Goal: Task Accomplishment & Management: Use online tool/utility

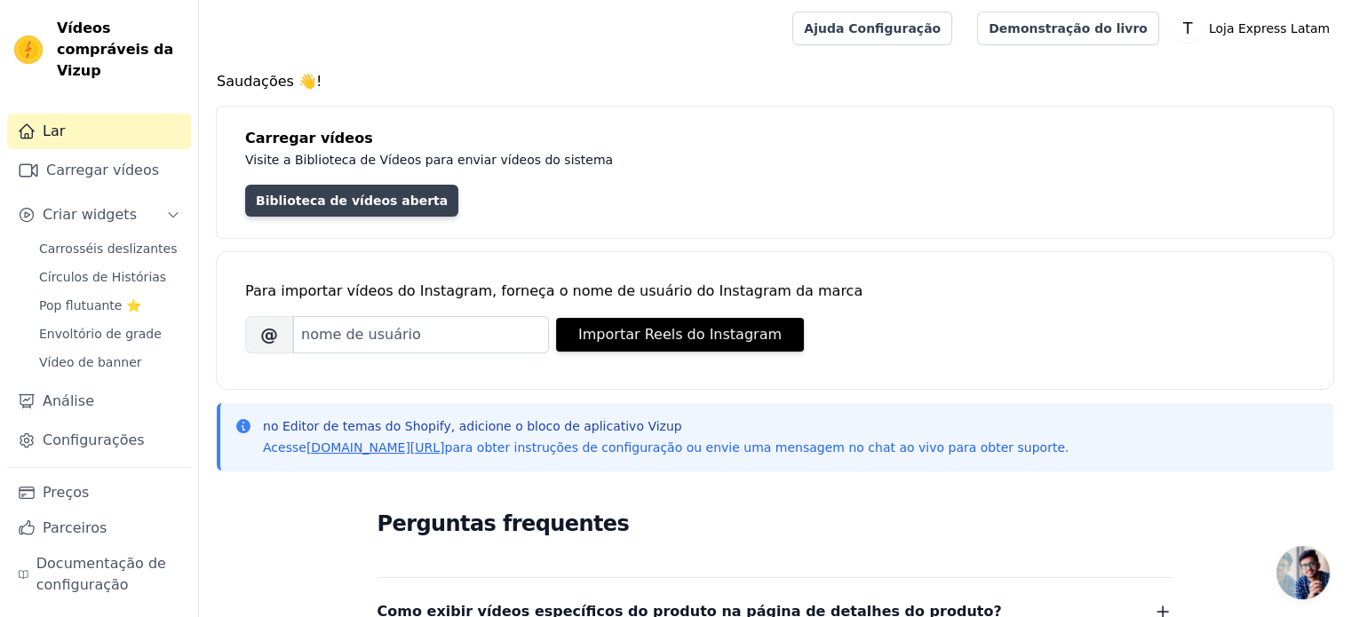
click at [306, 197] on font "Biblioteca de vídeos aberta" at bounding box center [352, 201] width 192 height 14
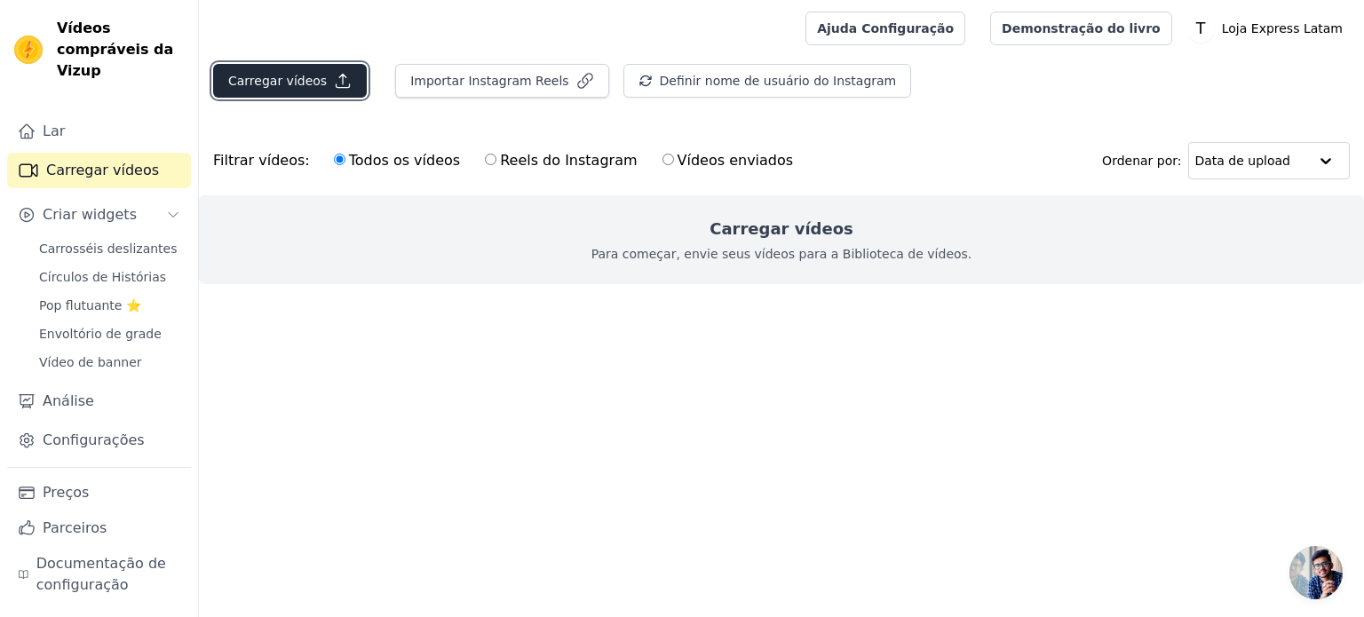
click at [320, 77] on button "Carregar vídeos" at bounding box center [290, 81] width 154 height 34
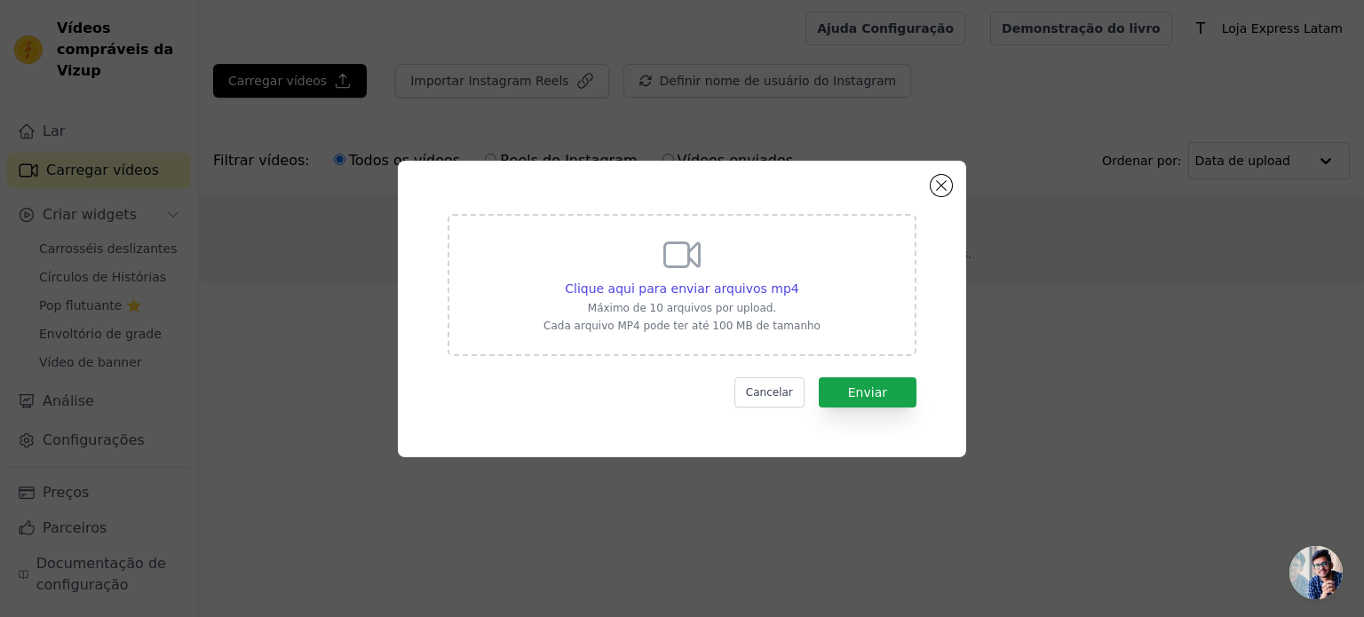
click at [599, 258] on div "Clique aqui para enviar arquivos mp4 Máximo de 10 arquivos por upload. Cada arq…" at bounding box center [682, 283] width 277 height 99
click at [798, 279] on input "Clique aqui para enviar arquivos mp4 Máximo de 10 arquivos por upload. Cada arq…" at bounding box center [798, 279] width 1 height 1
type input "C:\fakepath\CRIATIVOS PELOFREE (5).mp4"
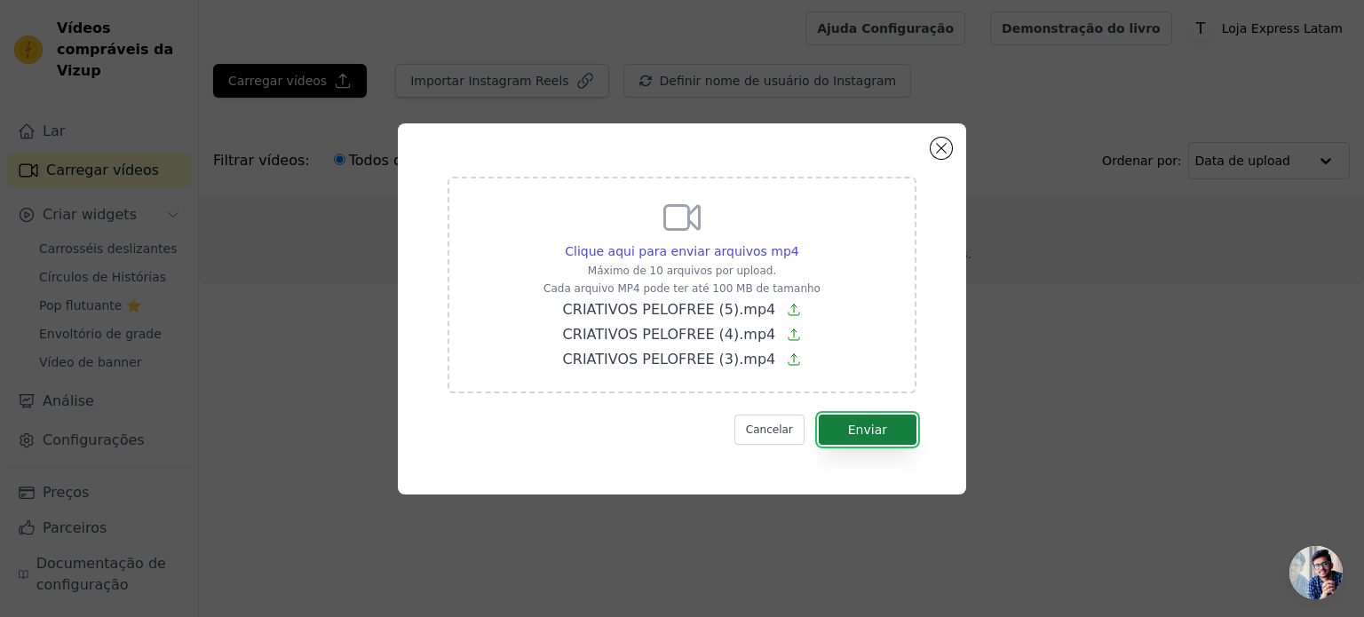
click at [858, 423] on font "Enviar" at bounding box center [867, 430] width 39 height 14
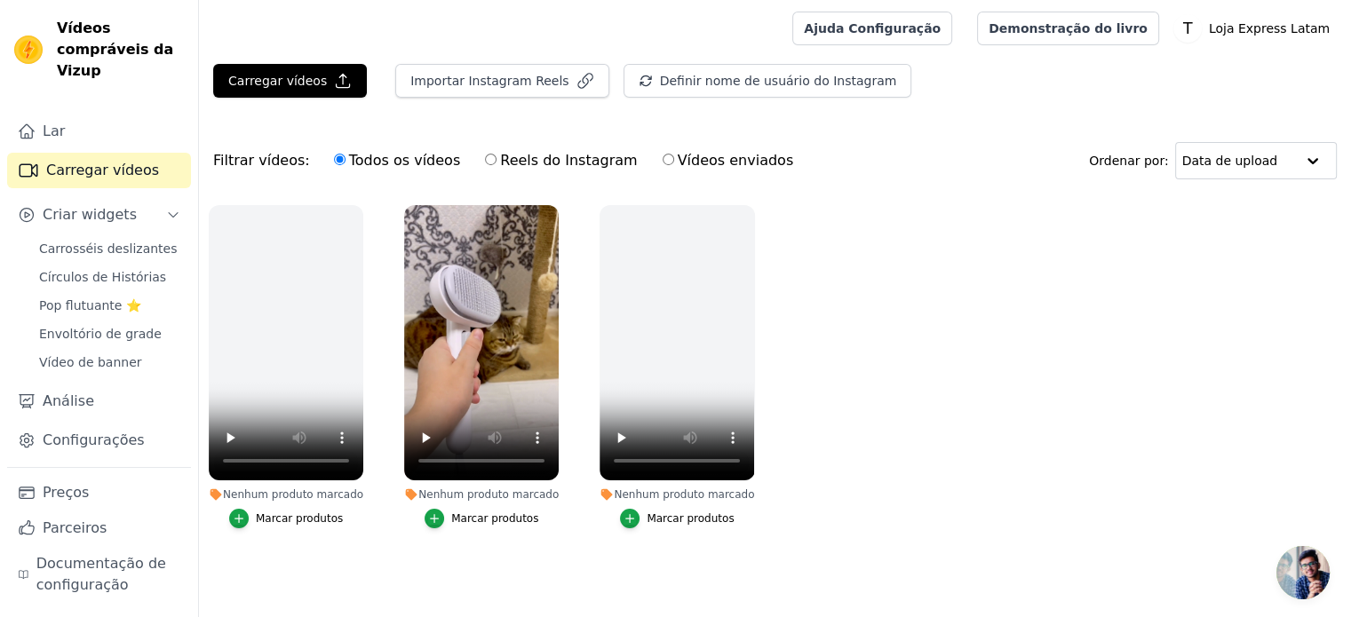
drag, startPoint x: 958, startPoint y: 232, endPoint x: 965, endPoint y: 187, distance: 45.0
click at [952, 237] on ul "Nenhum produto marcado Marcar produtos Nenhum produto marcado Marcar produtos N…" at bounding box center [775, 384] width 1152 height 378
click at [453, 514] on button "Marcar produtos" at bounding box center [482, 519] width 114 height 20
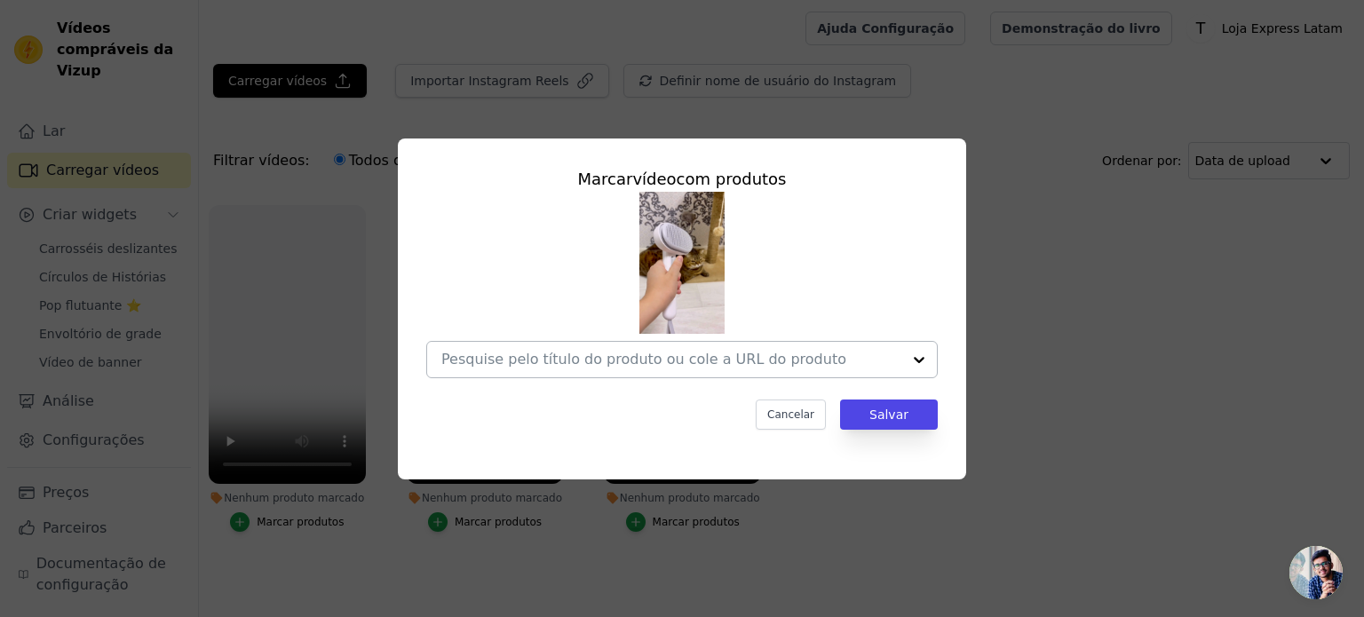
click at [522, 354] on input "Nenhum produto marcado Marcar vídeo com produtos Cancelar Salvar Marcar produtos" at bounding box center [671, 359] width 460 height 17
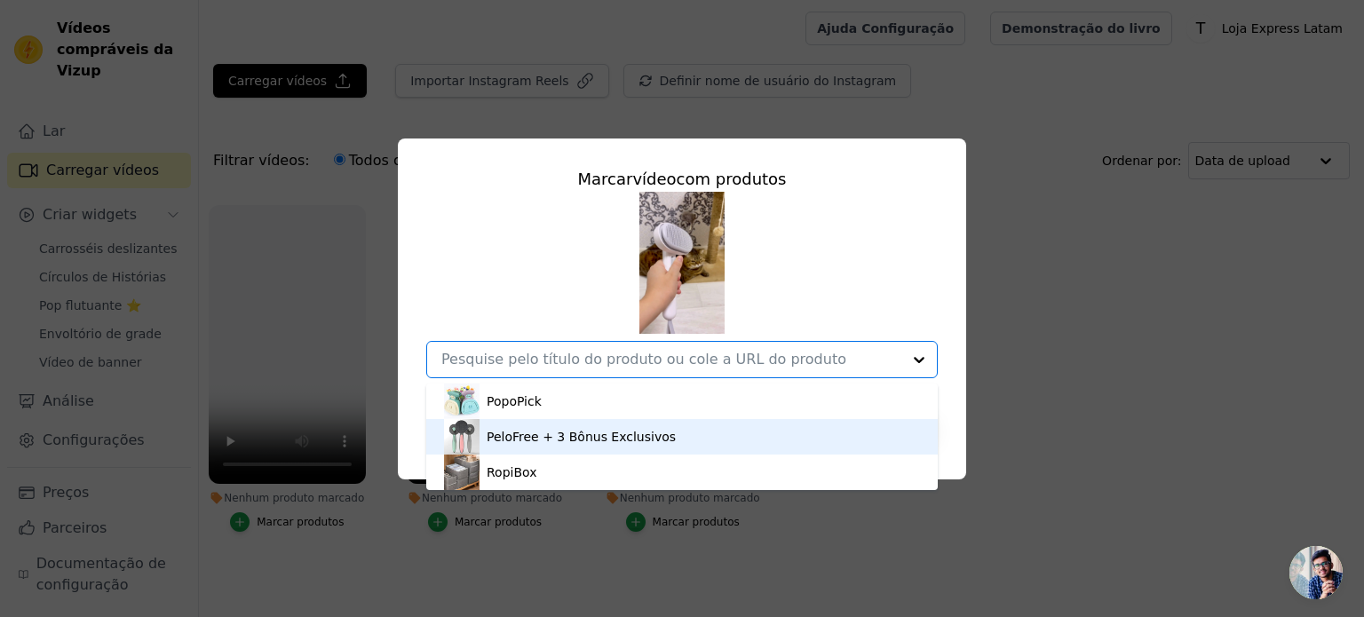
click at [525, 439] on font "PeloFree + 3 Bônus Exclusivos" at bounding box center [581, 437] width 189 height 14
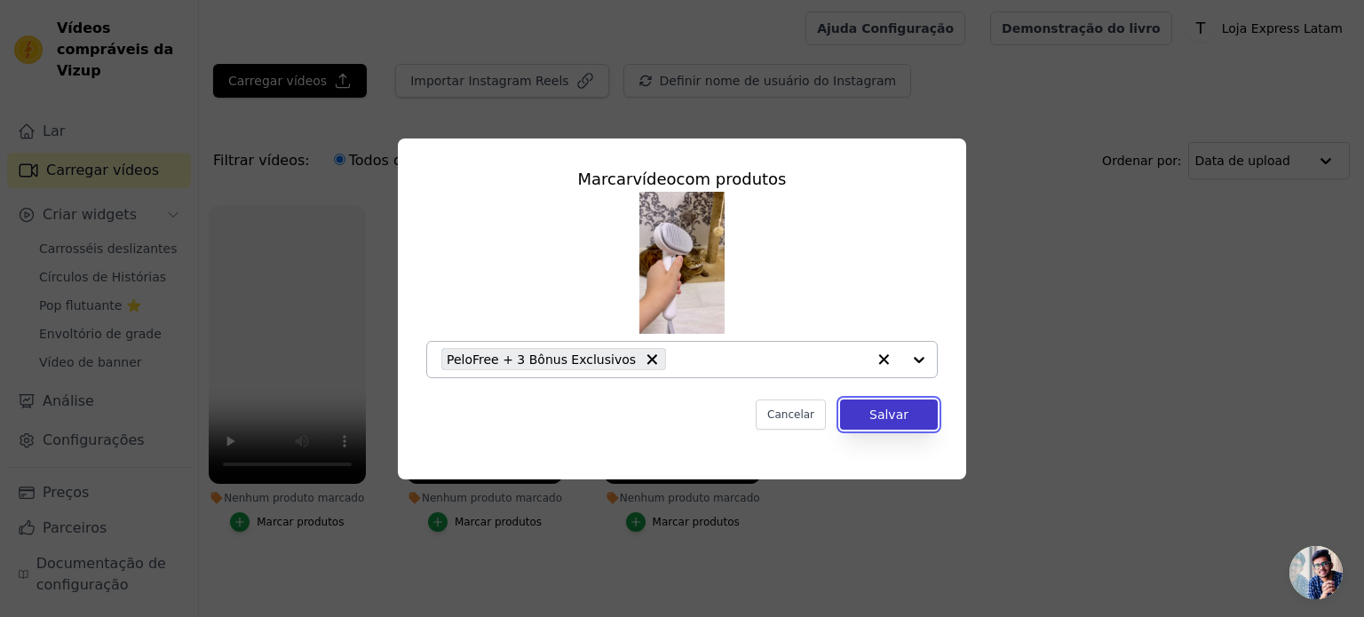
click at [869, 408] on button "Salvar" at bounding box center [889, 415] width 98 height 30
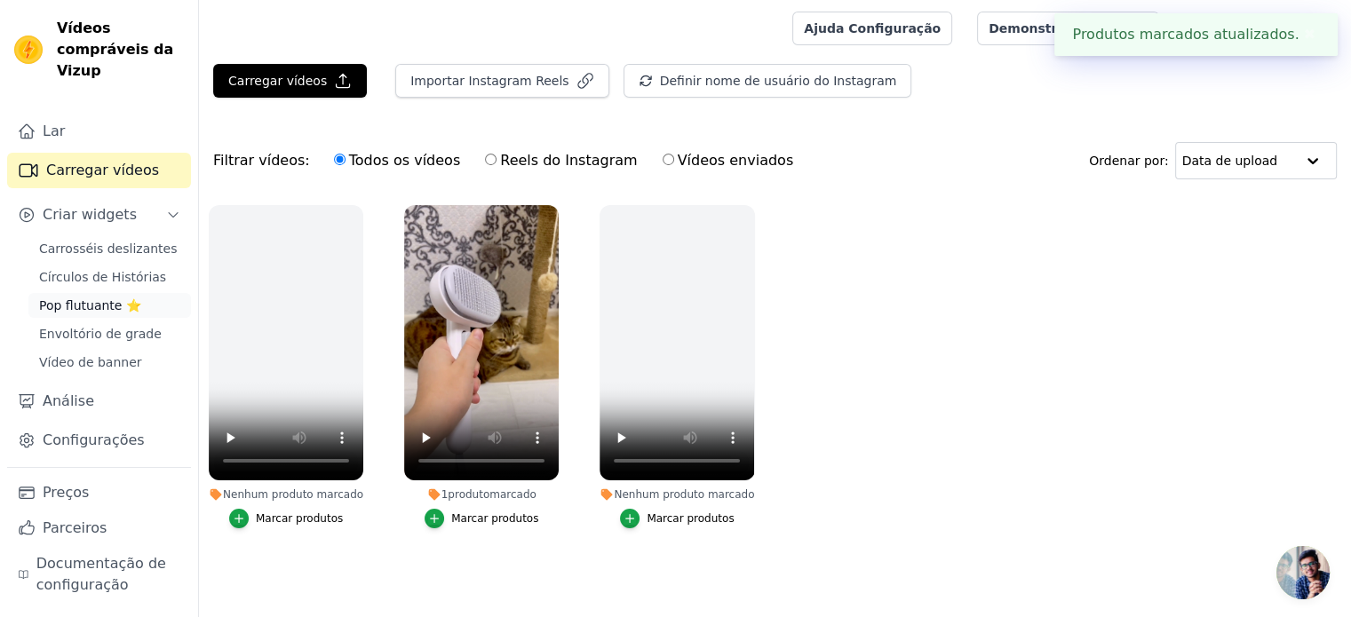
click at [91, 298] on font "Pop flutuante ⭐" at bounding box center [90, 305] width 102 height 14
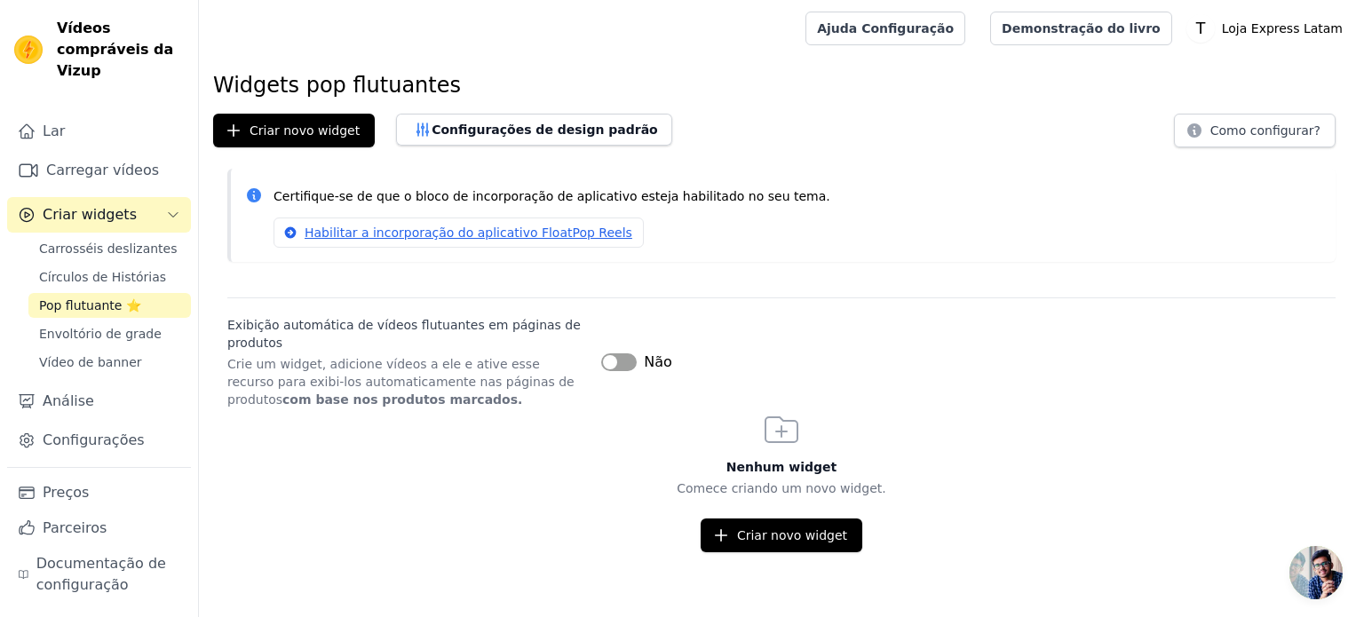
click at [72, 206] on font "Criar widgets" at bounding box center [90, 214] width 94 height 17
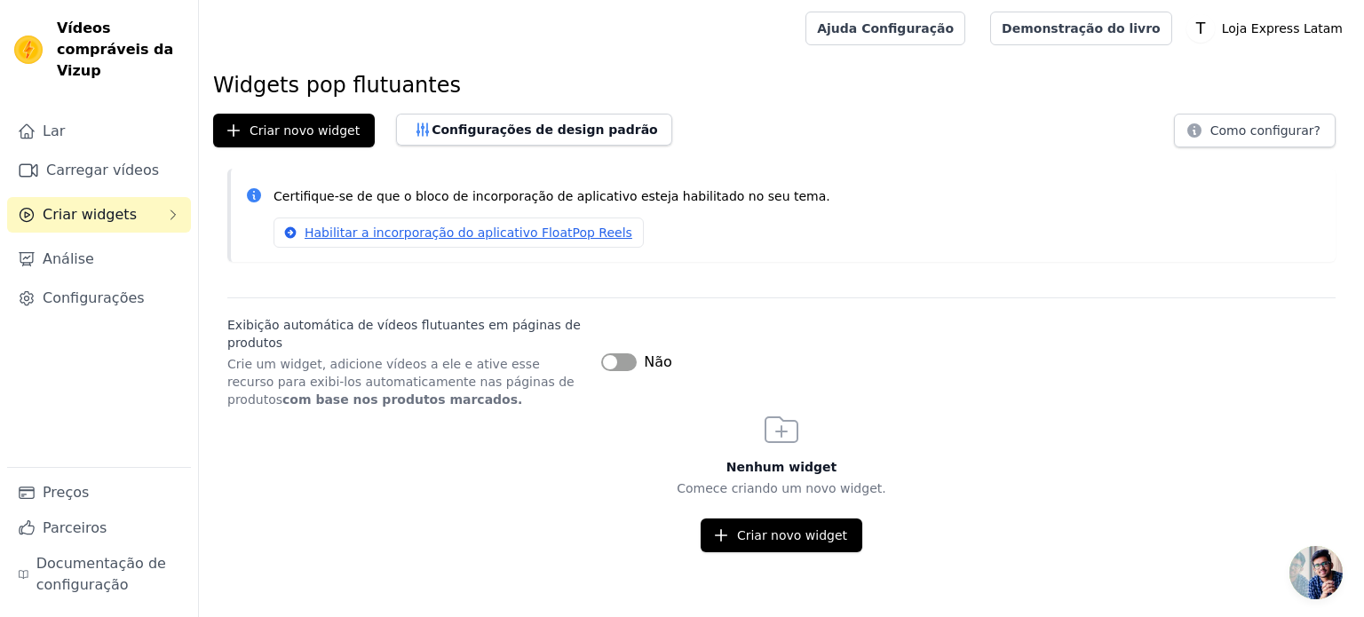
click at [72, 206] on font "Criar widgets" at bounding box center [90, 214] width 94 height 17
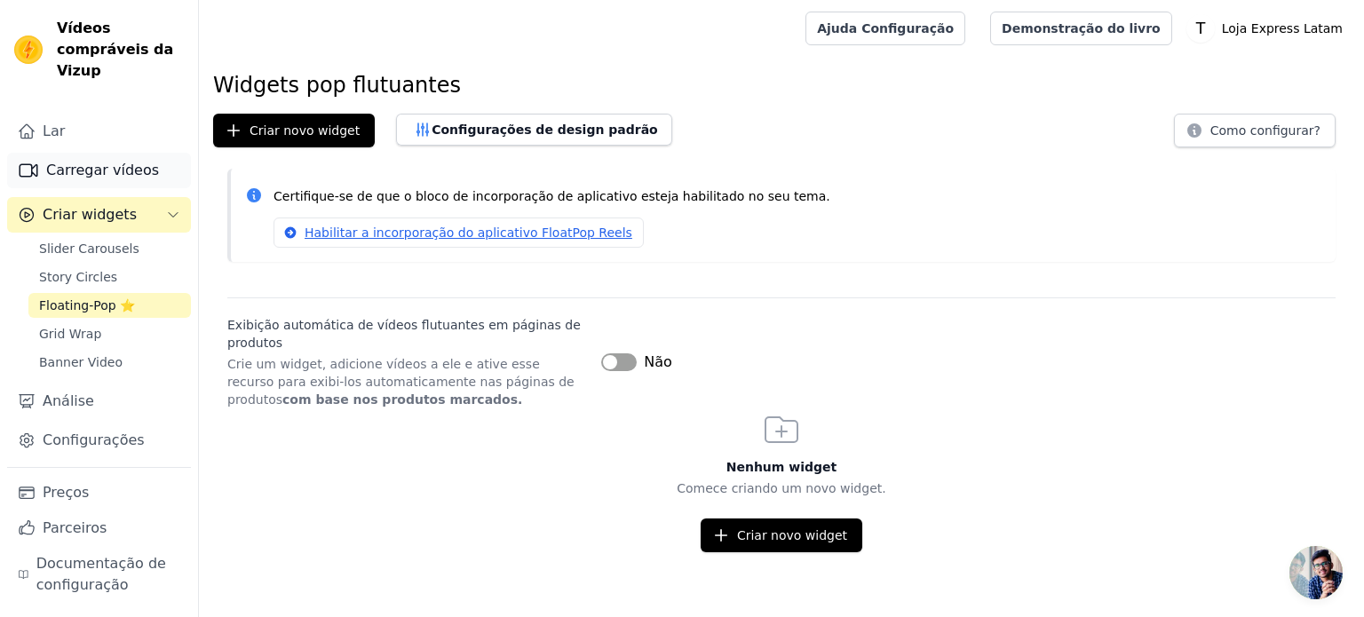
click at [81, 162] on font "Carregar vídeos" at bounding box center [102, 170] width 113 height 17
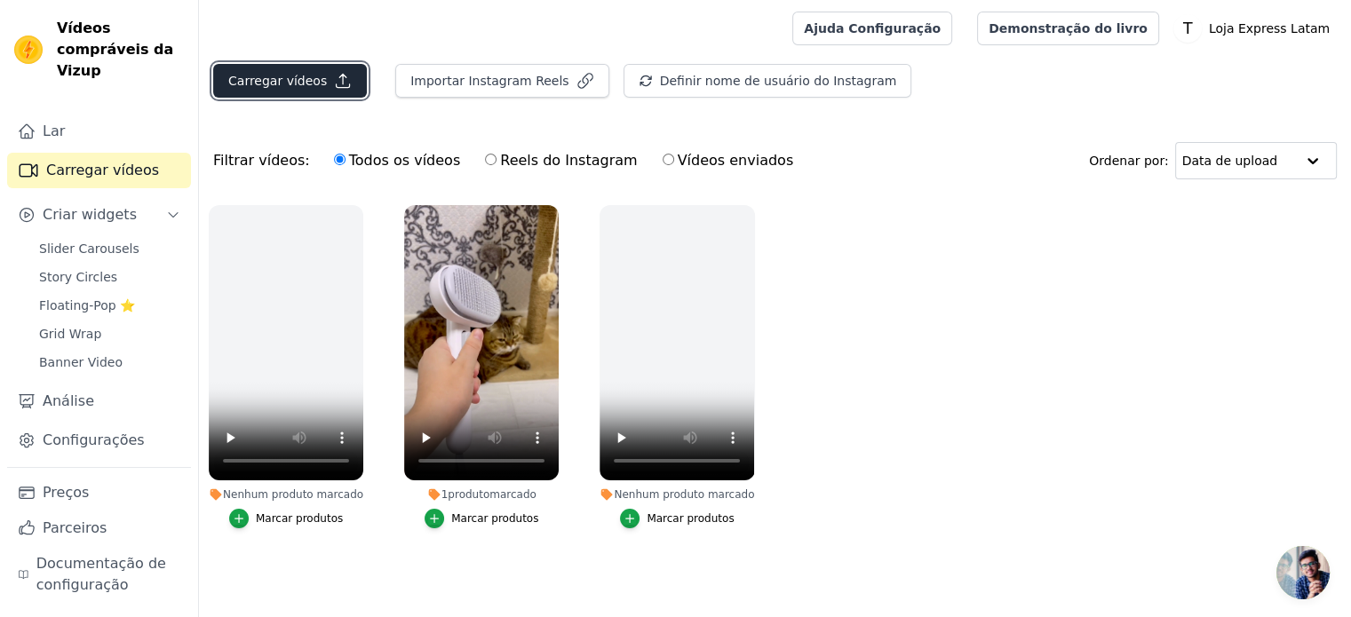
click at [286, 79] on font "Carregar vídeos" at bounding box center [277, 81] width 99 height 14
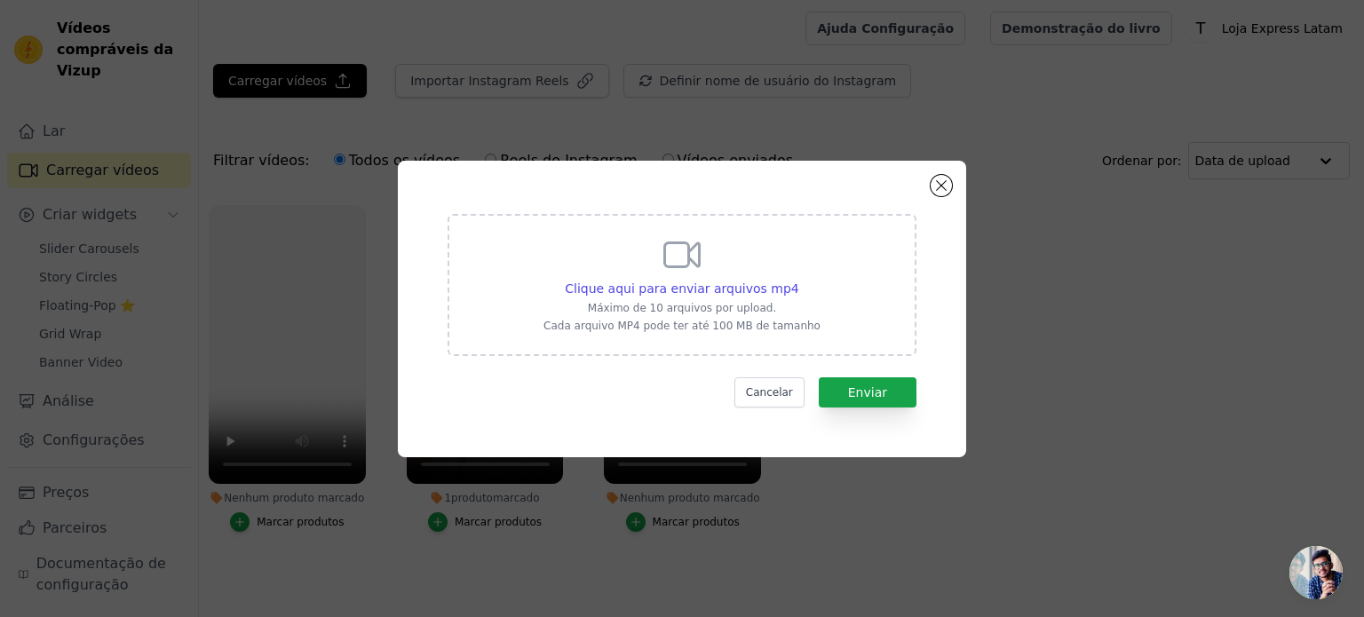
click at [800, 266] on div "Clique aqui para enviar arquivos mp4 Máximo de 10 arquivos por upload. Cada arq…" at bounding box center [682, 283] width 277 height 99
click at [799, 279] on input "Clique aqui para enviar arquivos mp4 Máximo de 10 arquivos por upload. Cada arq…" at bounding box center [798, 279] width 1 height 1
type input "C:\fakepath\CRIATIVOS PELOFREE (6).mp4"
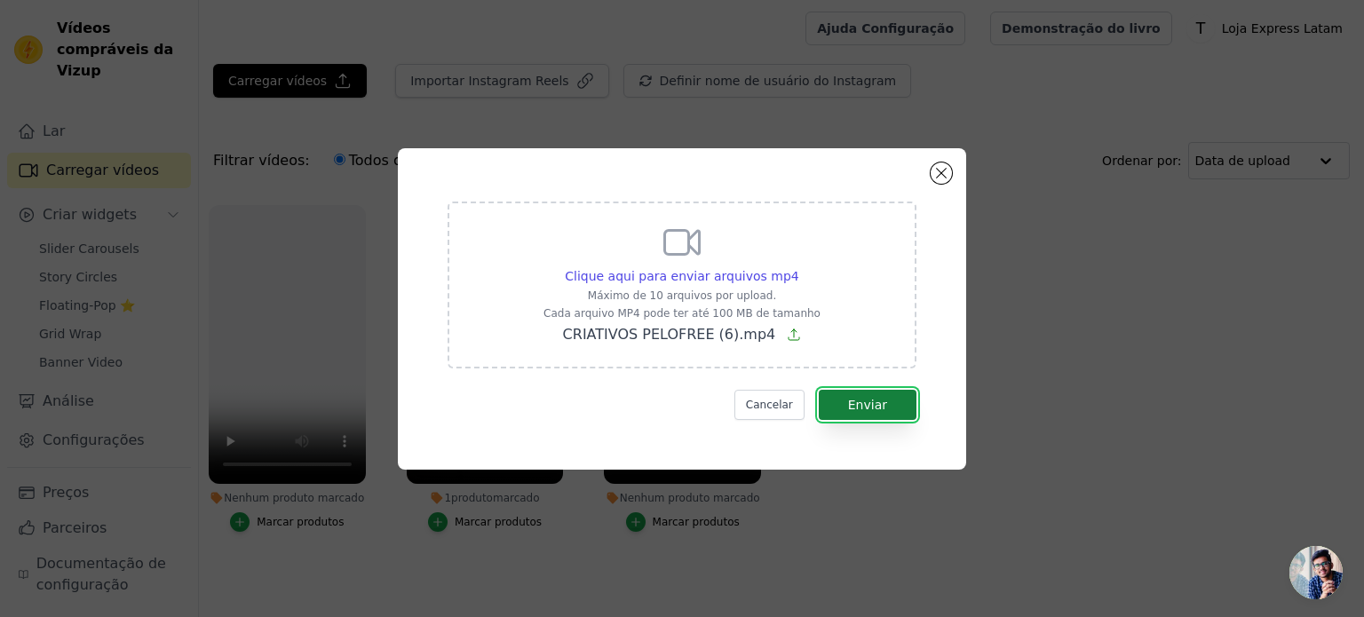
click at [843, 396] on button "Enviar" at bounding box center [868, 405] width 98 height 30
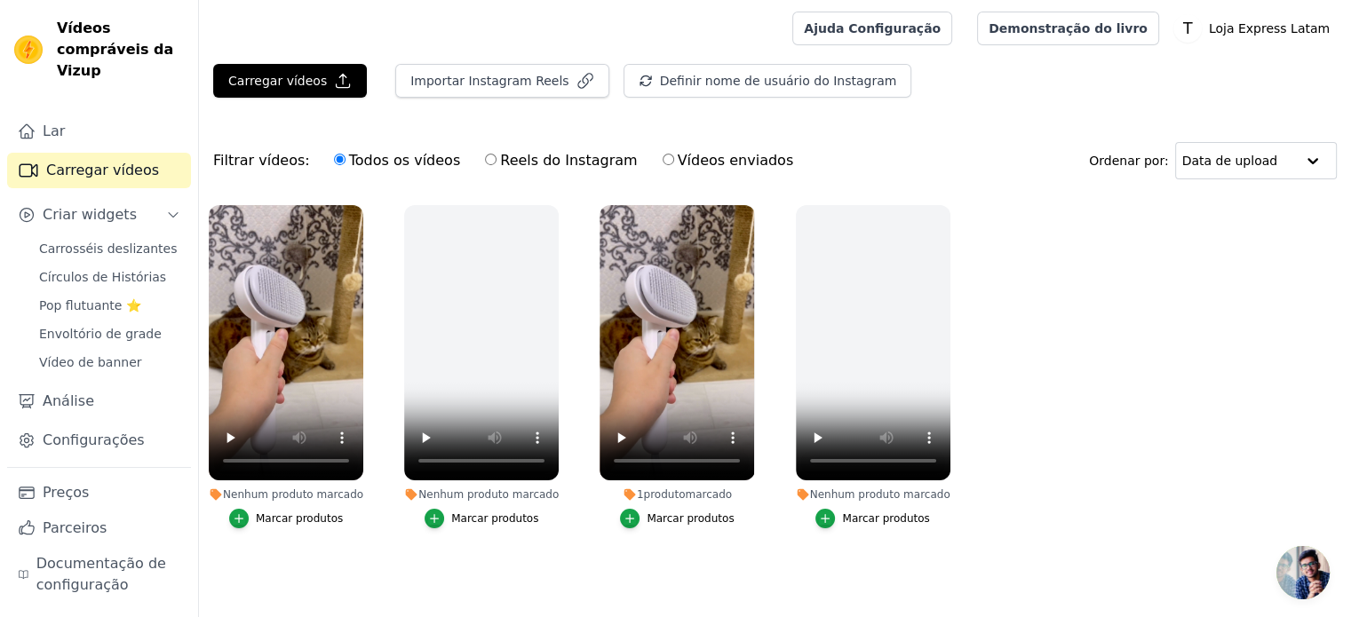
click at [706, 493] on font "marcado" at bounding box center [708, 494] width 47 height 12
click at [639, 518] on div "button" at bounding box center [630, 519] width 20 height 20
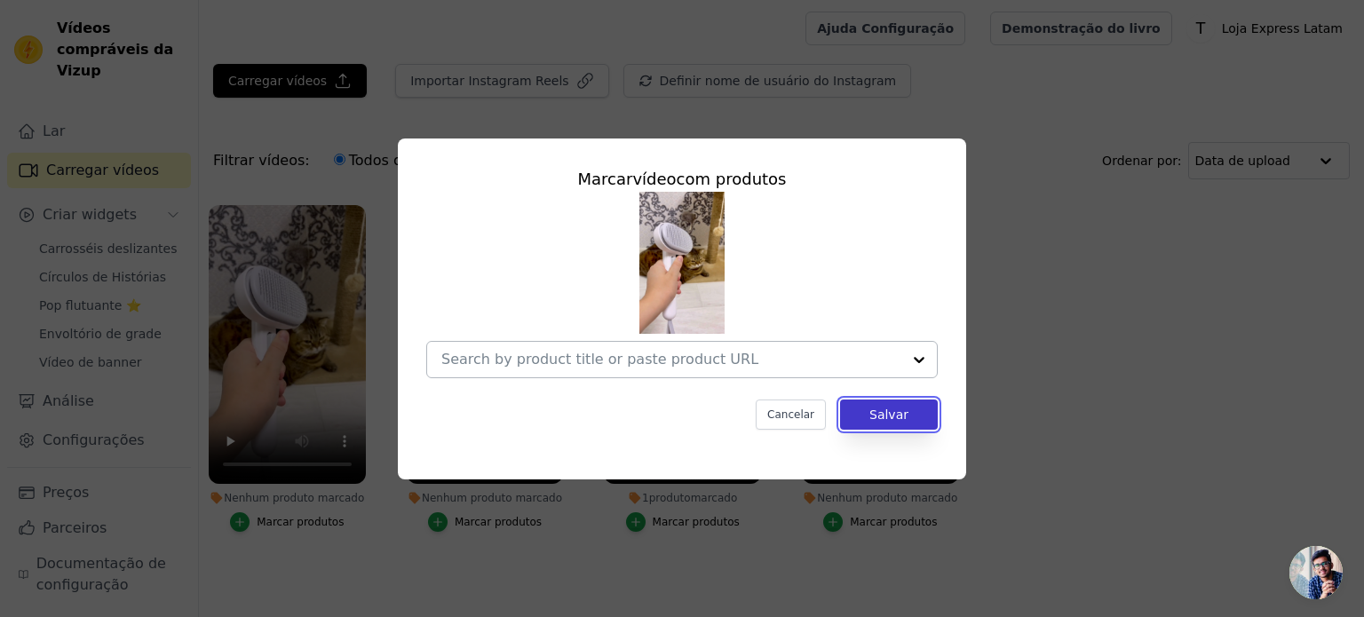
click at [880, 409] on font "Salvar" at bounding box center [888, 415] width 39 height 14
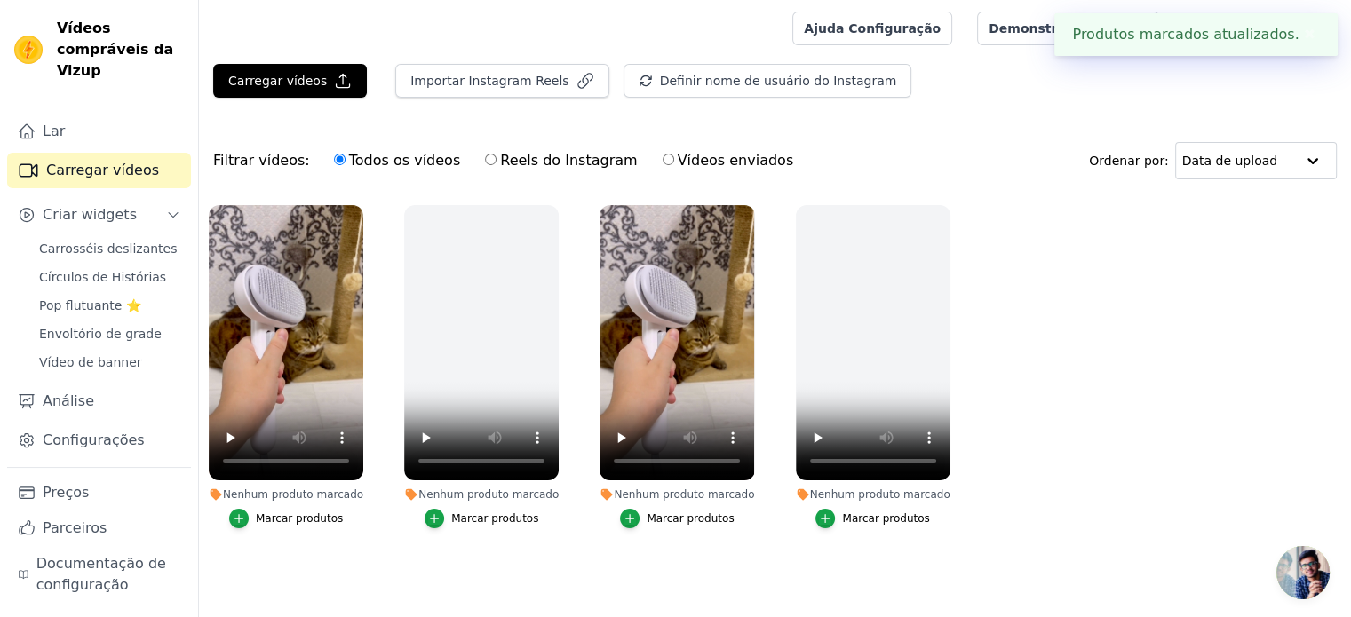
click at [257, 517] on button "Marcar produtos" at bounding box center [286, 519] width 114 height 20
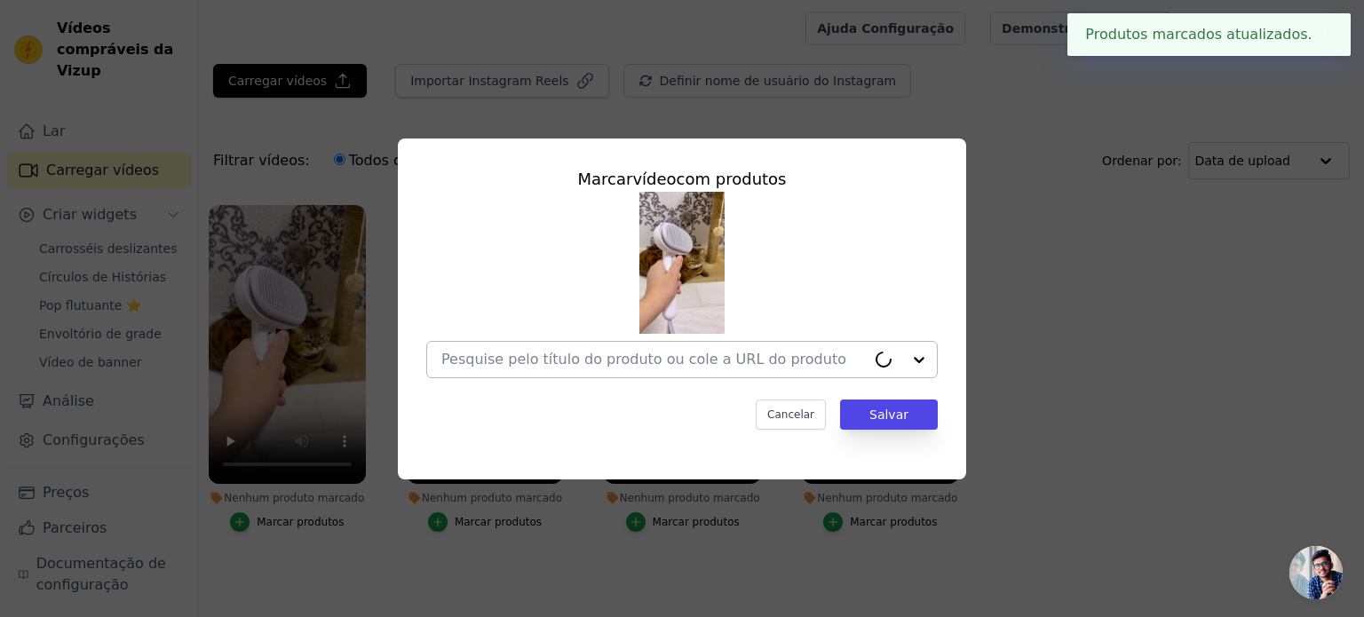
click at [590, 365] on input "Nenhum produto marcado Marcar vídeo com produtos Cancelar Salvar Marcar produtos" at bounding box center [653, 359] width 425 height 17
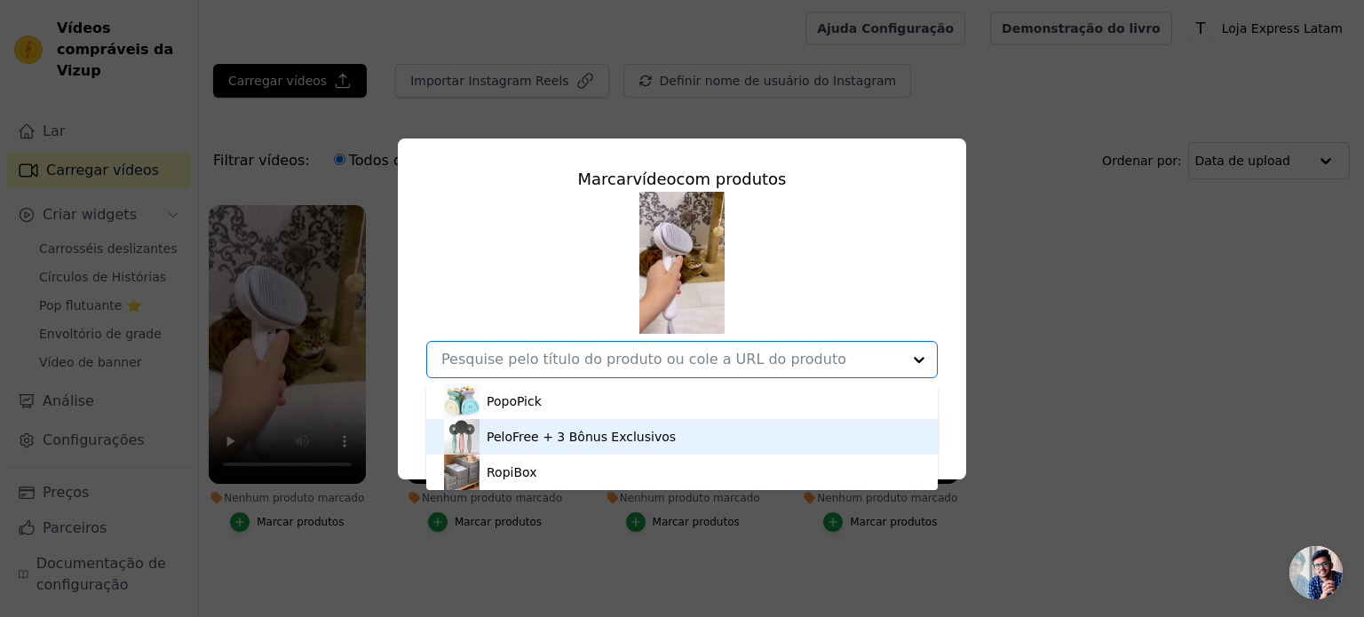
click at [484, 441] on div "PeloFree + 3 Bônus Exclusivos" at bounding box center [682, 437] width 476 height 36
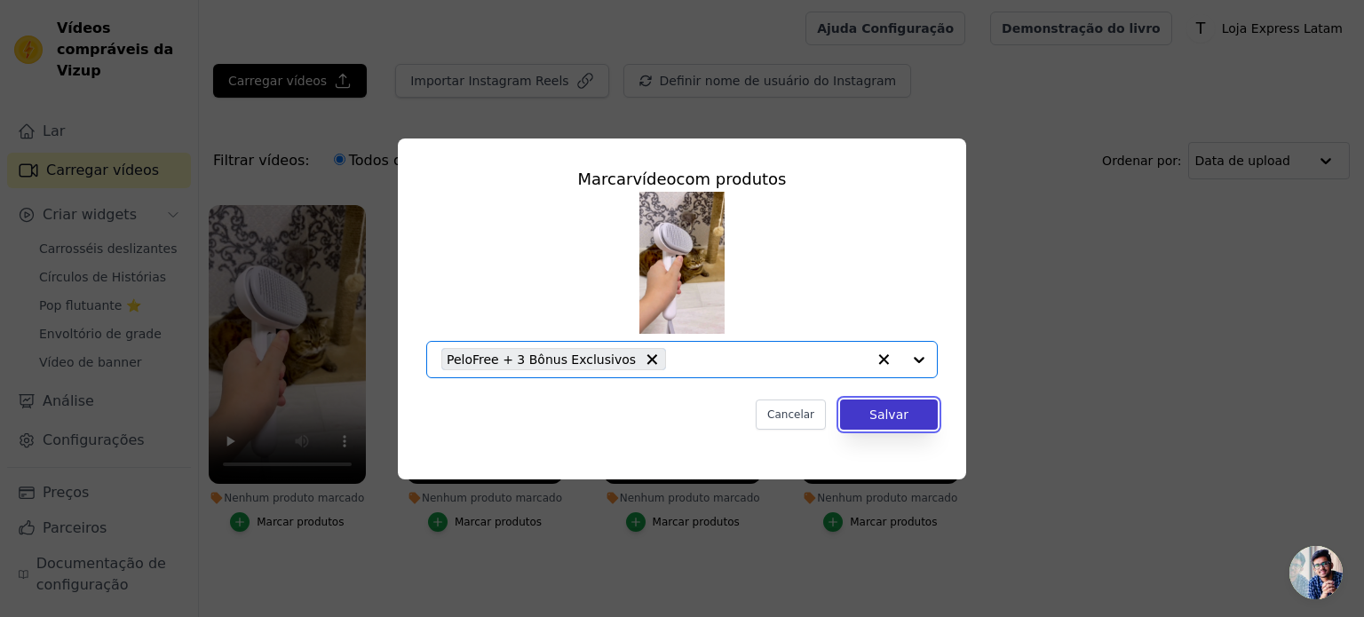
click at [876, 414] on font "Salvar" at bounding box center [888, 415] width 39 height 14
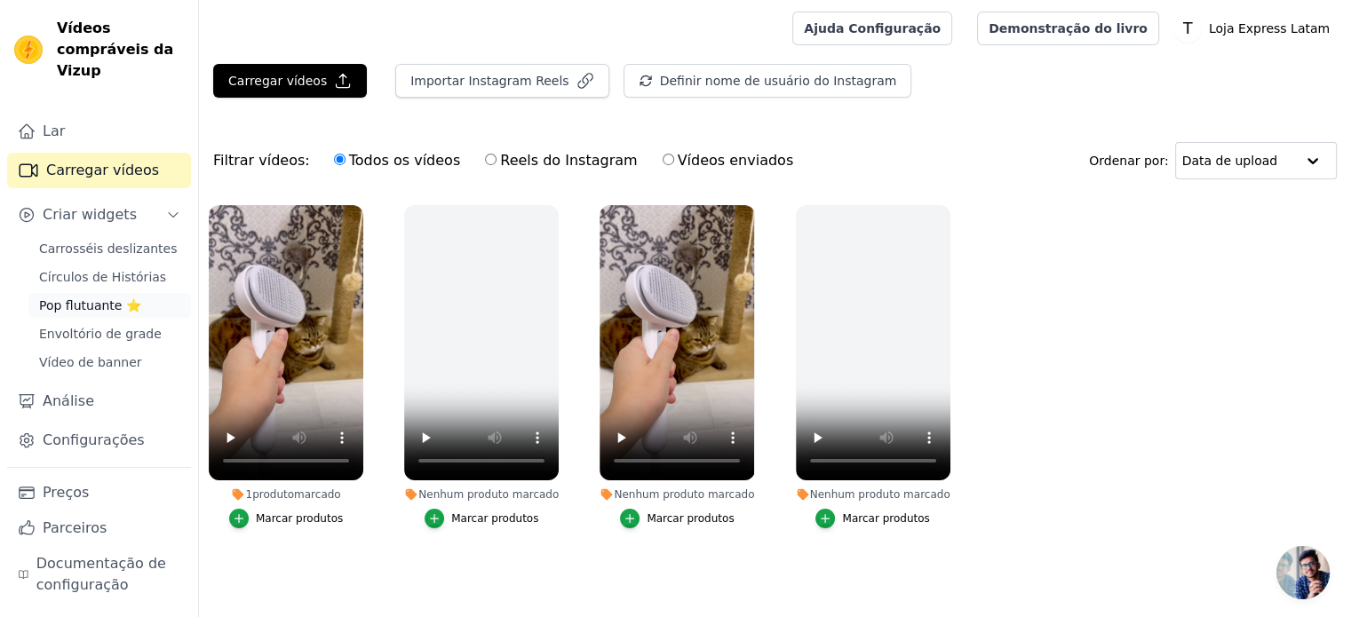
click at [96, 298] on font "Pop flutuante ⭐" at bounding box center [90, 305] width 102 height 14
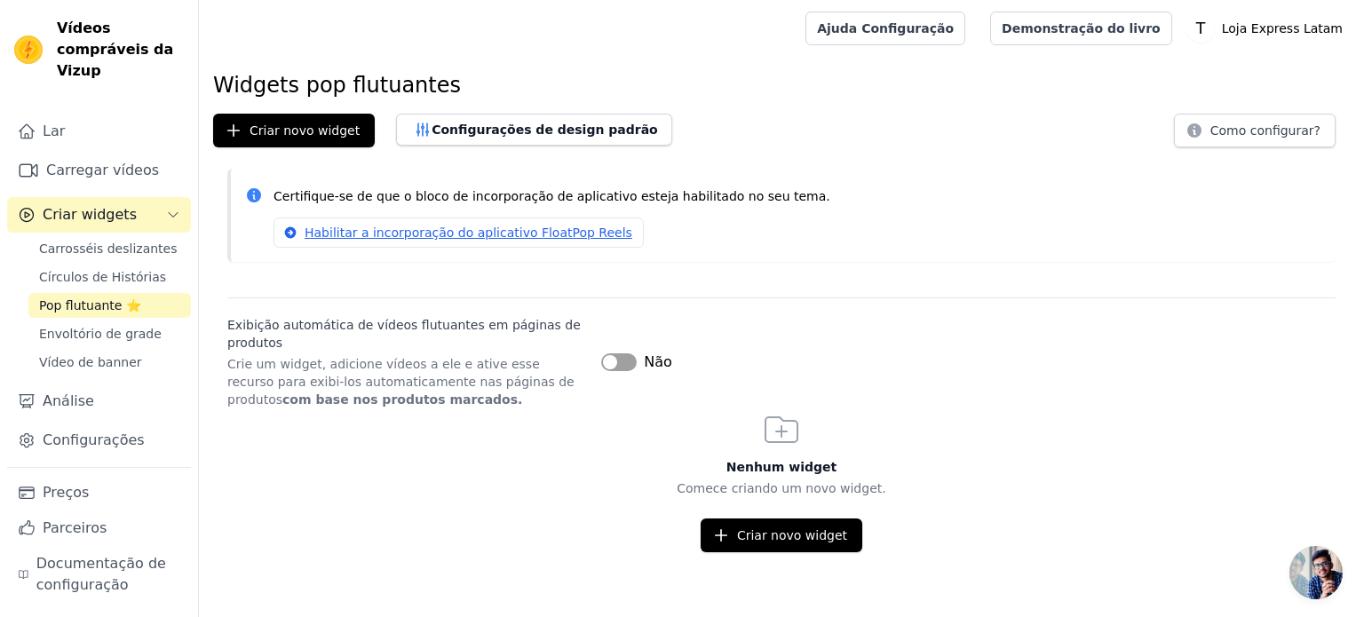
click at [611, 364] on button "Rótulo" at bounding box center [619, 362] width 36 height 18
click at [751, 528] on font "Criar novo widget" at bounding box center [792, 535] width 110 height 14
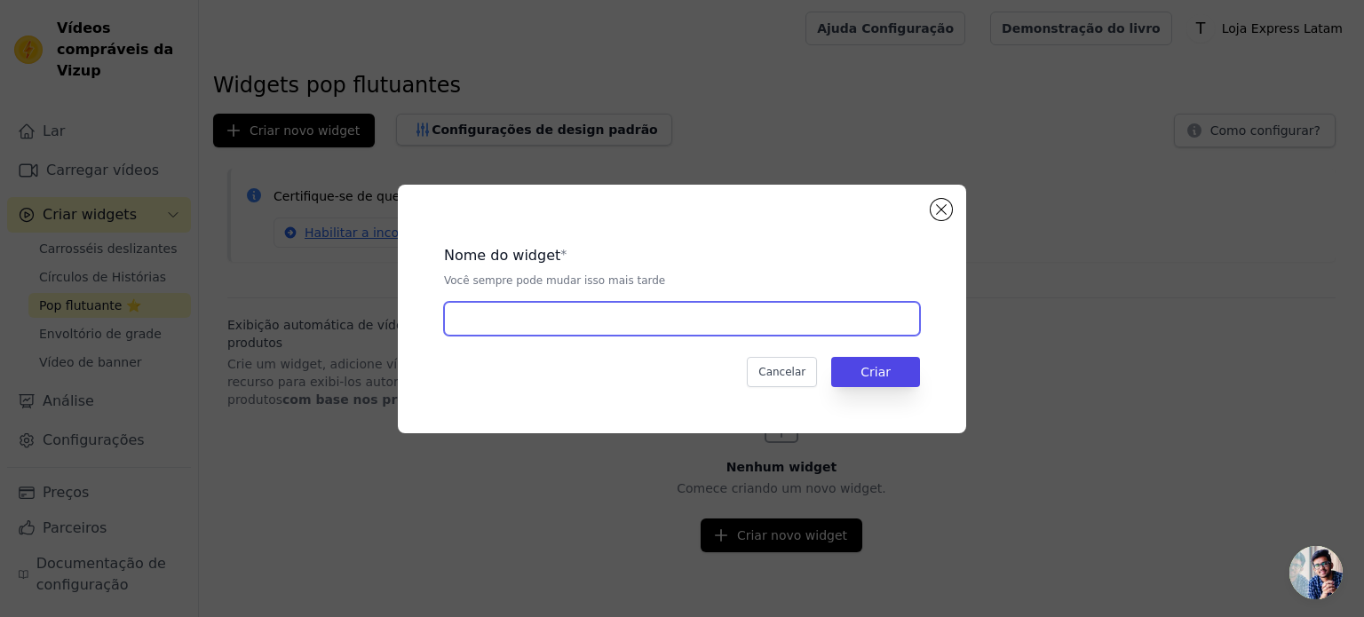
click at [547, 310] on input "text" at bounding box center [682, 319] width 476 height 34
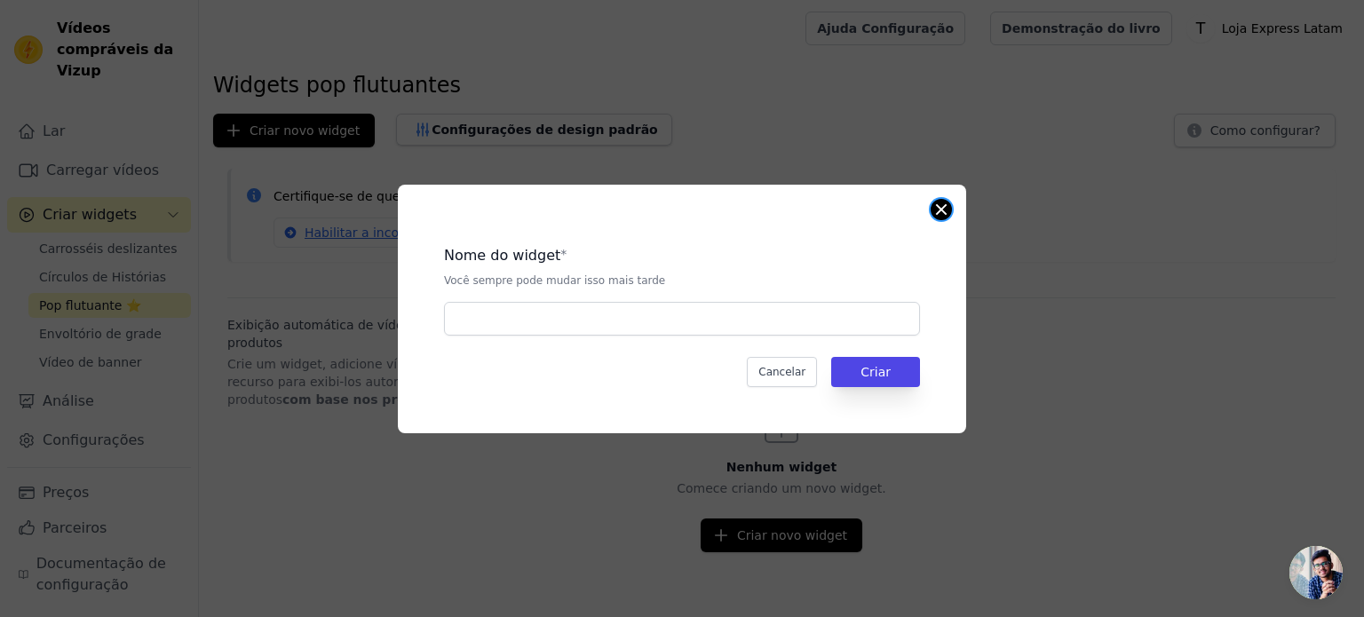
click at [944, 205] on button "Fechar modal" at bounding box center [941, 209] width 21 height 21
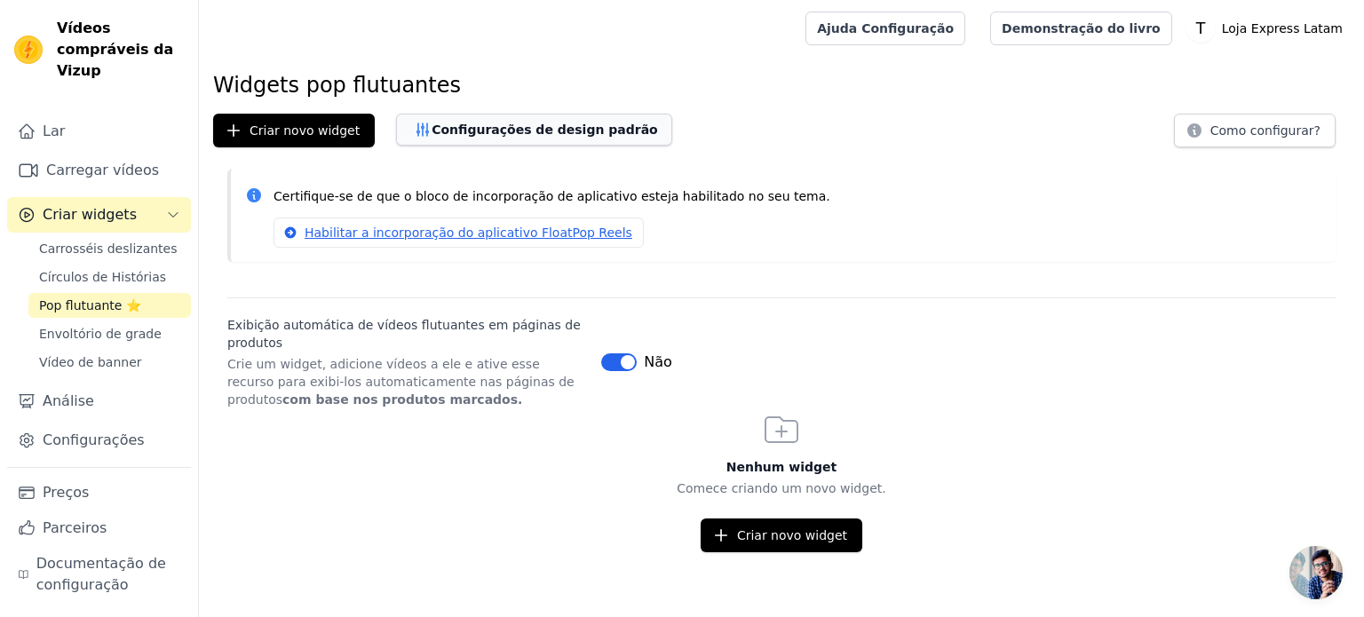
click at [536, 137] on font "Configurações de design padrão" at bounding box center [545, 130] width 226 height 14
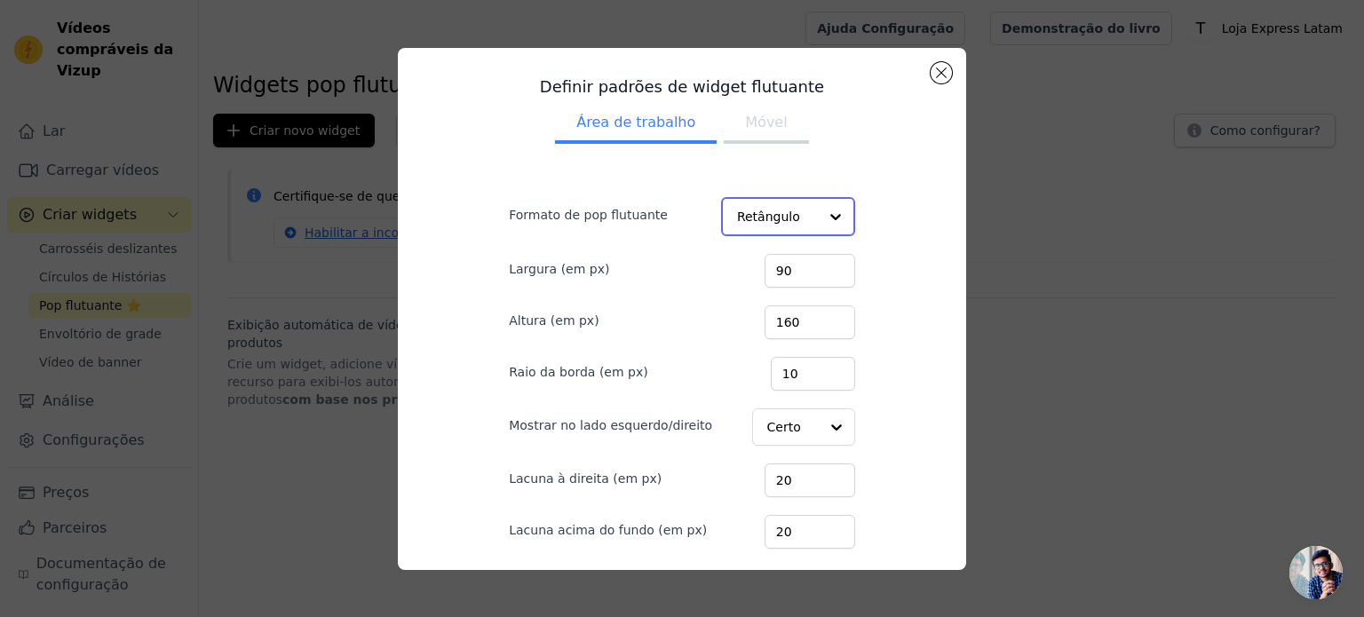
click at [737, 212] on input "Formato de pop flutuante" at bounding box center [777, 217] width 81 height 36
click at [755, 121] on font "Móvel" at bounding box center [766, 122] width 42 height 17
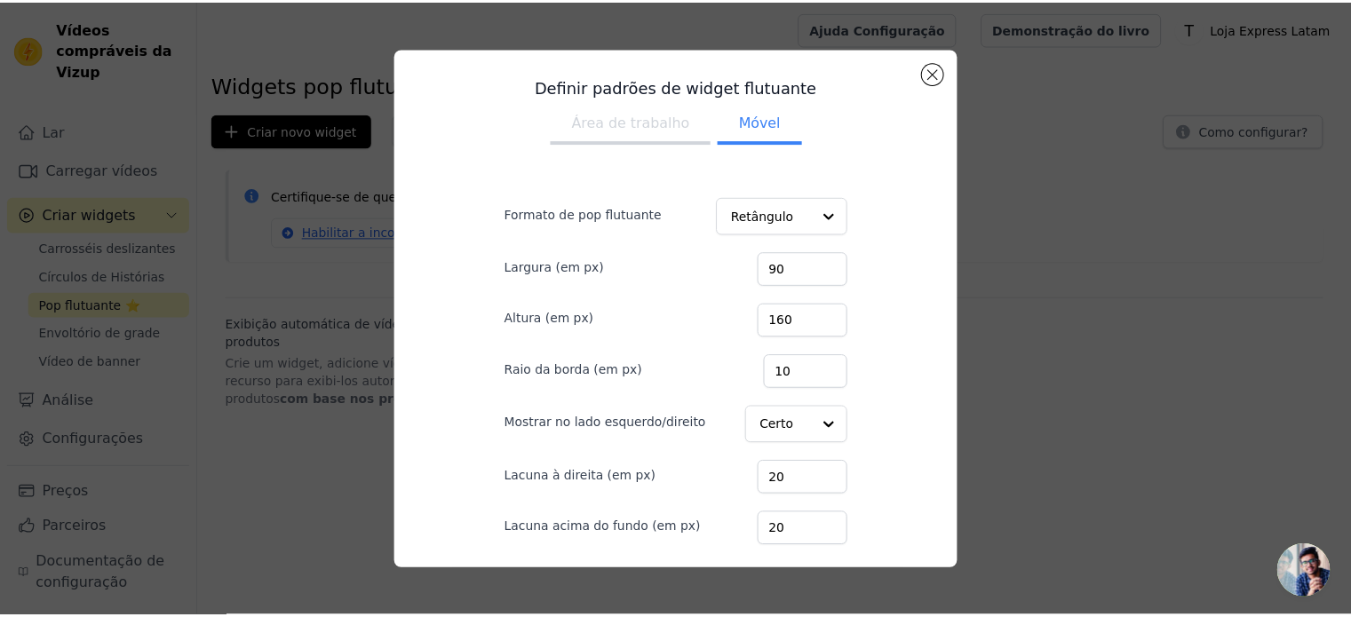
scroll to position [100, 0]
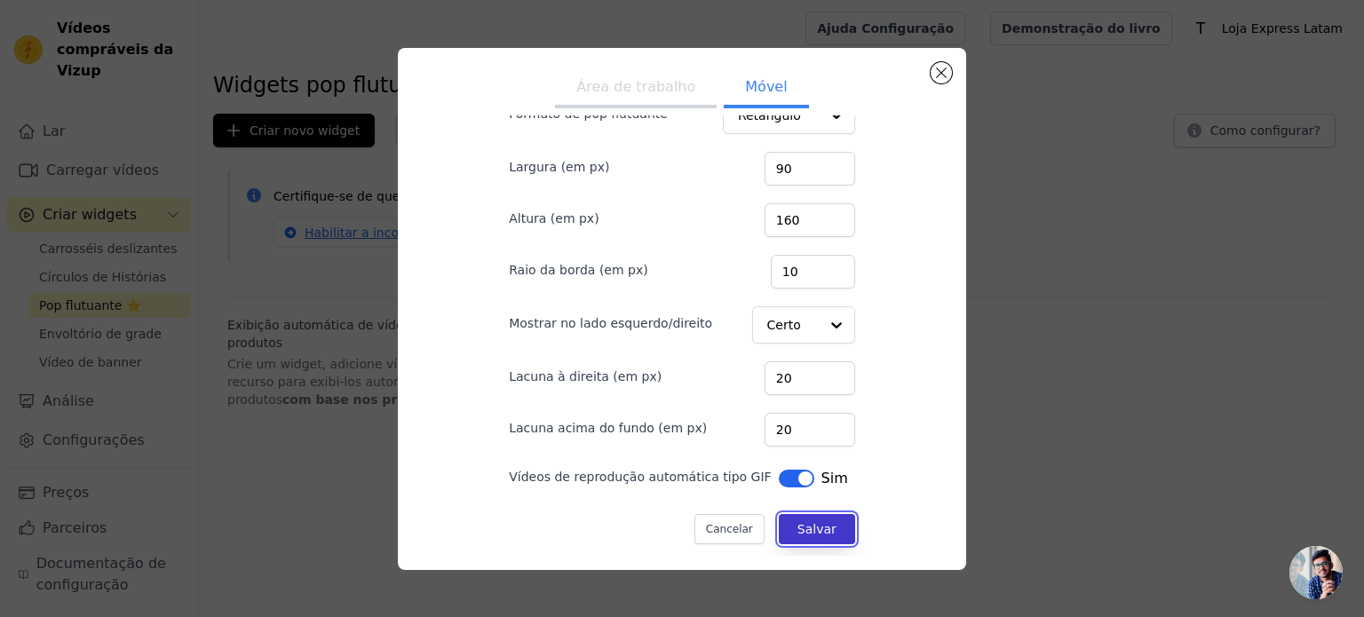
click at [798, 525] on font "Salvar" at bounding box center [817, 529] width 39 height 14
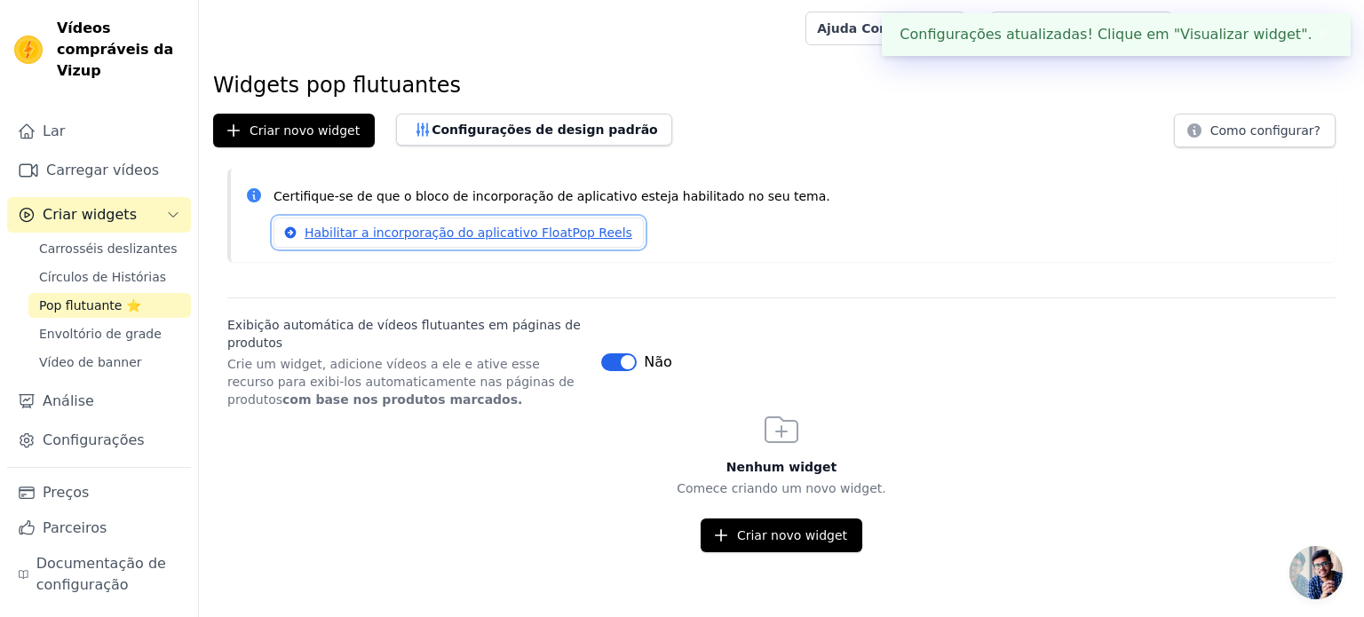
click at [459, 235] on font "Habilitar a incorporação do aplicativo FloatPop Reels" at bounding box center [469, 233] width 328 height 14
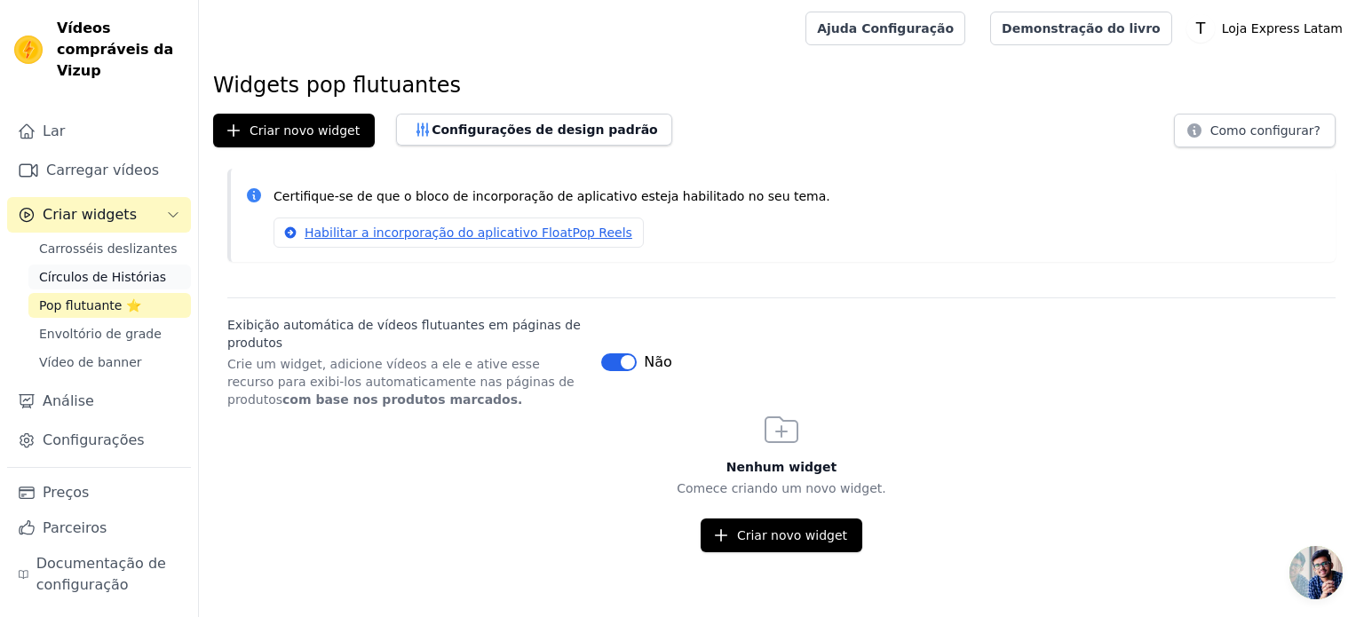
click at [98, 270] on font "Círculos de Histórias" at bounding box center [102, 277] width 127 height 14
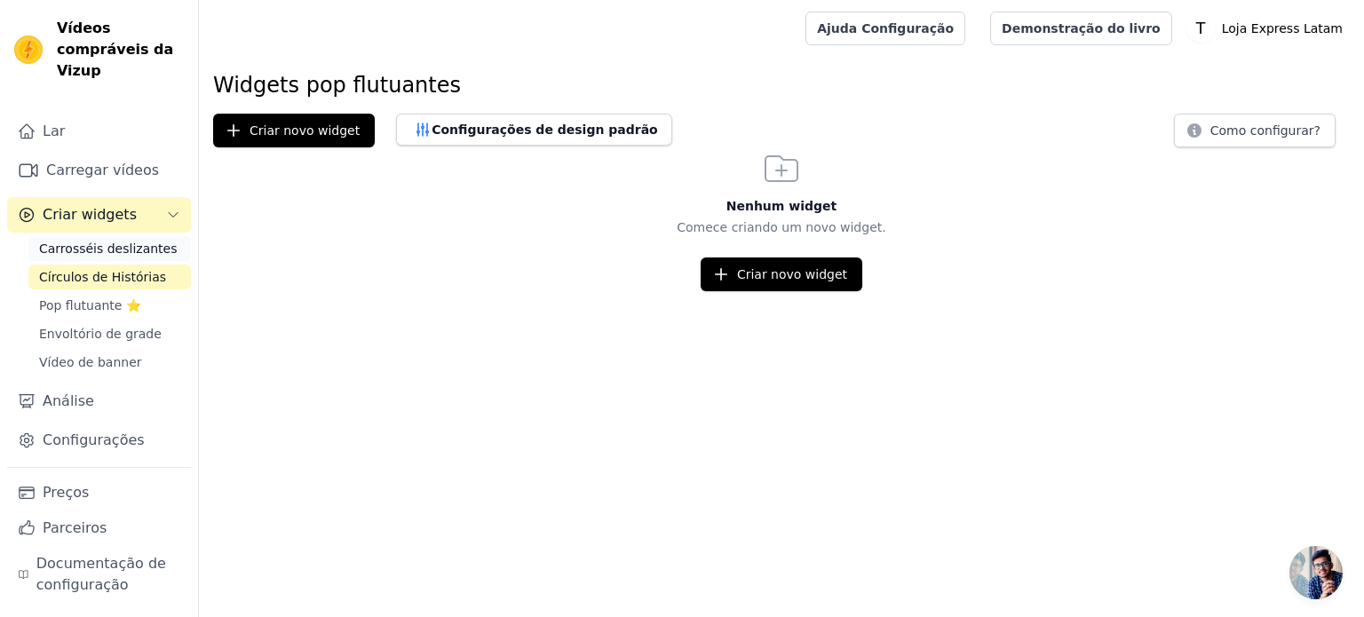
click at [103, 242] on font "Carrosséis deslizantes" at bounding box center [108, 249] width 138 height 14
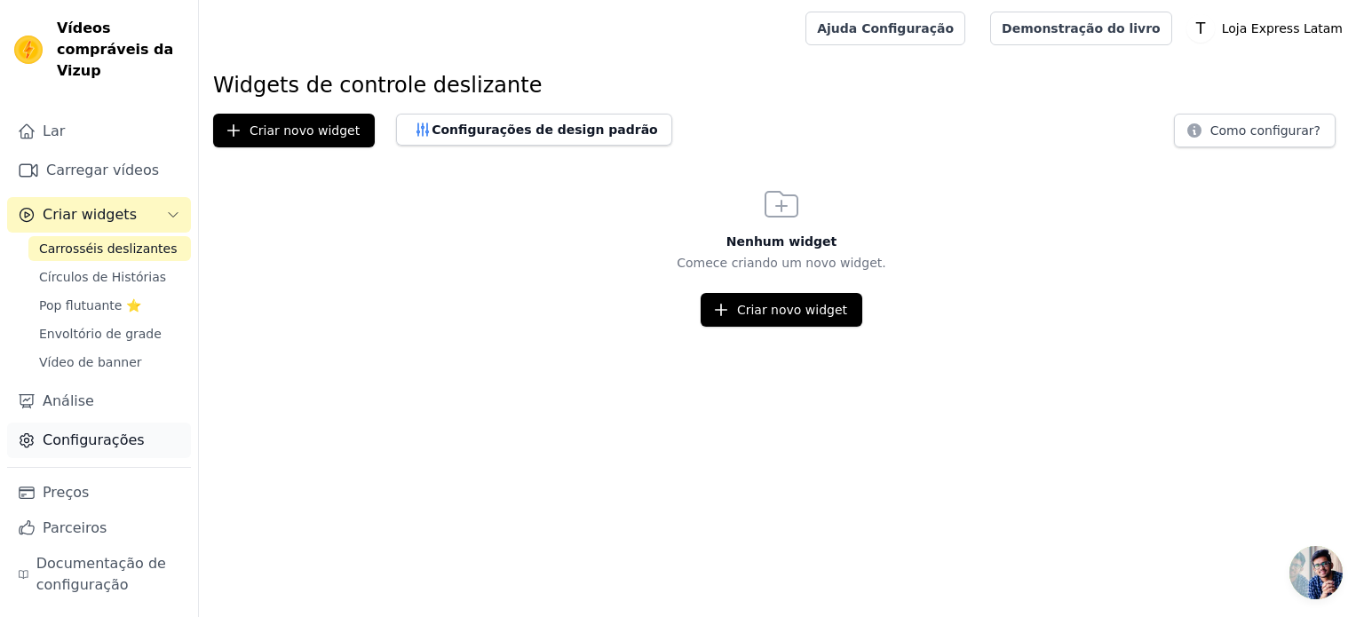
click at [89, 432] on font "Configurações" at bounding box center [94, 440] width 102 height 17
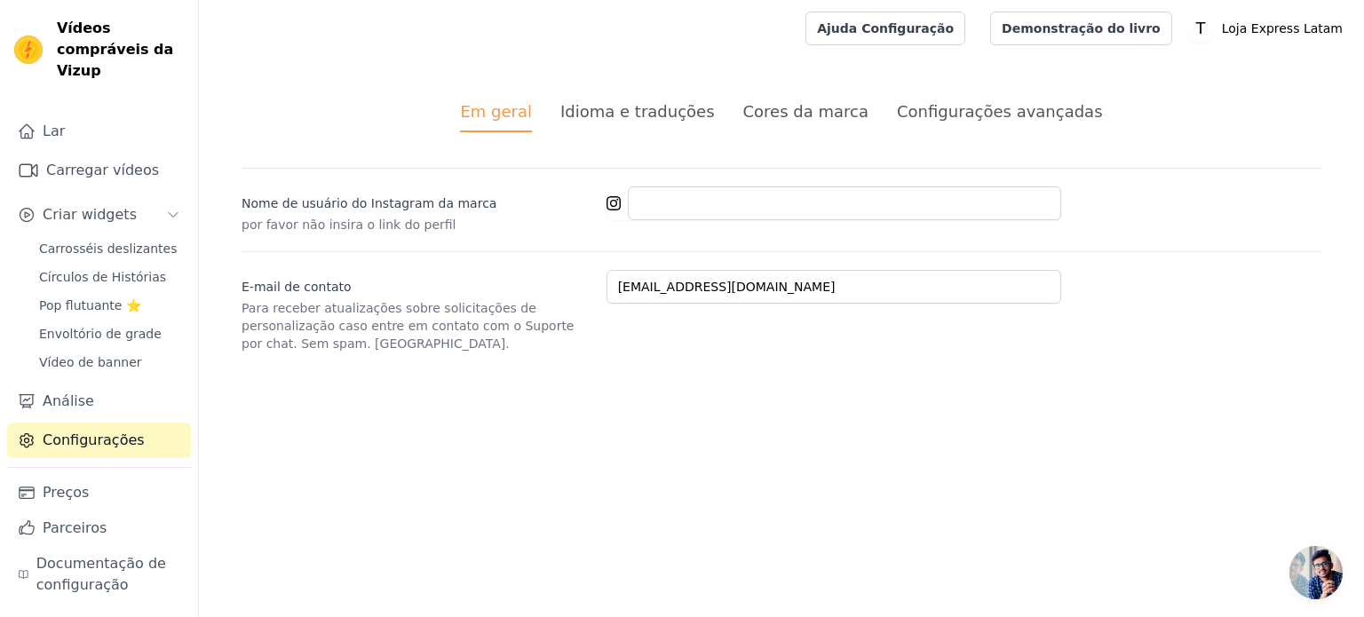
click at [656, 113] on font "Idioma e traduções" at bounding box center [637, 111] width 155 height 19
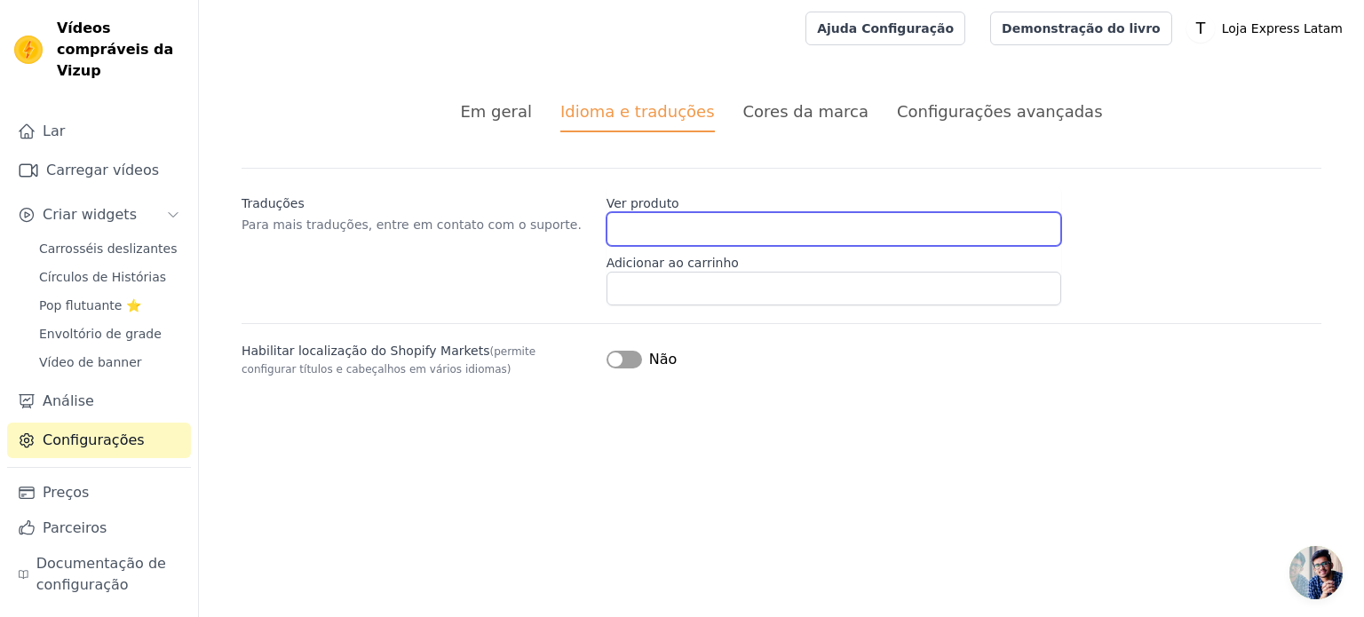
click at [682, 223] on input "Ver produto" at bounding box center [834, 229] width 455 height 34
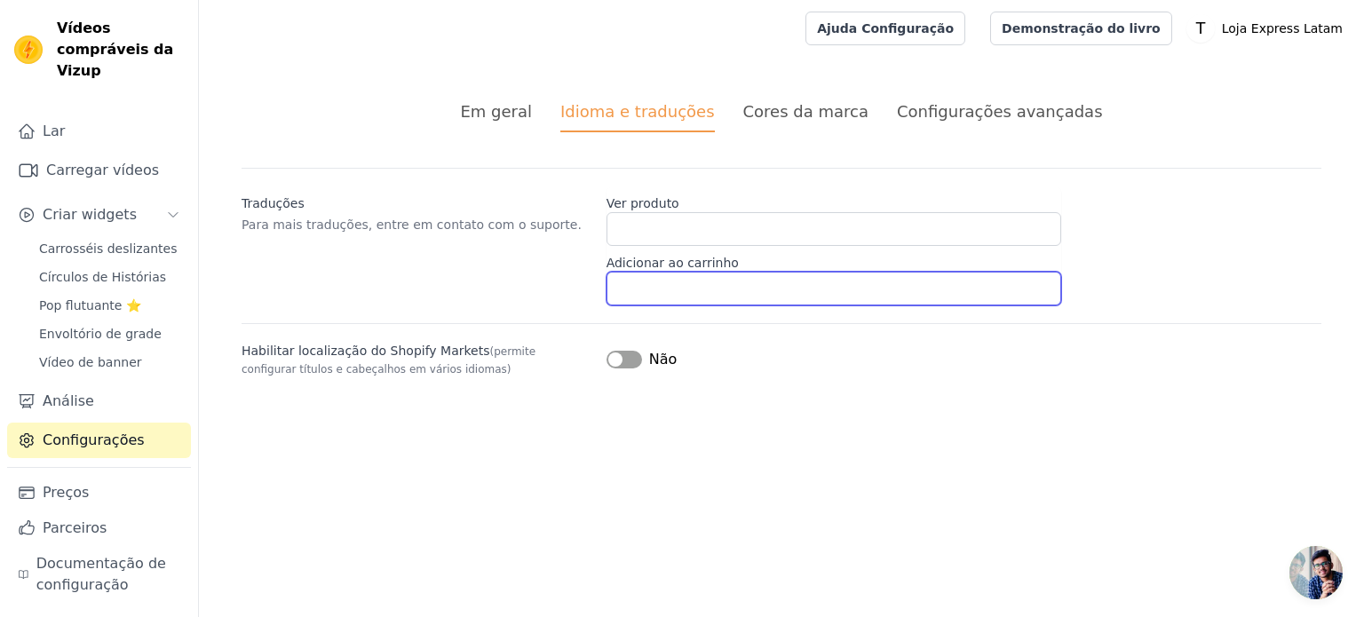
click at [674, 282] on input "Adicionar ao carrinho" at bounding box center [834, 289] width 455 height 34
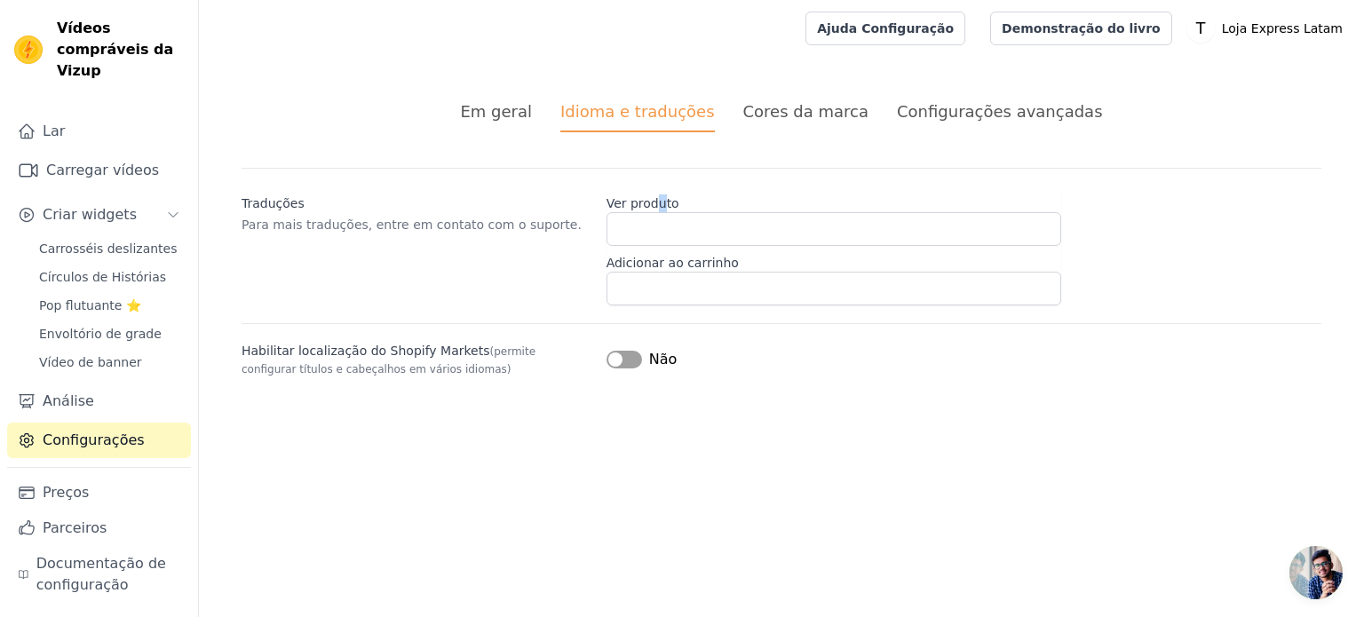
click at [664, 200] on font "Ver produto" at bounding box center [643, 203] width 73 height 14
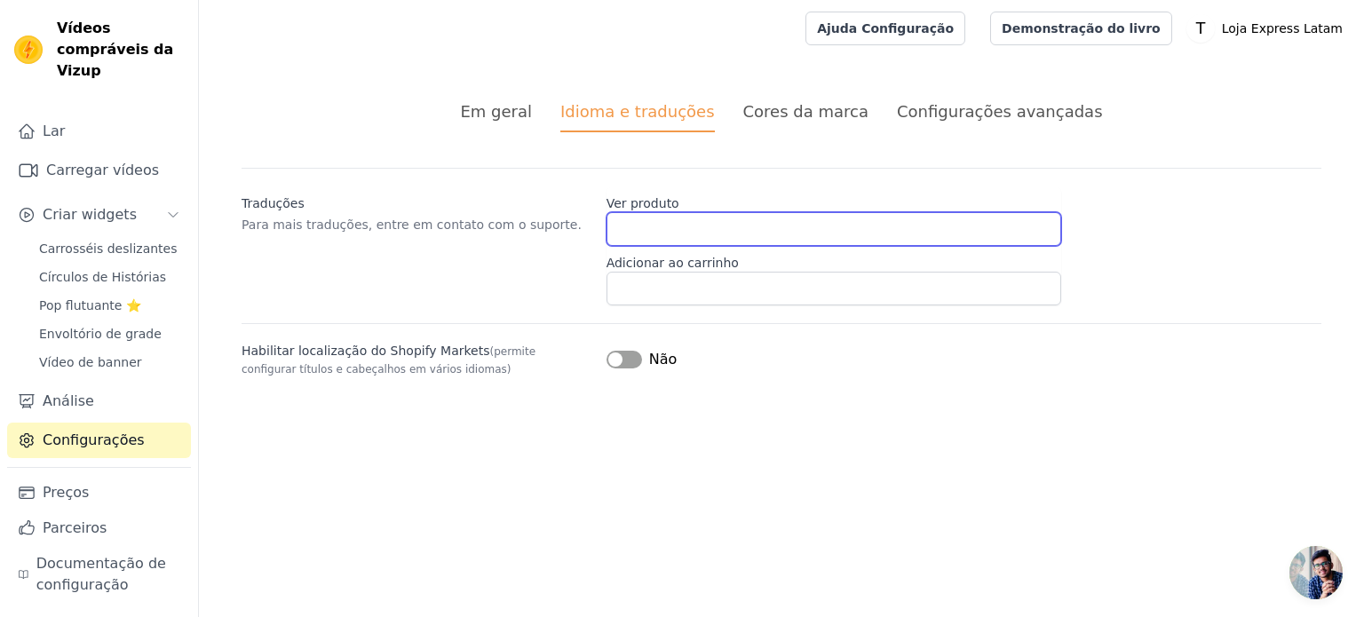
click at [650, 242] on input "Ver produto" at bounding box center [834, 229] width 455 height 34
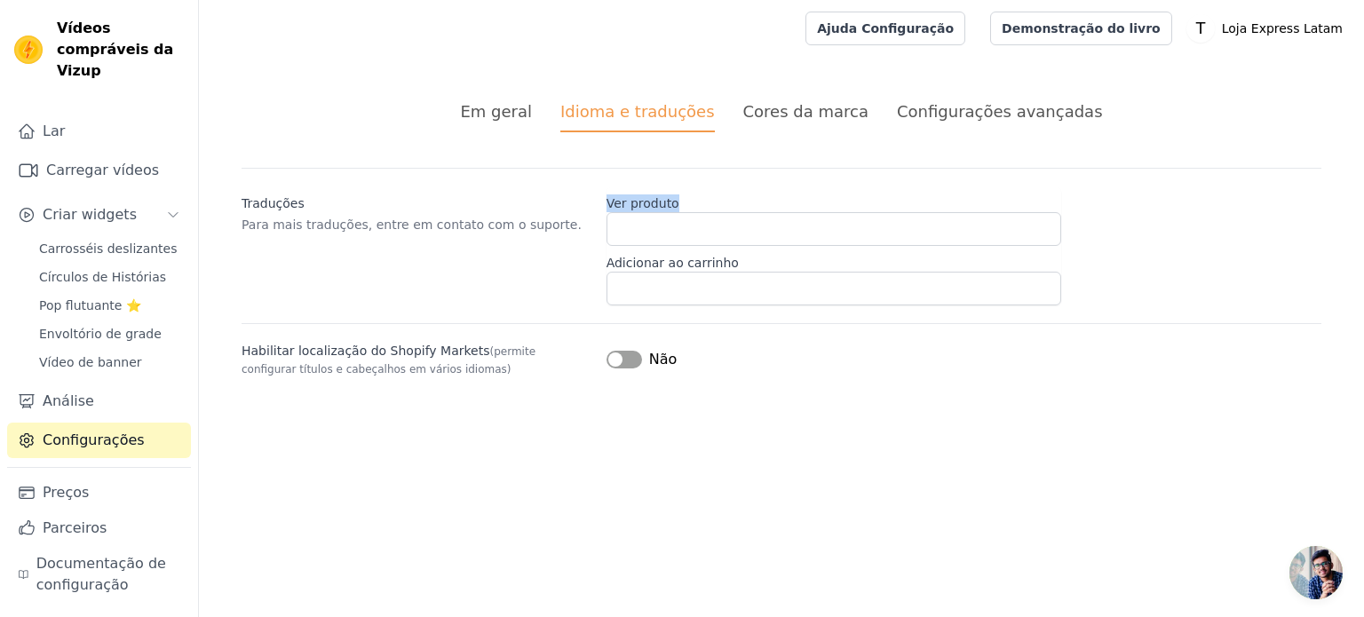
drag, startPoint x: 693, startPoint y: 195, endPoint x: 601, endPoint y: 202, distance: 91.7
click at [601, 202] on div "Traduções Para mais traduções, entre em contato com o suporte. Ver produto Adic…" at bounding box center [782, 237] width 1080 height 138
copy font "Ver produto"
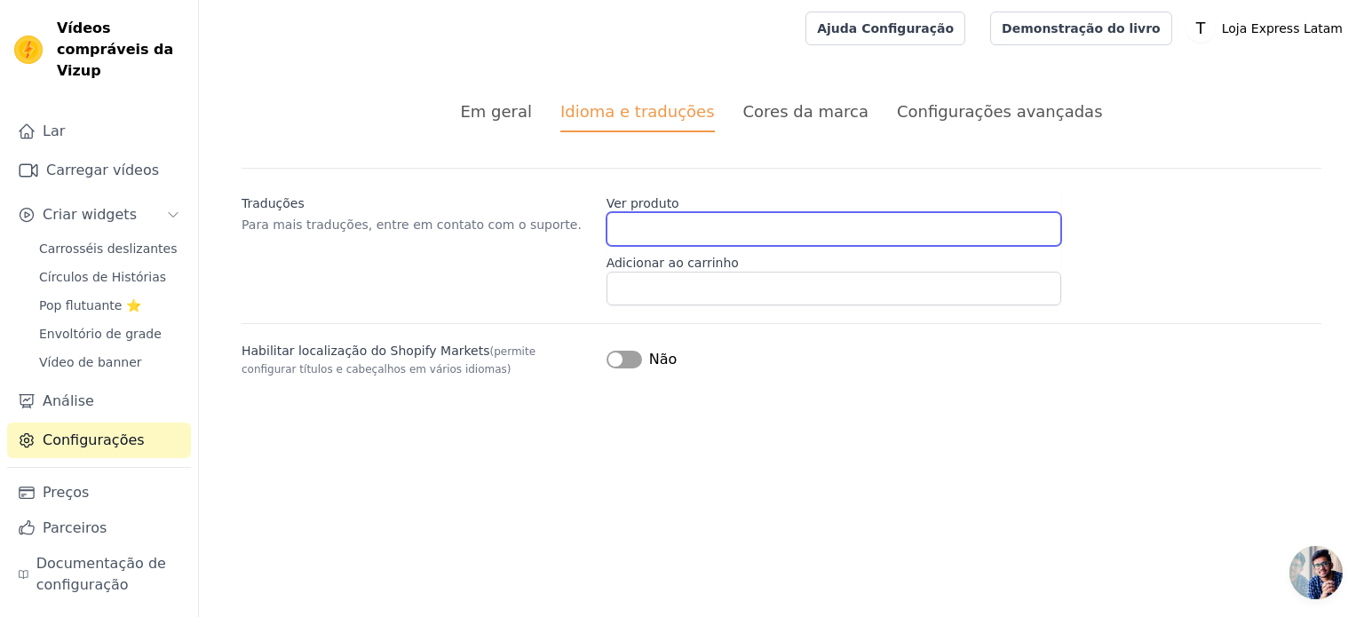
click at [631, 235] on input "Ver produto" at bounding box center [834, 229] width 455 height 34
paste input "Ver producto"
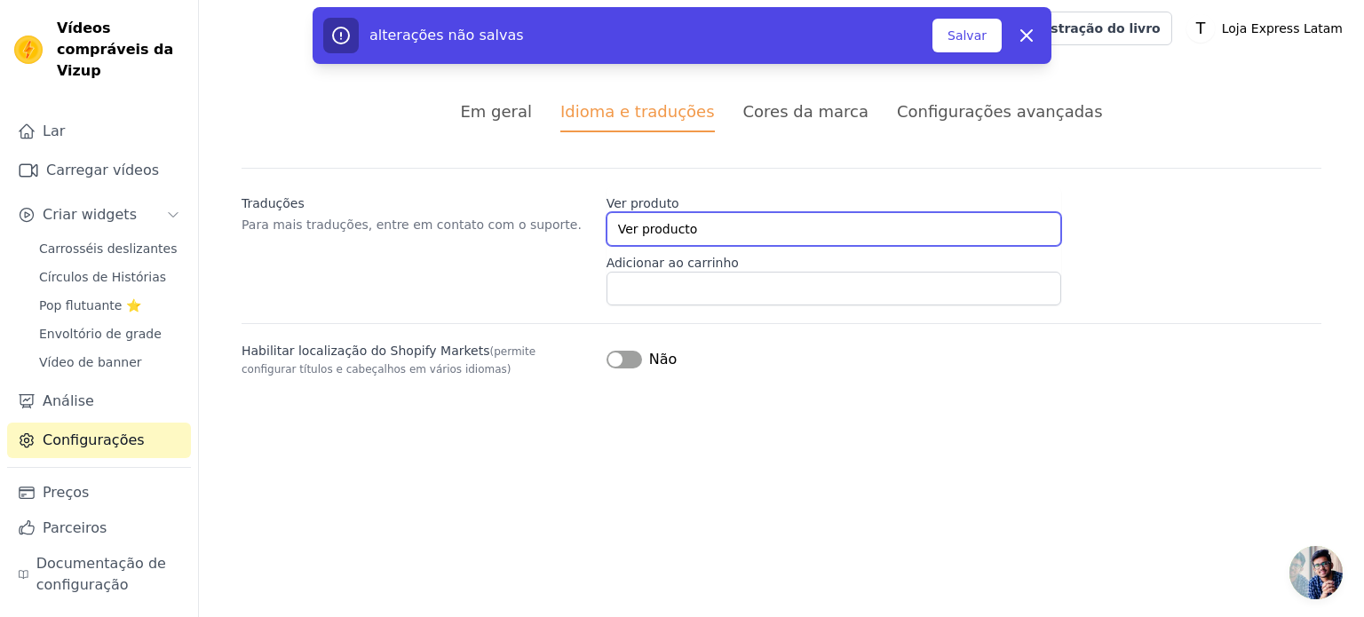
type input "Ver producto"
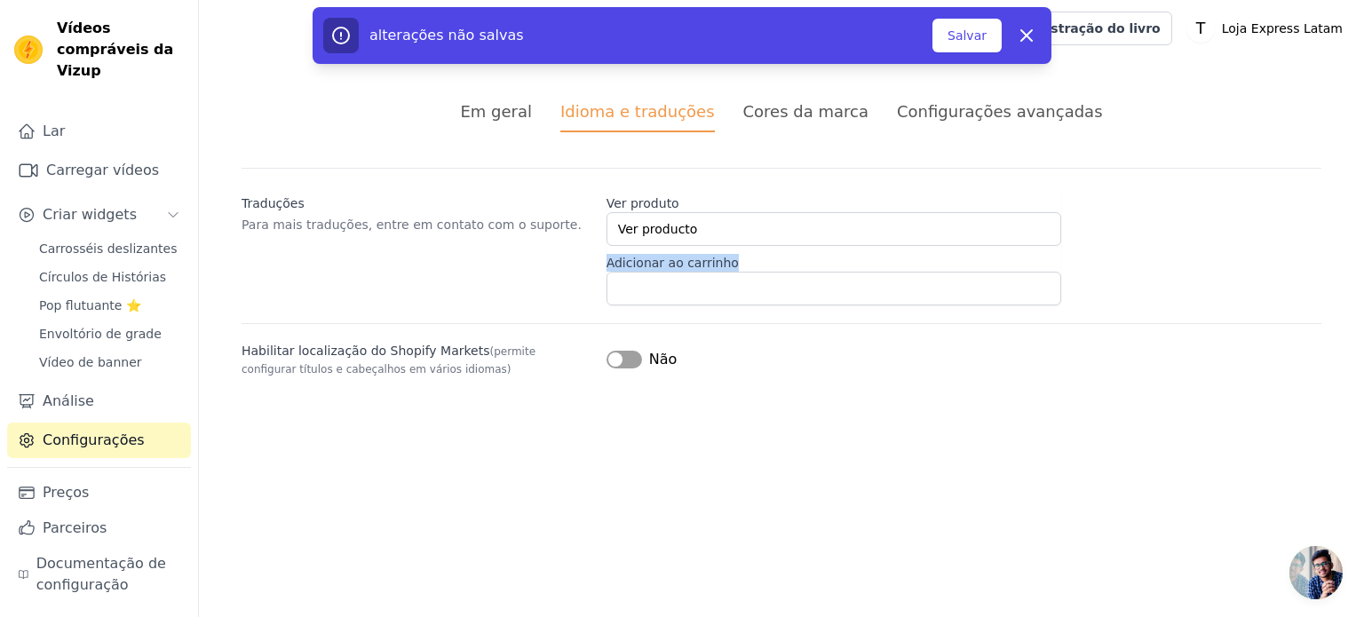
drag, startPoint x: 742, startPoint y: 266, endPoint x: 603, endPoint y: 269, distance: 139.5
click at [603, 269] on div "Traduções Para mais traduções, entre em contato com o suporte. Ver produto Ver …" at bounding box center [782, 237] width 1080 height 138
copy font "Adicionar ao carrinho"
click at [678, 307] on div "Traduções Para mais traduções, entre em contato com o suporte. Ver produto Ver …" at bounding box center [782, 273] width 1080 height 210
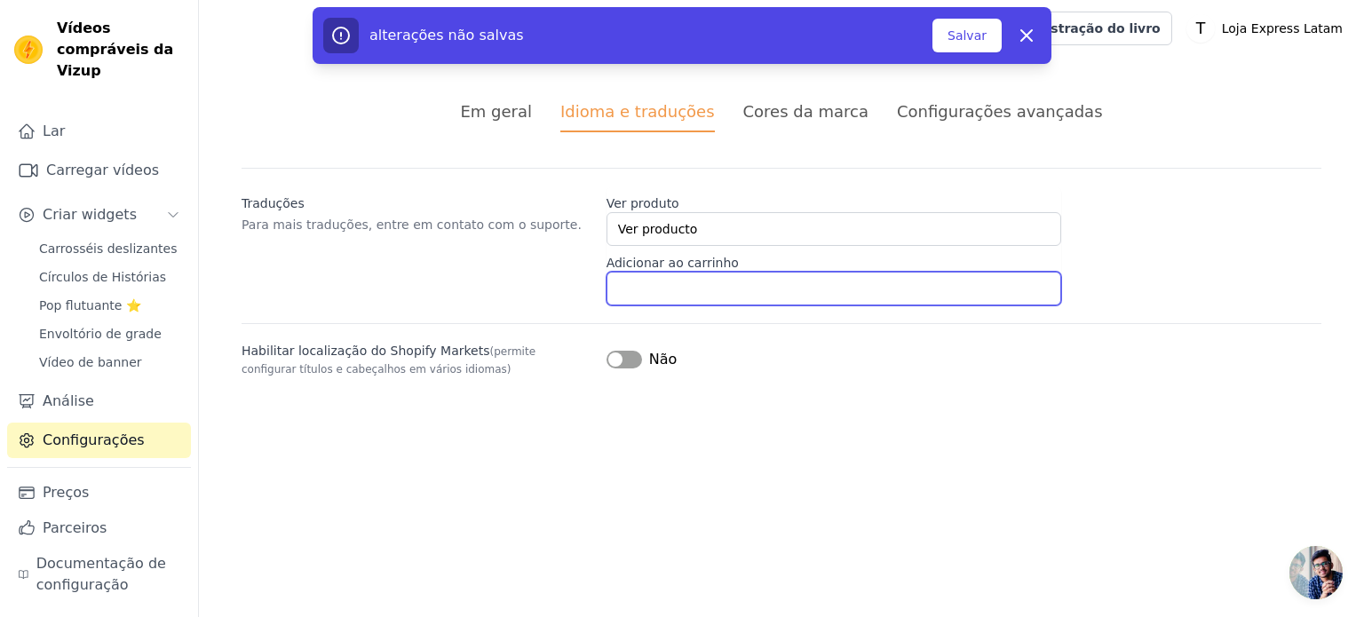
click at [662, 293] on input "Adicionar ao carrinho" at bounding box center [834, 289] width 455 height 34
paste input "Agregar al carrito"
type input "Agregar al carrito"
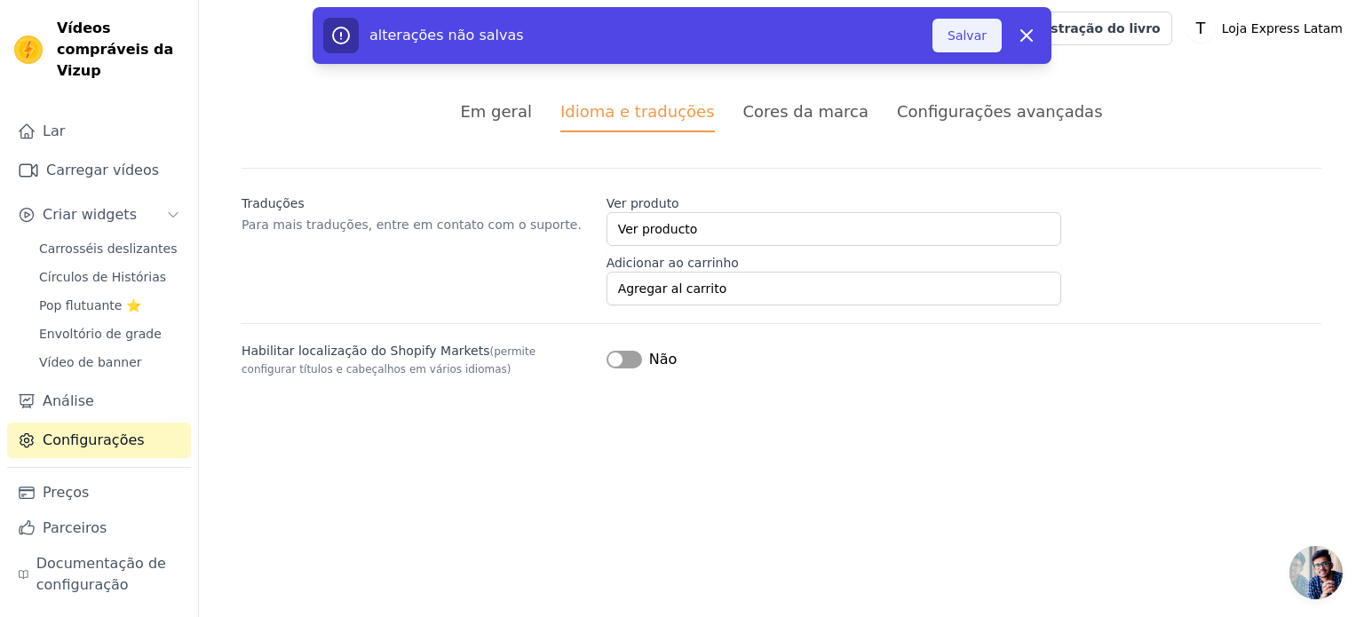
click at [972, 30] on font "Salvar" at bounding box center [967, 35] width 39 height 14
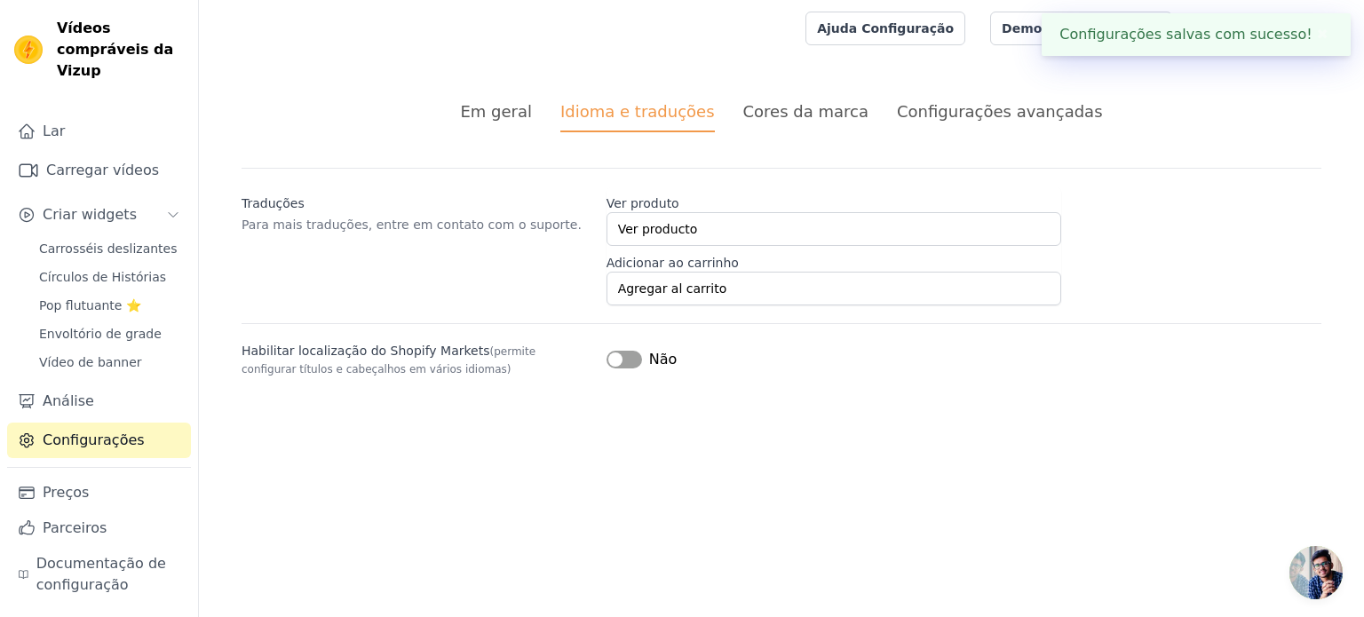
click at [843, 116] on font "Cores da marca" at bounding box center [805, 111] width 125 height 19
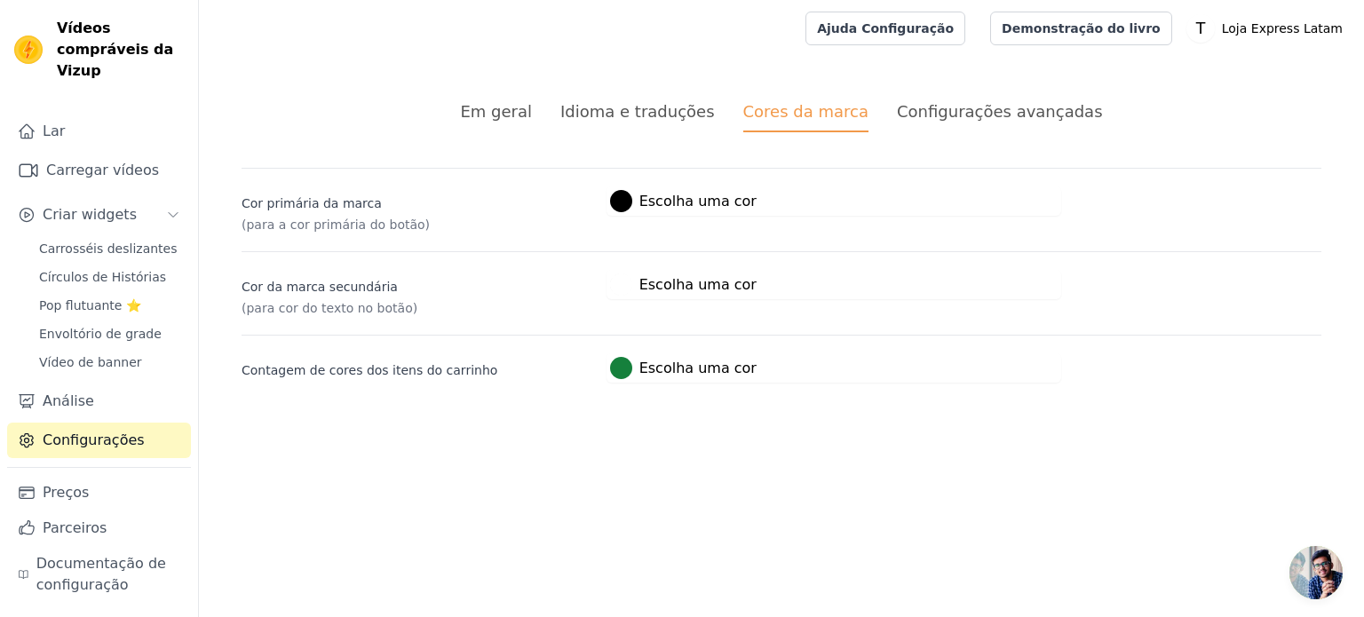
click at [612, 369] on div at bounding box center [621, 368] width 22 height 22
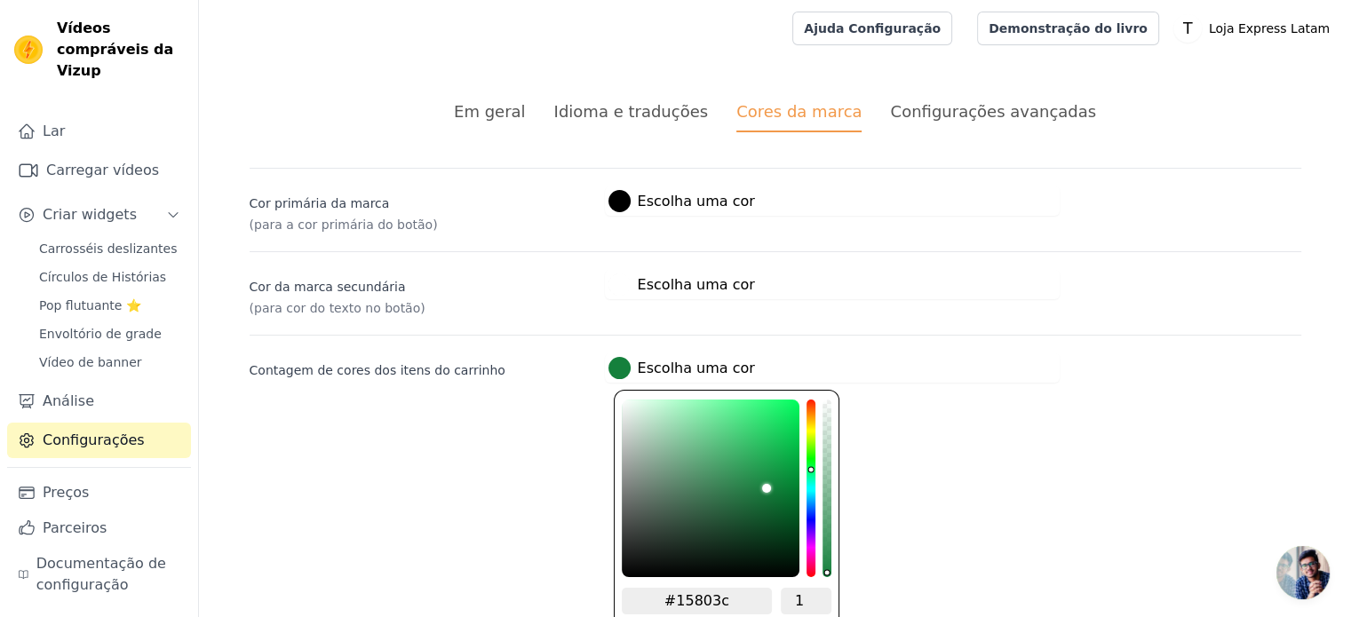
scroll to position [36, 0]
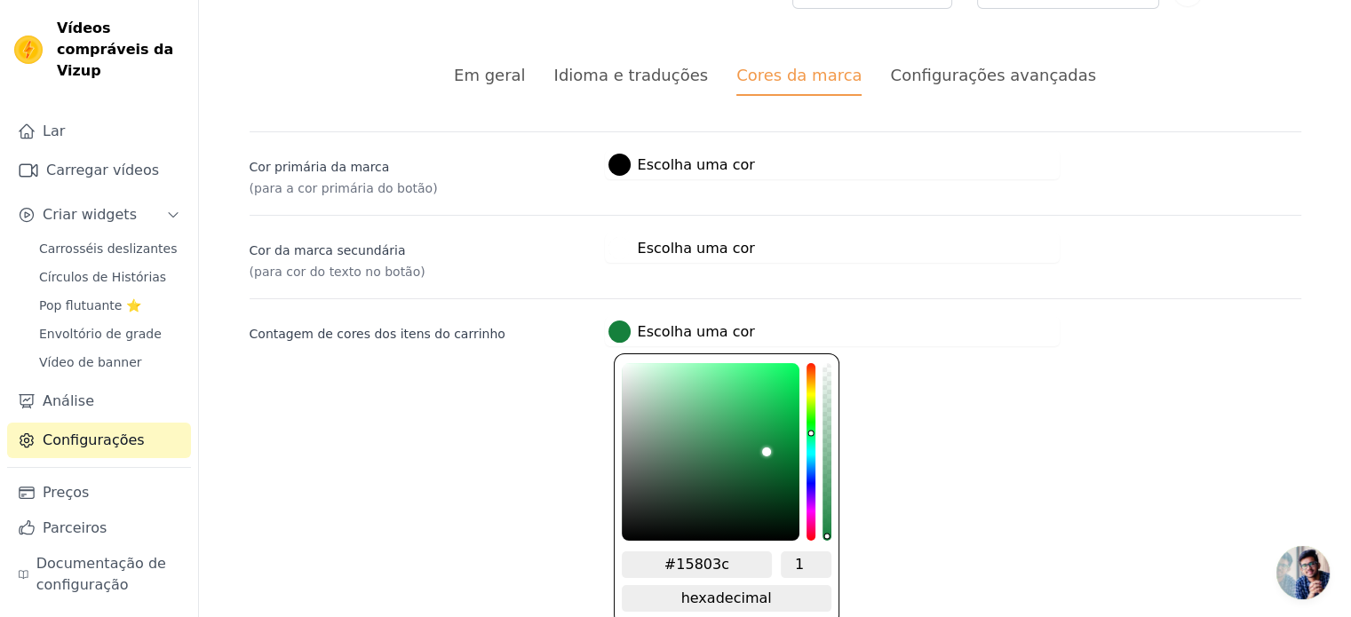
click at [724, 562] on input "#15803c" at bounding box center [697, 565] width 151 height 27
paste input "219500"
type input "#219500"
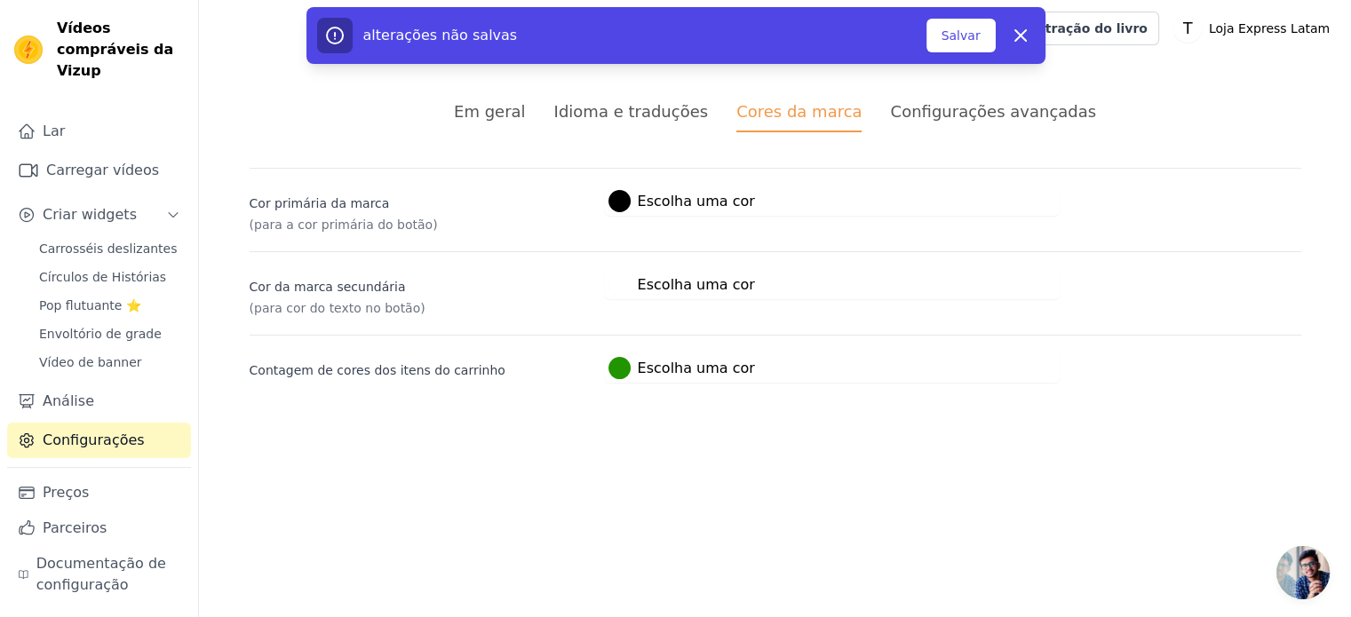
scroll to position [0, 0]
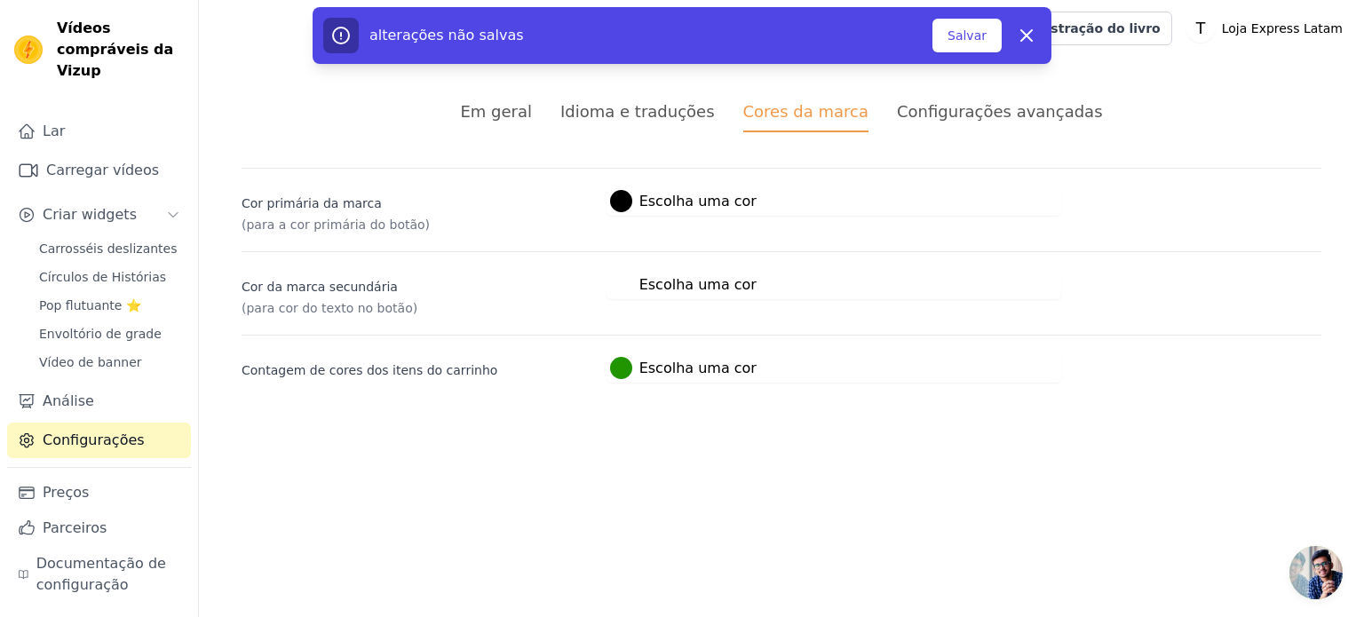
click at [959, 393] on html "Texto original Avalie a tradução O feedback vai ser usado para ajudar a melhora…" at bounding box center [682, 212] width 1364 height 425
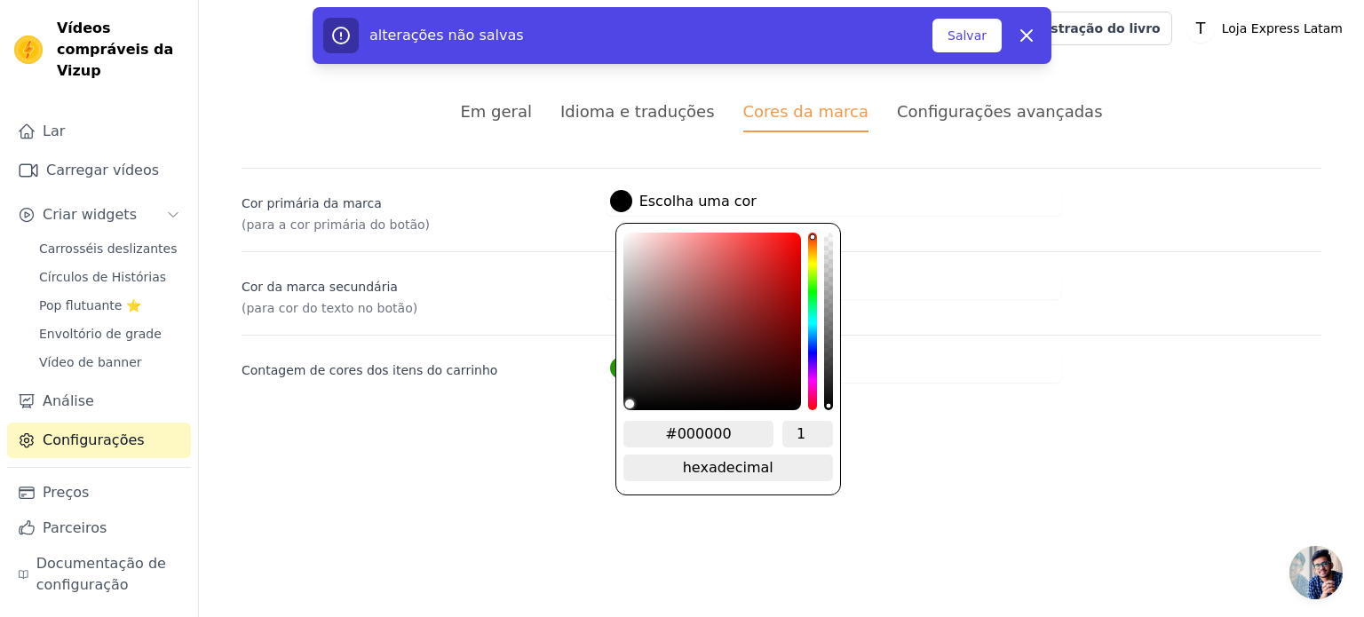
click at [615, 198] on div at bounding box center [621, 201] width 22 height 22
click at [730, 425] on input "#000000" at bounding box center [698, 434] width 151 height 27
paste input "F84D"
type input "#f84d00"
type input "#F84D00"
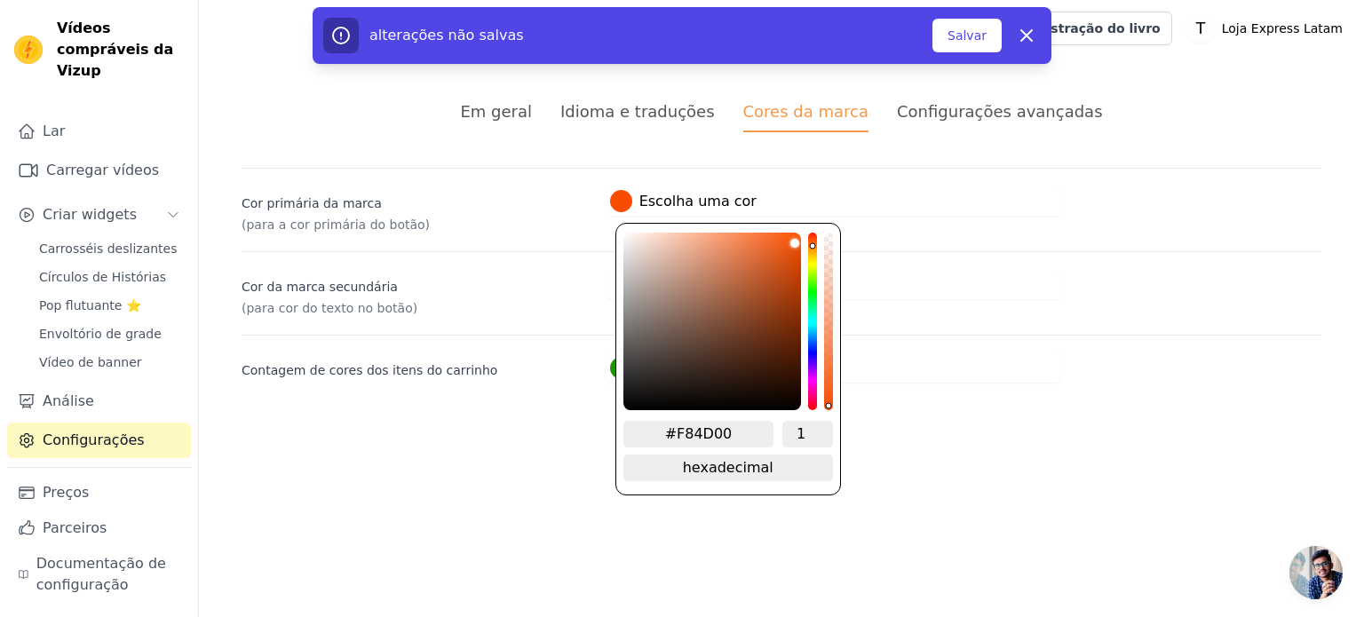
click at [1363, 363] on div "Em geral Idioma e traduções Cores da marca Configurações avançadas alterações n…" at bounding box center [781, 241] width 1165 height 369
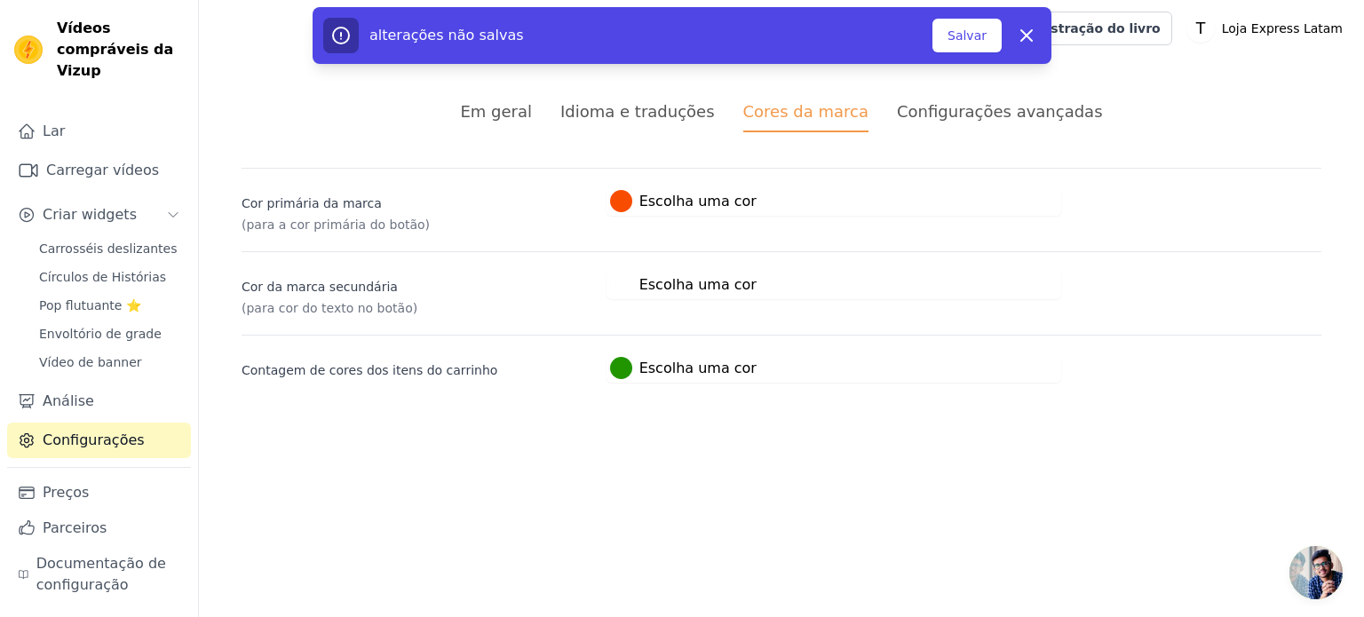
click at [618, 300] on div "Cor da marca secundária (para cor do texto no botão) #ffffff Escolha uma cor #f…" at bounding box center [782, 284] width 1080 height 66
click at [625, 304] on div "Cor da marca secundária (para cor do texto no botão) #ffffff Escolha uma cor #f…" at bounding box center [782, 284] width 1080 height 66
click at [626, 301] on div "Cor da marca secundária (para cor do texto no botão) #ffffff Escolha uma cor #f…" at bounding box center [782, 284] width 1080 height 66
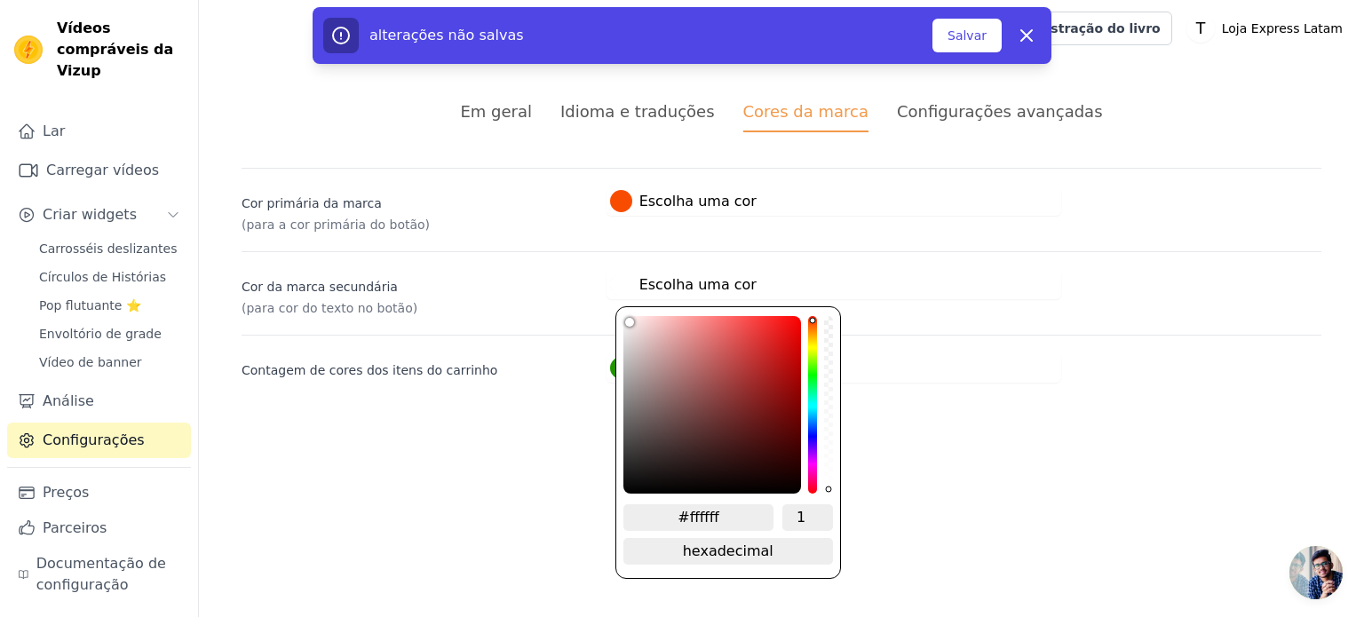
click at [671, 286] on font "Escolha uma cor" at bounding box center [697, 284] width 117 height 17
click at [718, 514] on input "#ffffff" at bounding box center [698, 517] width 151 height 27
paste input "F3F1ED"
type input "#f3f1ed"
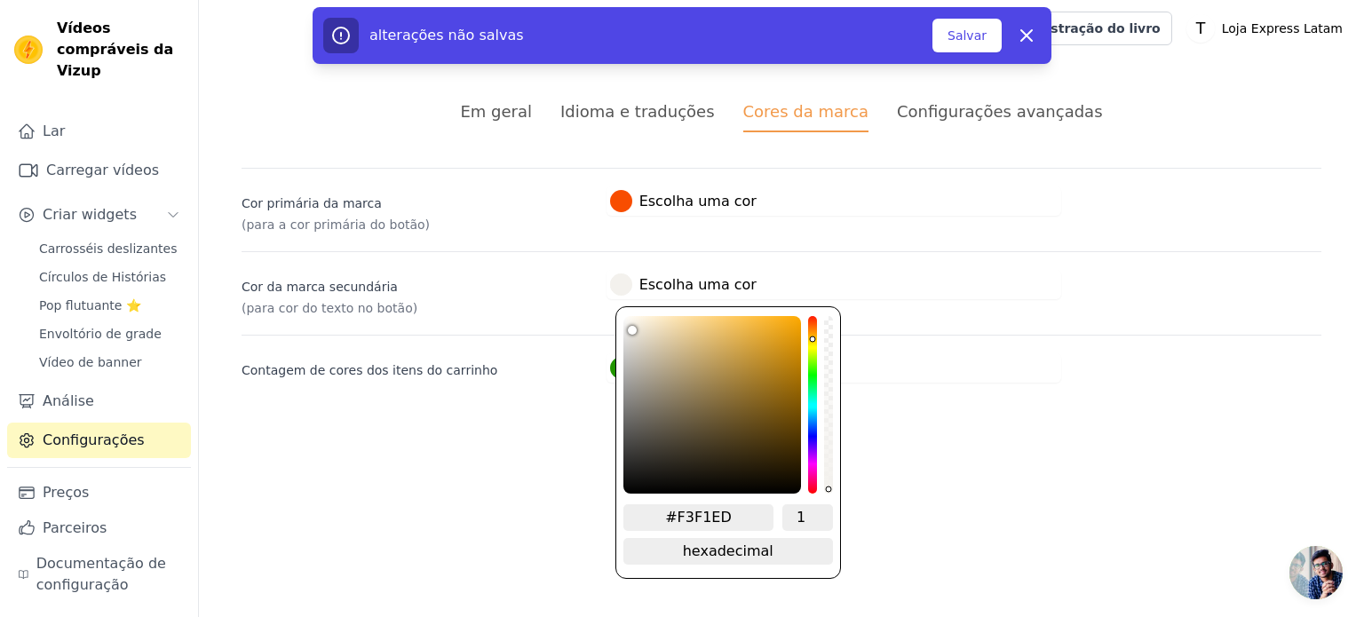
type input "#F3F1ED"
click at [621, 337] on div "#F3F1ED 1 hexadecimal mudar para rgb" at bounding box center [728, 442] width 226 height 273
drag, startPoint x: 705, startPoint y: 517, endPoint x: 503, endPoint y: 492, distance: 204.0
click at [520, 425] on html "Texto original Avalie a tradução O feedback vai ser usado para ajudar a melhora…" at bounding box center [682, 212] width 1364 height 425
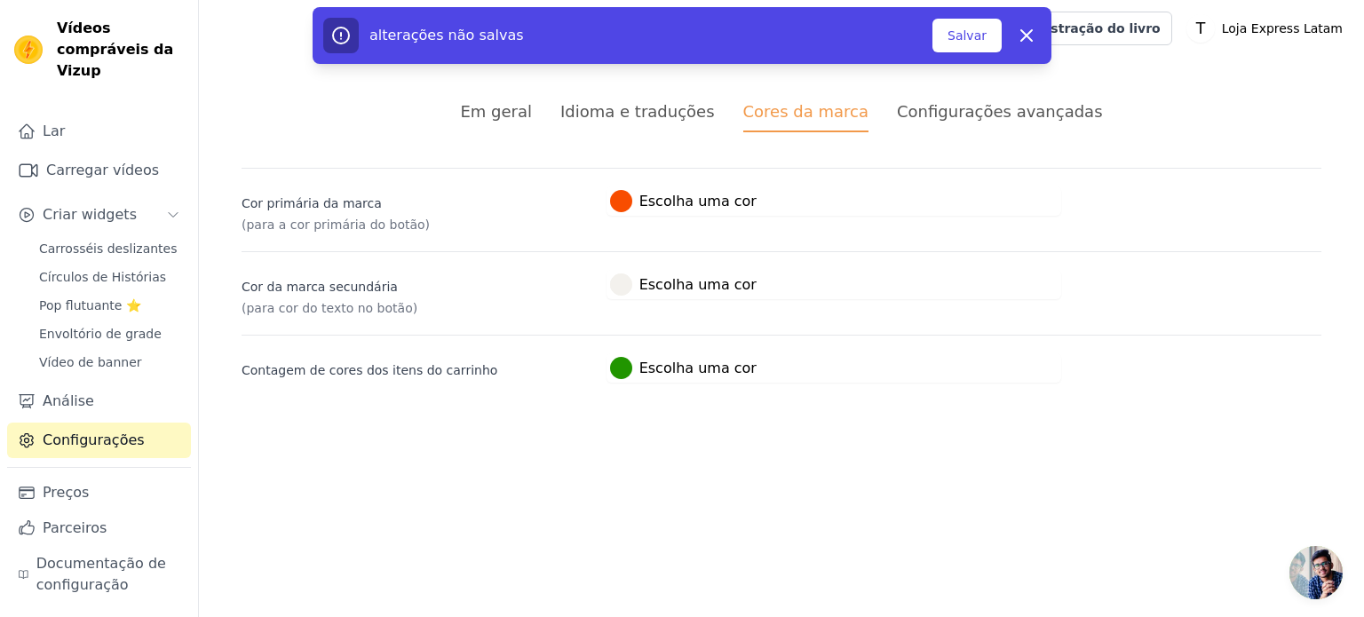
click at [964, 425] on html "Texto original Avalie a tradução O feedback vai ser usado para ajudar a melhora…" at bounding box center [682, 212] width 1364 height 425
click at [953, 36] on font "Salvar" at bounding box center [967, 35] width 39 height 14
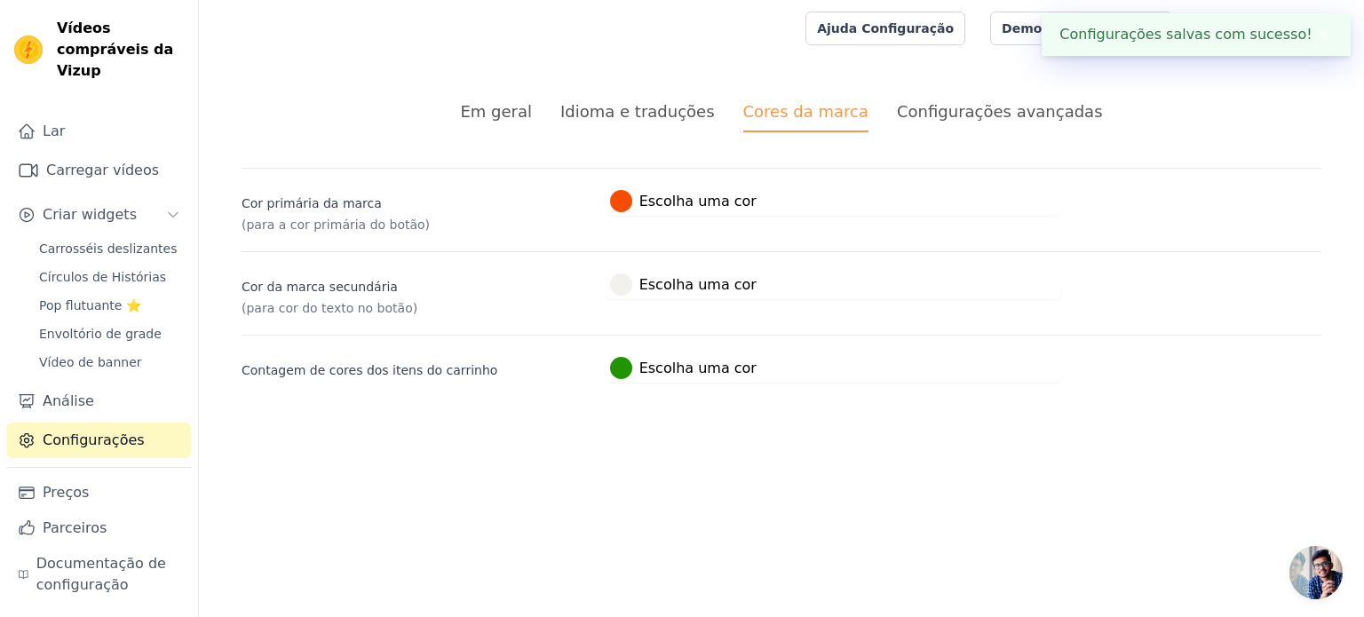
click at [1025, 113] on font "Configurações avançadas" at bounding box center [1000, 111] width 206 height 19
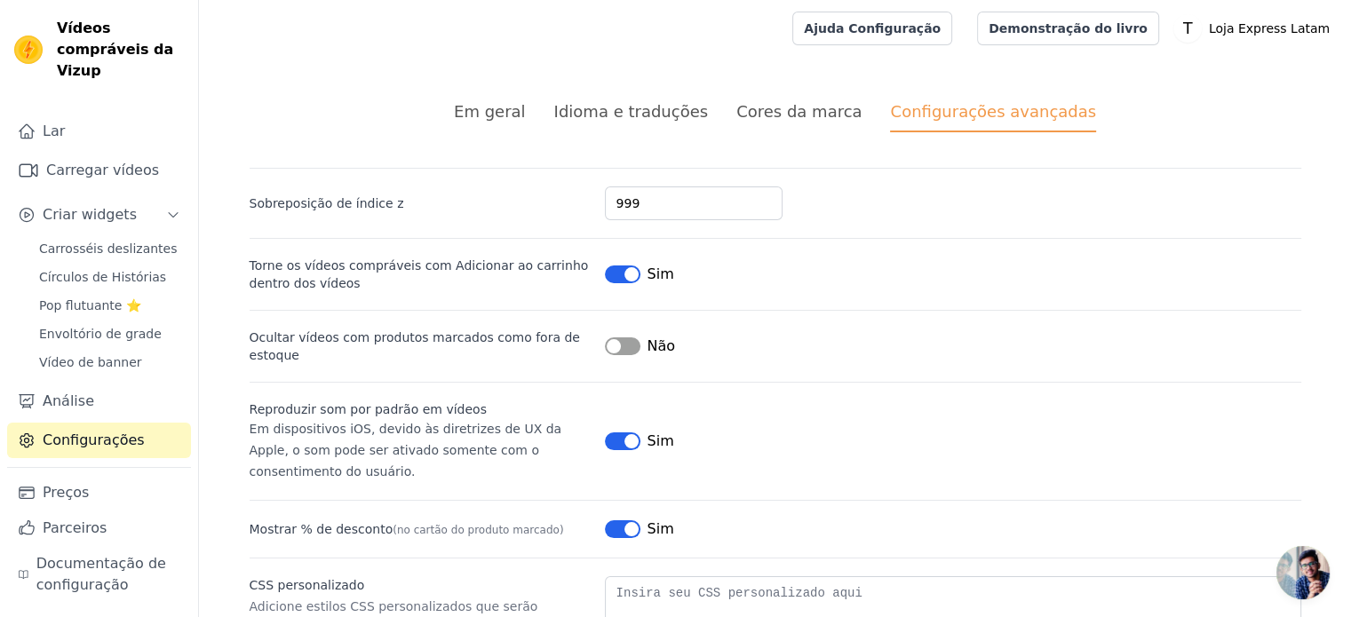
scroll to position [157, 0]
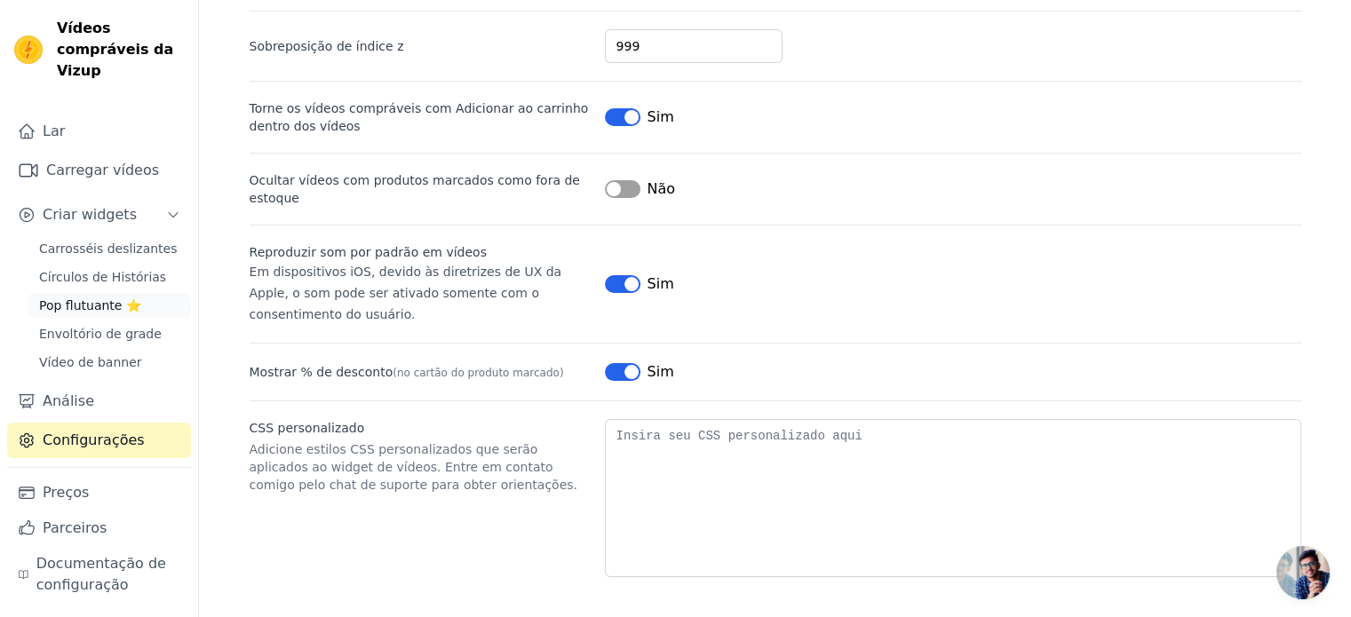
click at [99, 298] on font "Pop flutuante ⭐" at bounding box center [90, 305] width 102 height 14
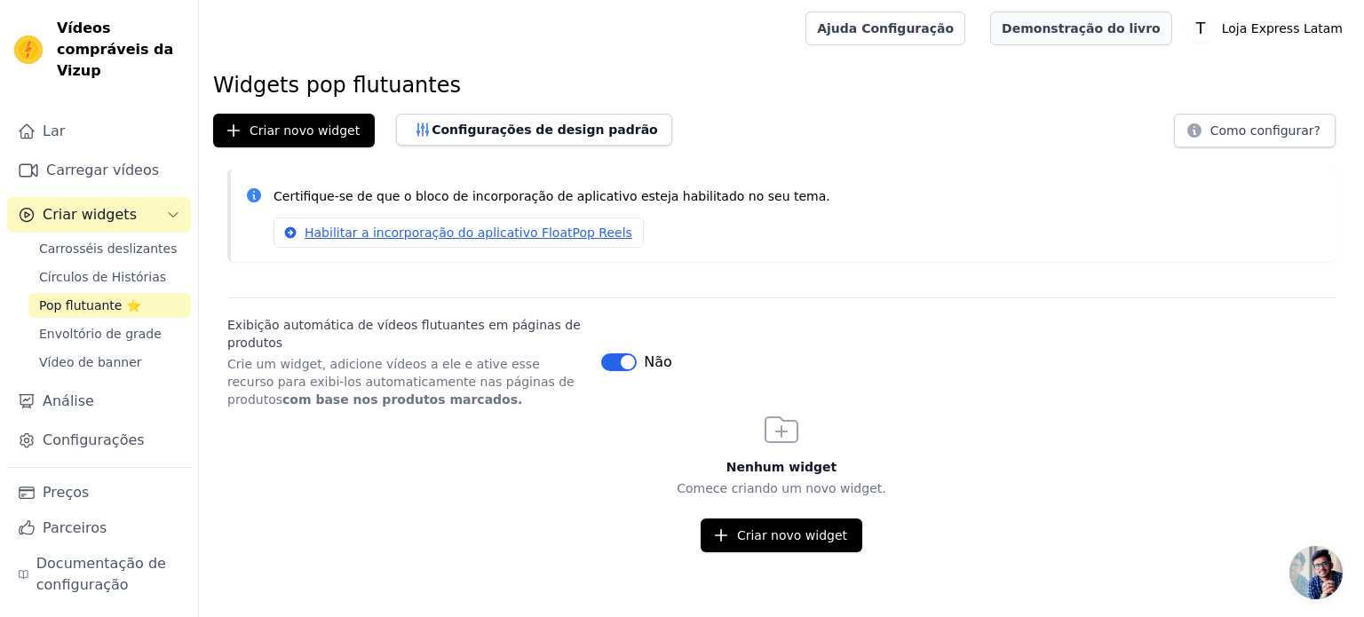
click at [1113, 31] on font "Demonstração do livro" at bounding box center [1081, 28] width 159 height 14
click at [104, 162] on font "Carregar vídeos" at bounding box center [102, 170] width 113 height 17
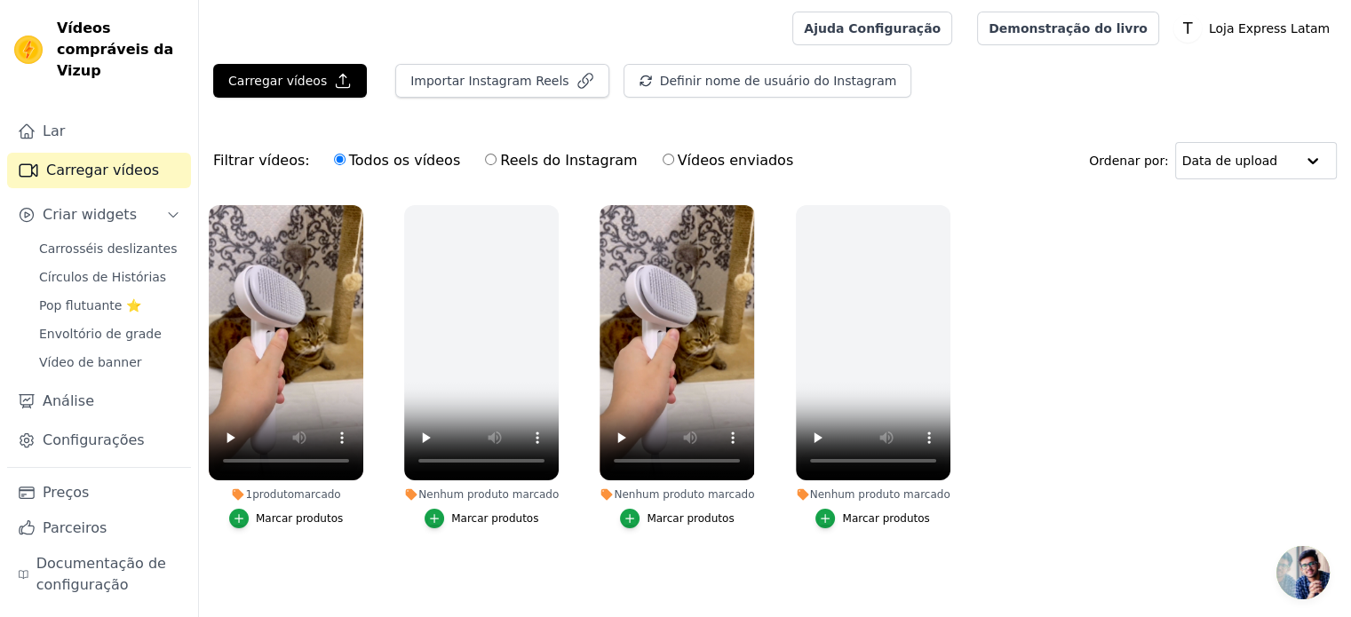
click at [283, 493] on font "produto" at bounding box center [273, 494] width 42 height 12
click at [249, 520] on div "button" at bounding box center [239, 519] width 20 height 20
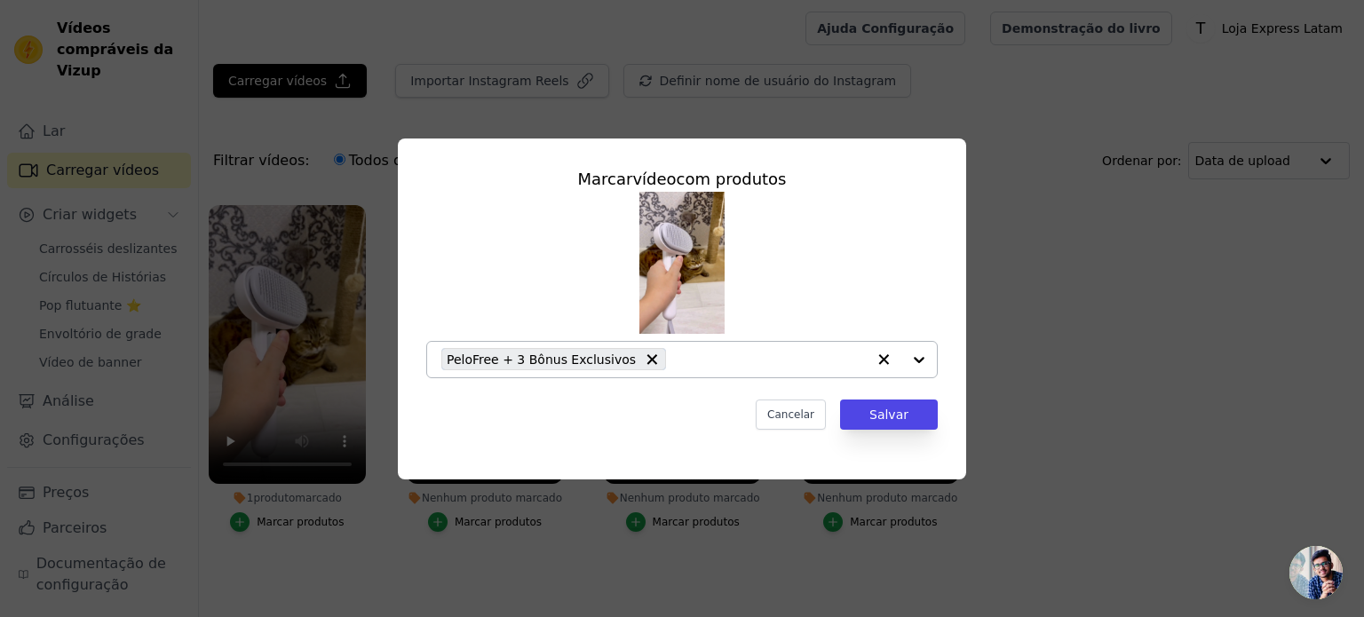
click at [922, 361] on div at bounding box center [901, 360] width 71 height 36
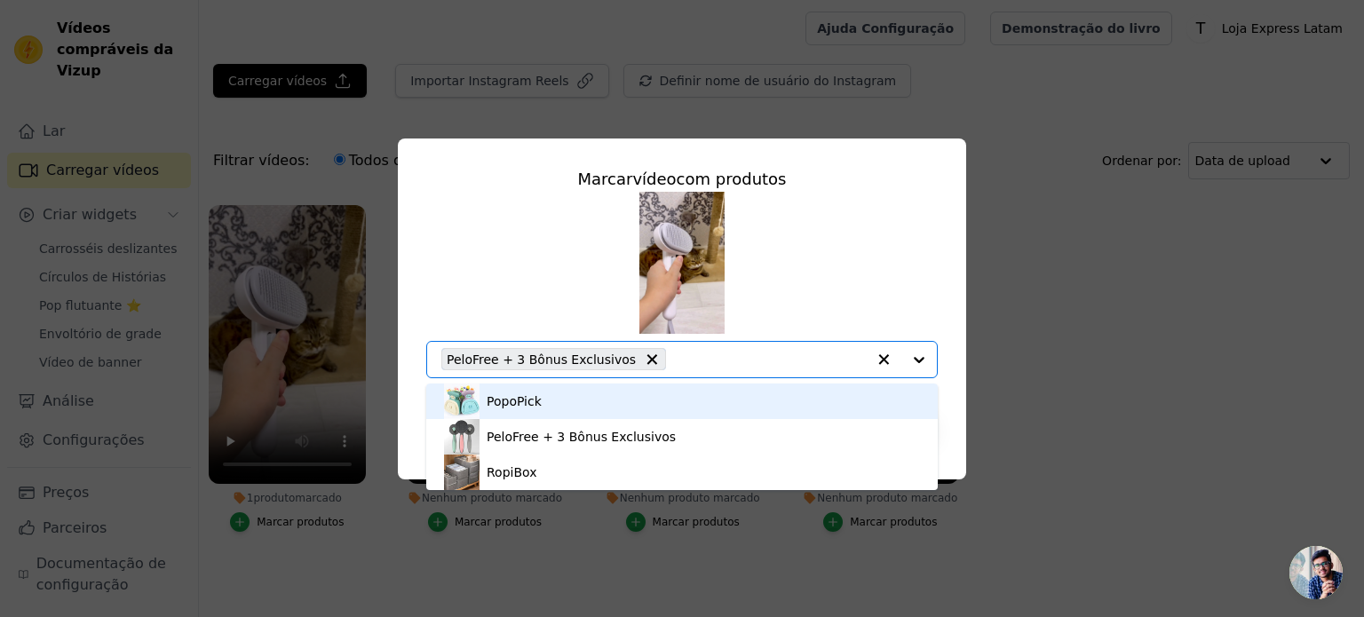
click at [707, 284] on img at bounding box center [681, 263] width 85 height 142
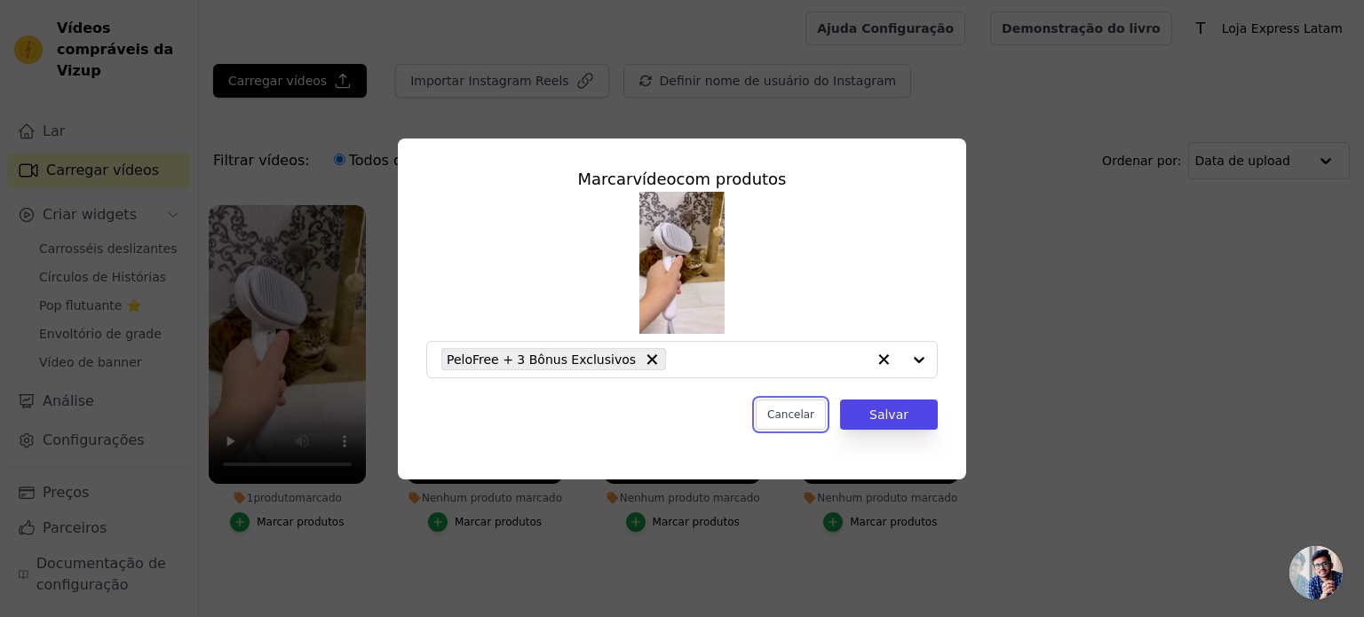
click at [801, 421] on font "Cancelar" at bounding box center [790, 415] width 47 height 12
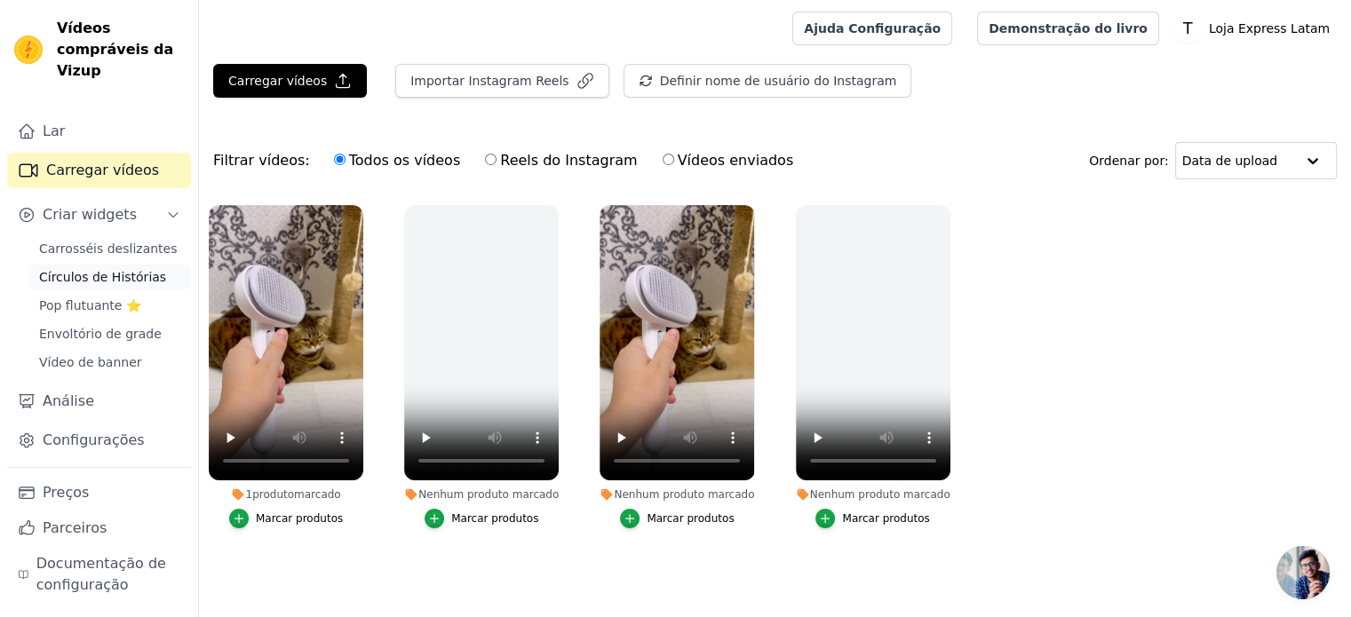
click at [95, 270] on font "Círculos de Histórias" at bounding box center [102, 277] width 127 height 14
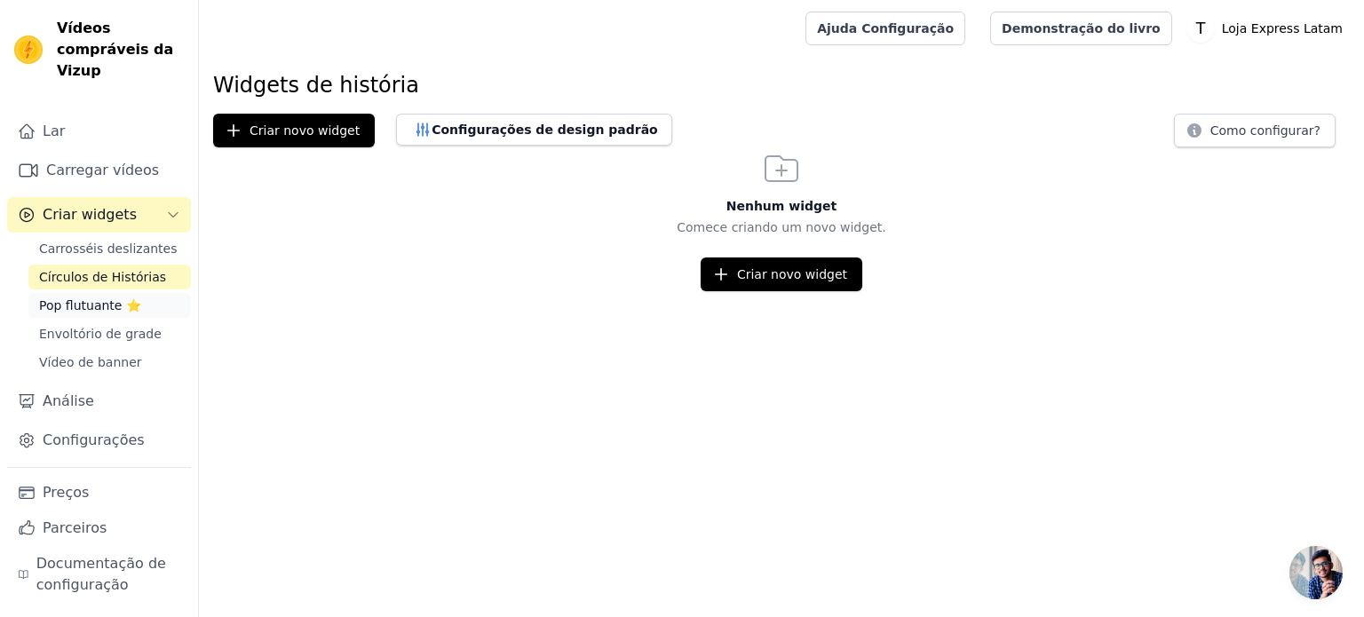
click at [69, 298] on font "Pop flutuante ⭐" at bounding box center [90, 305] width 102 height 14
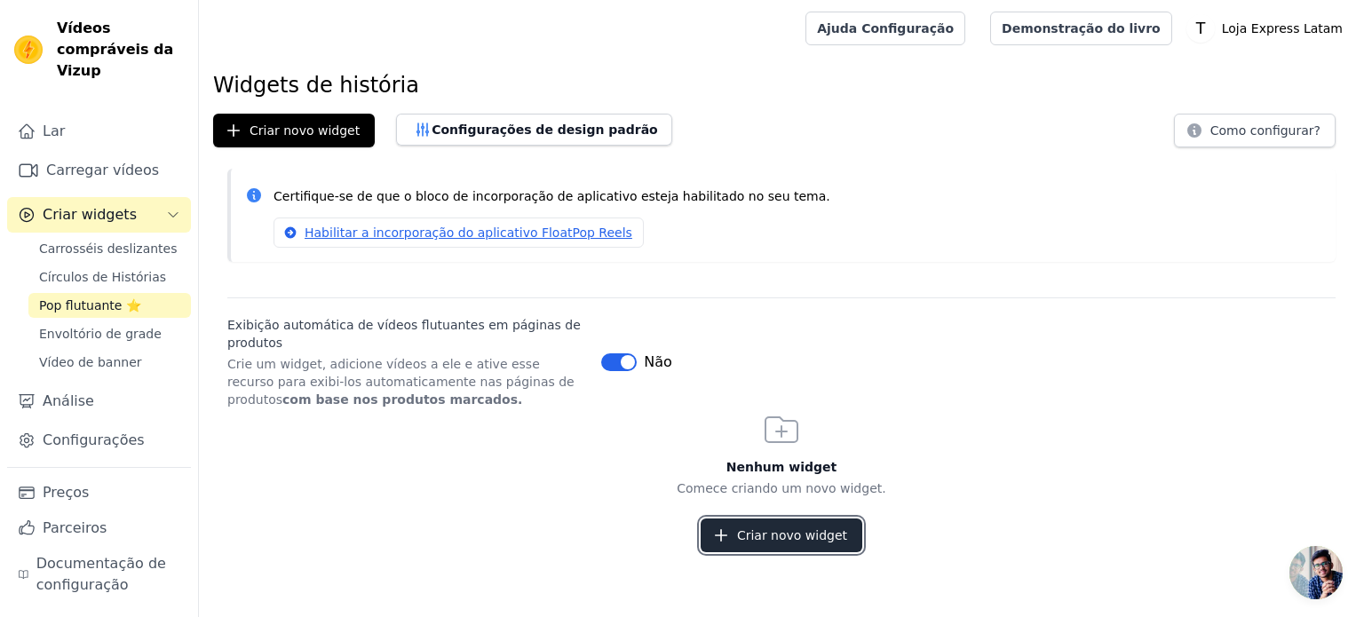
click at [780, 532] on font "Criar novo widget" at bounding box center [792, 535] width 110 height 14
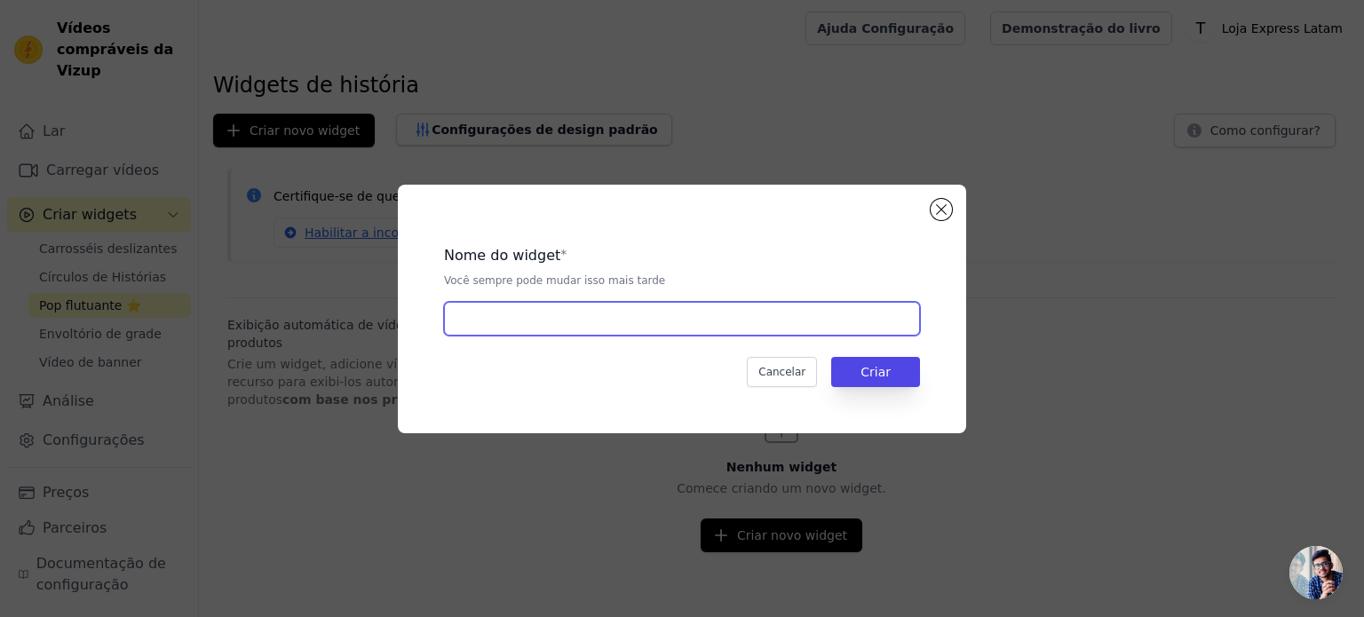
click at [512, 314] on input "text" at bounding box center [682, 319] width 476 height 34
click at [485, 321] on input "Pelo Free" at bounding box center [682, 319] width 476 height 34
type input "PeloFree"
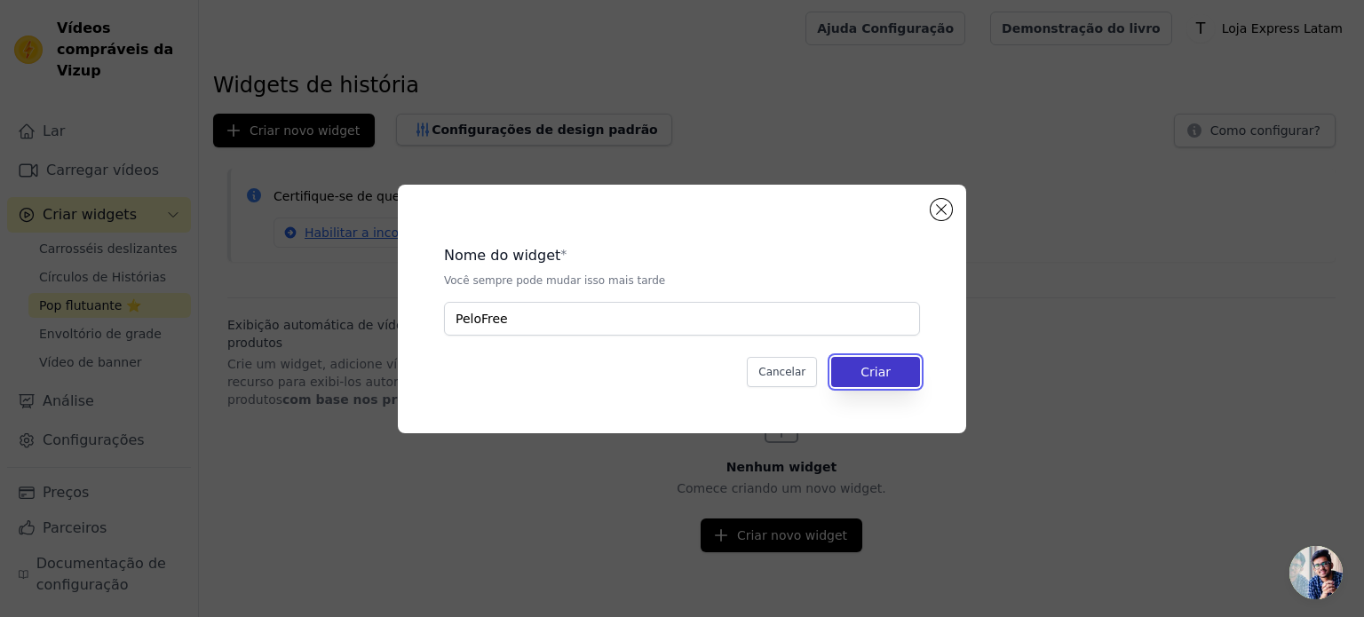
click at [892, 375] on button "Criar" at bounding box center [875, 372] width 89 height 30
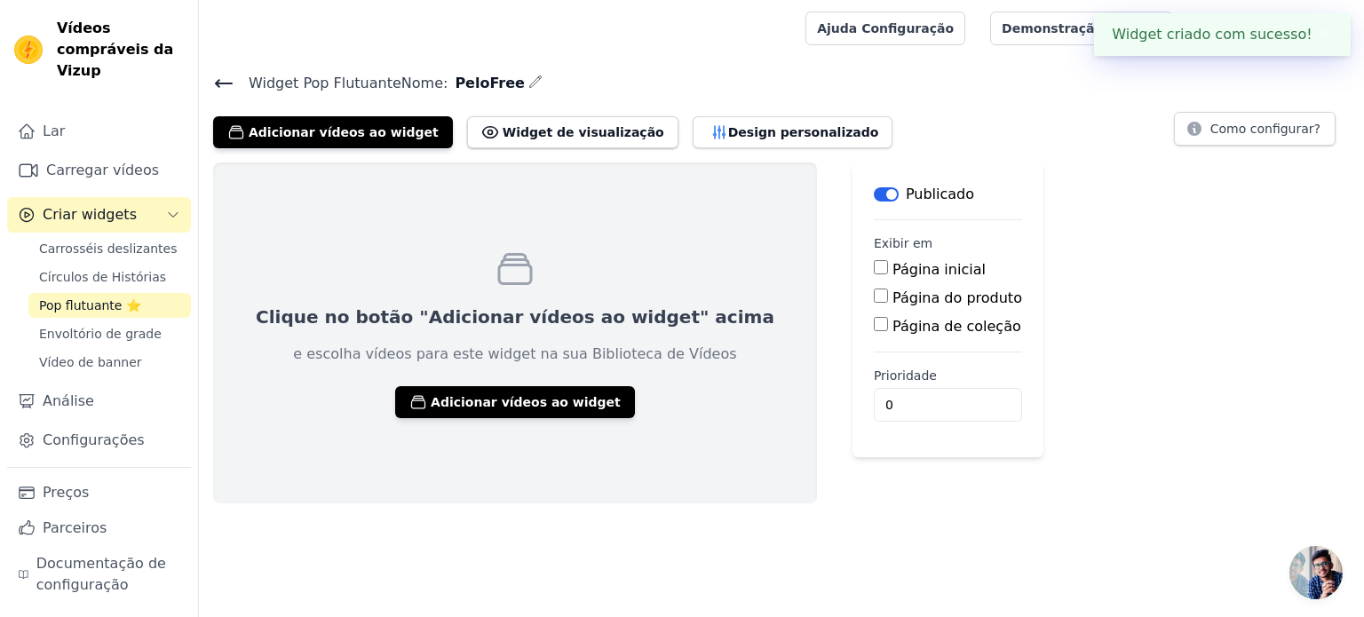
click at [874, 301] on input "Página do produto" at bounding box center [881, 296] width 14 height 14
checkbox input "true"
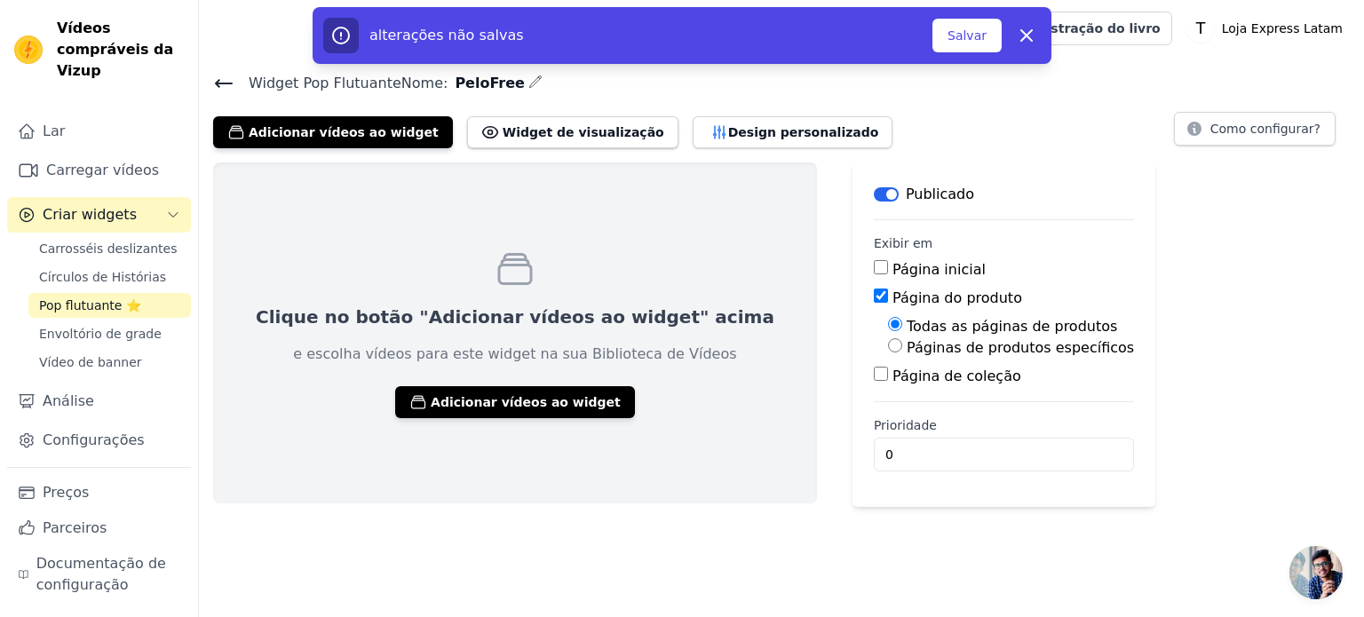
click at [907, 353] on font "Páginas de produtos específicos" at bounding box center [1020, 347] width 227 height 17
click at [888, 353] on input "Páginas de produtos específicos" at bounding box center [895, 345] width 14 height 14
radio input "true"
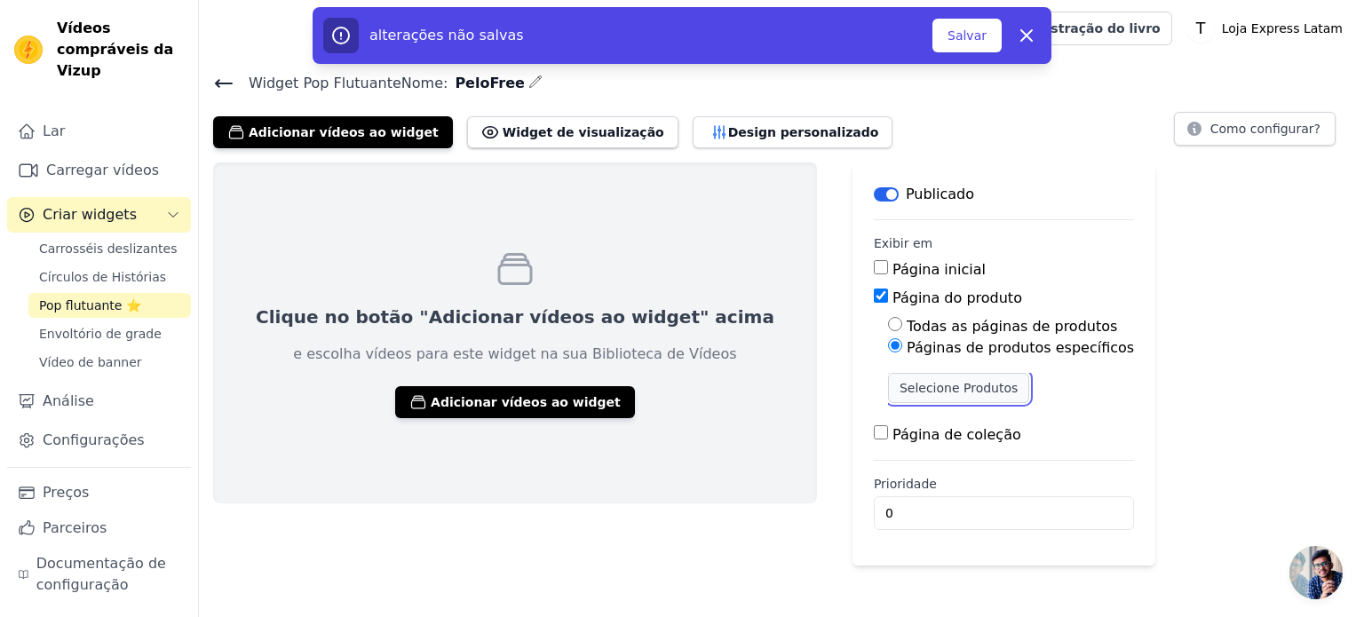
click at [900, 381] on font "Selecione Produtos" at bounding box center [959, 388] width 118 height 14
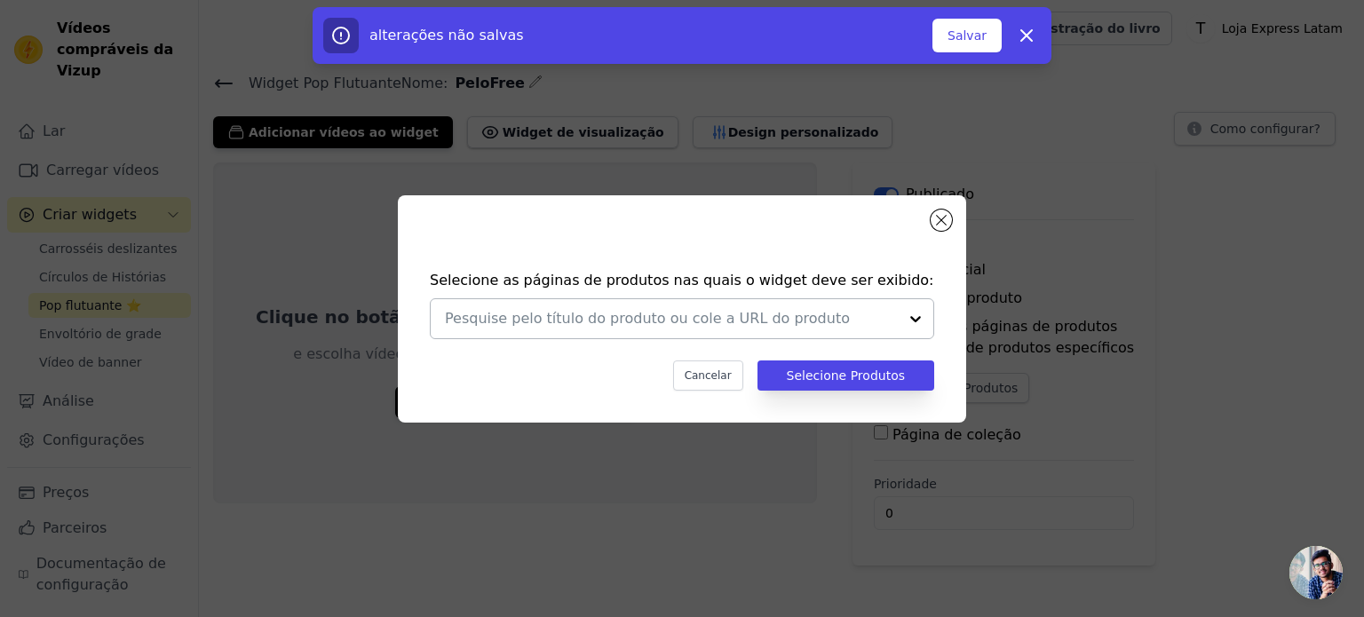
click at [838, 326] on input "text" at bounding box center [671, 318] width 453 height 21
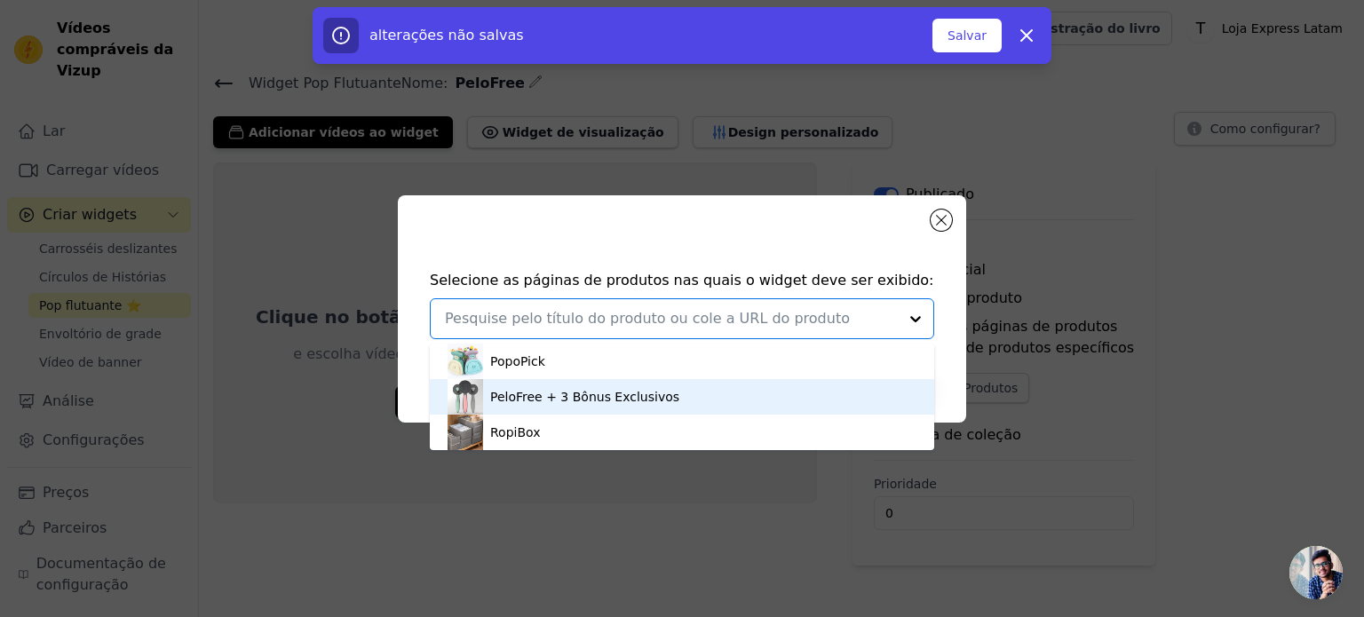
click at [519, 399] on font "PeloFree + 3 Bônus Exclusivos" at bounding box center [584, 397] width 189 height 14
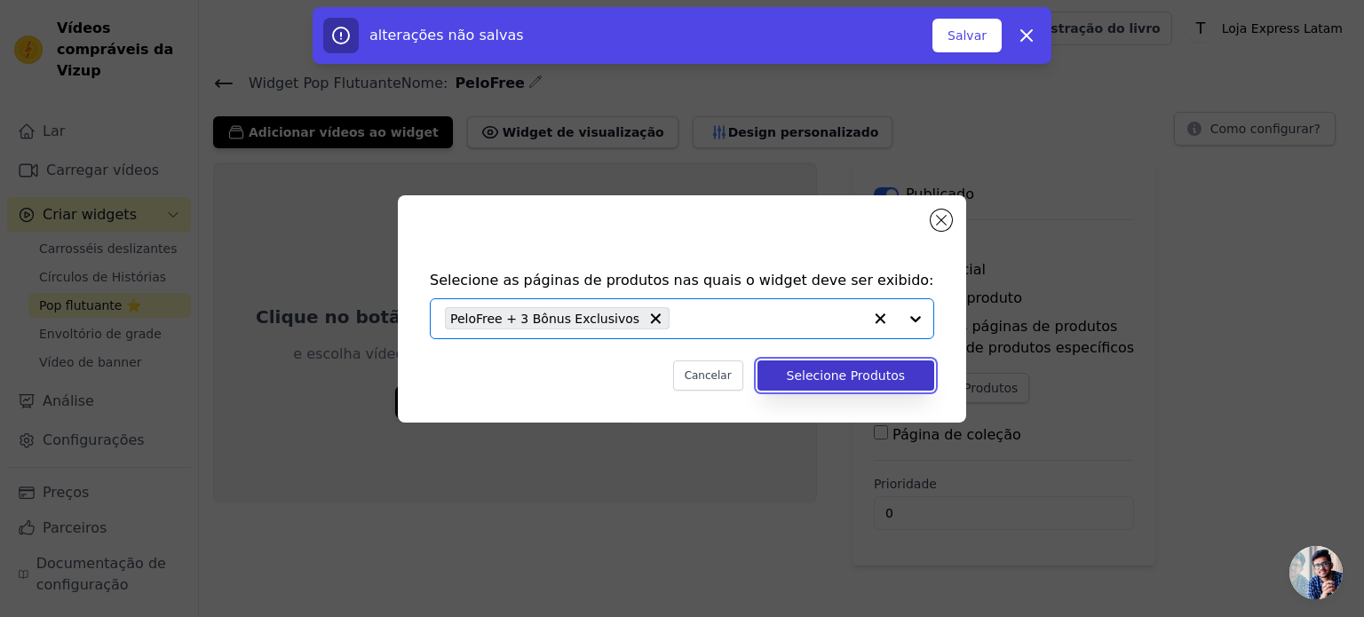
click at [815, 372] on font "Selecione Produtos" at bounding box center [846, 376] width 118 height 14
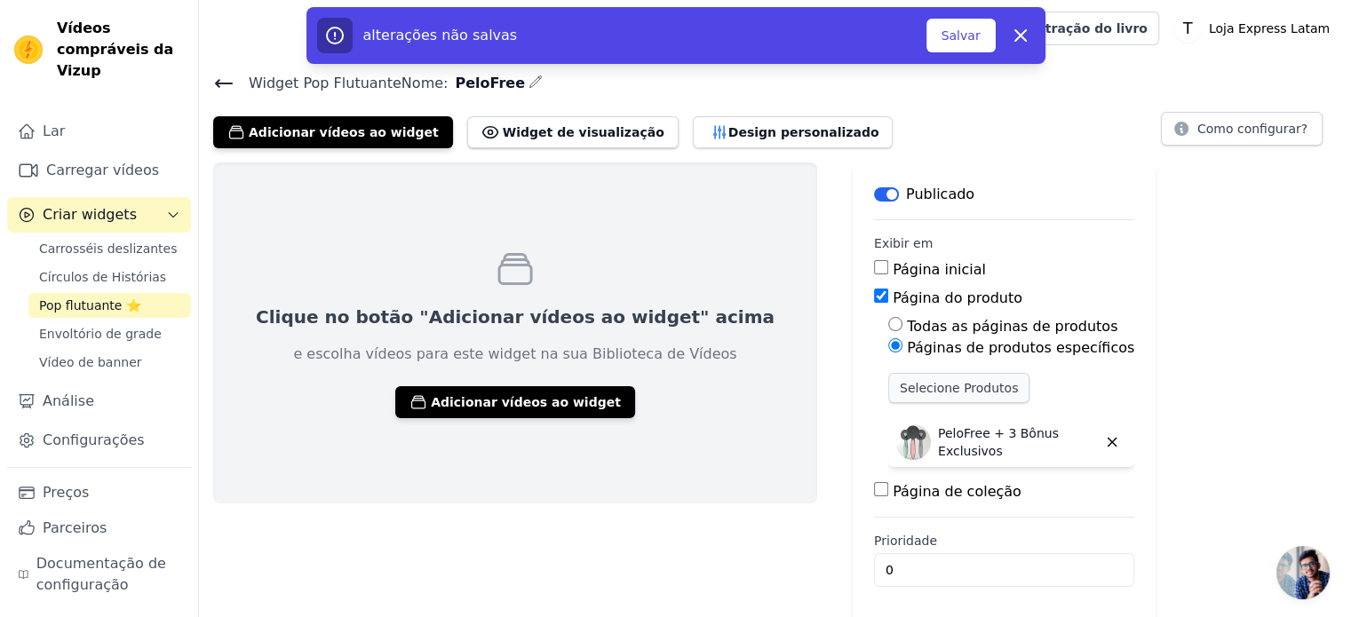
scroll to position [2, 0]
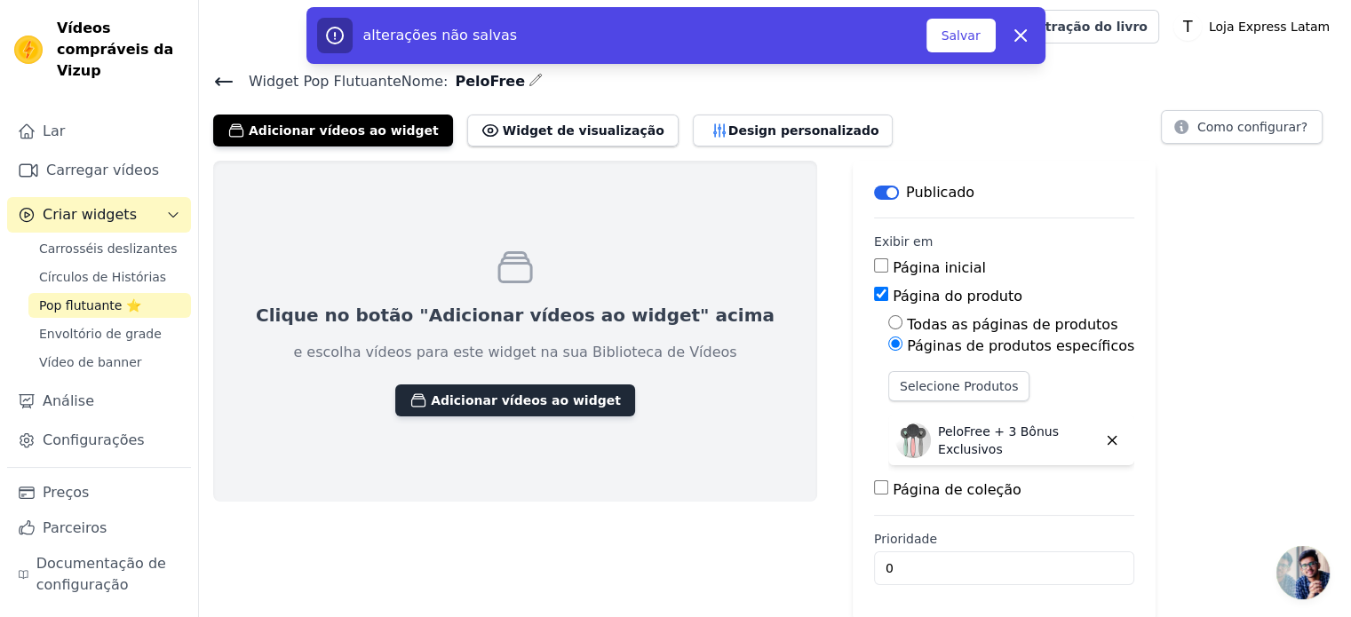
click at [458, 408] on button "Adicionar vídeos ao widget" at bounding box center [515, 401] width 240 height 32
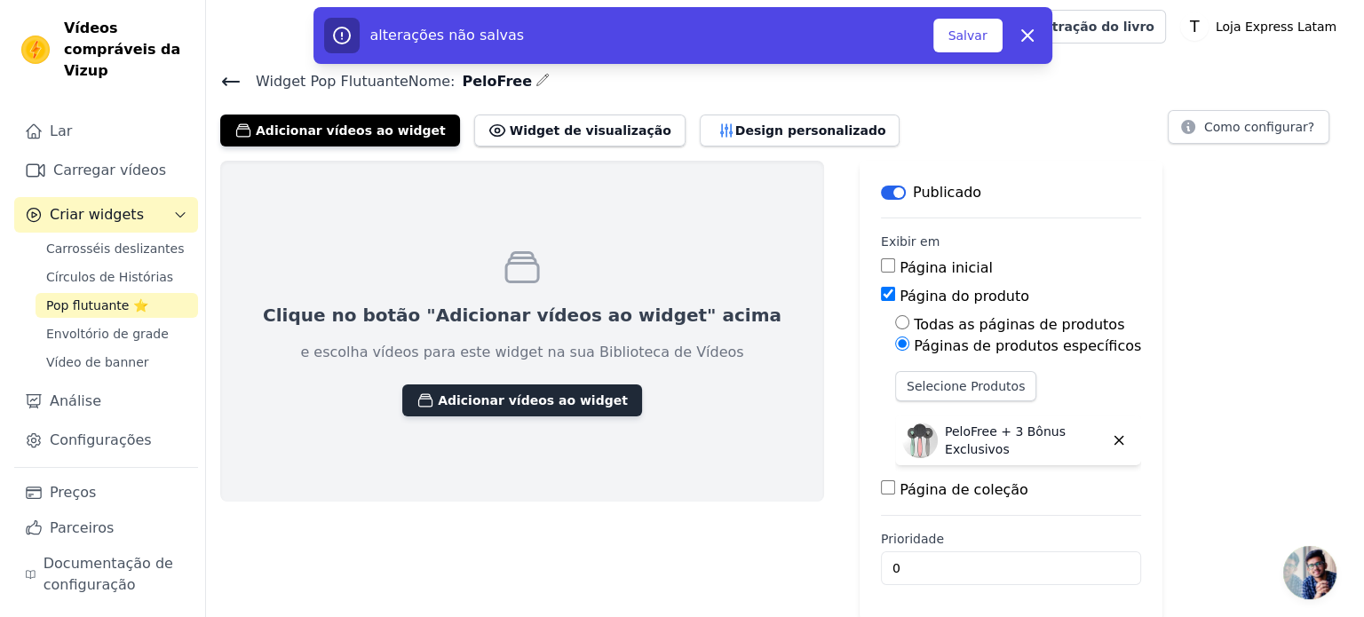
scroll to position [0, 0]
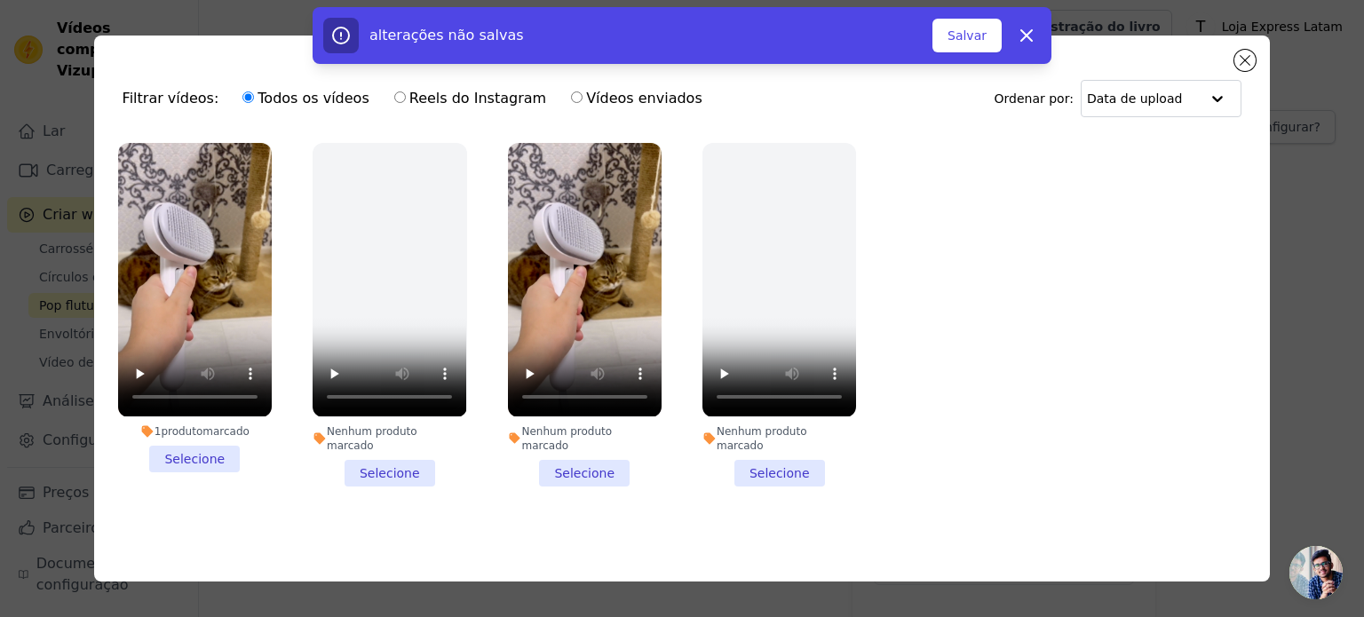
click at [176, 453] on li "1 produto marcado Selecione" at bounding box center [195, 307] width 154 height 329
click at [0, 0] on input "1 produto marcado Selecione" at bounding box center [0, 0] width 0 height 0
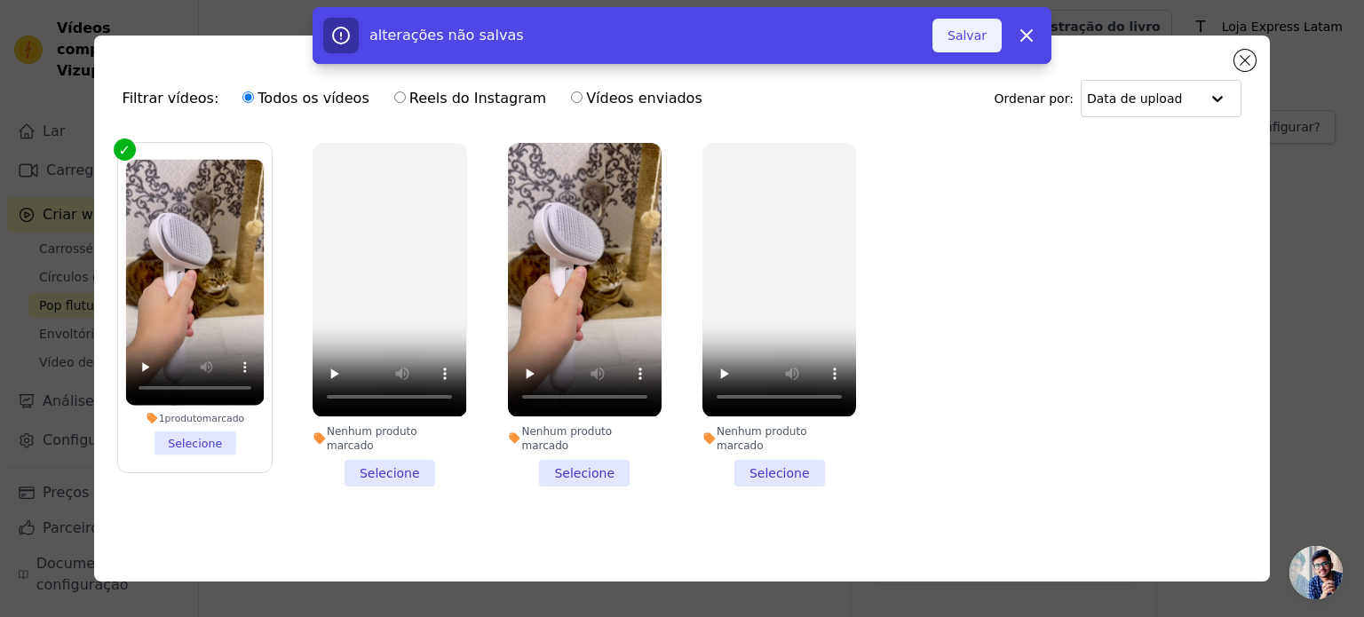
click at [969, 41] on font "Salvar" at bounding box center [967, 35] width 39 height 14
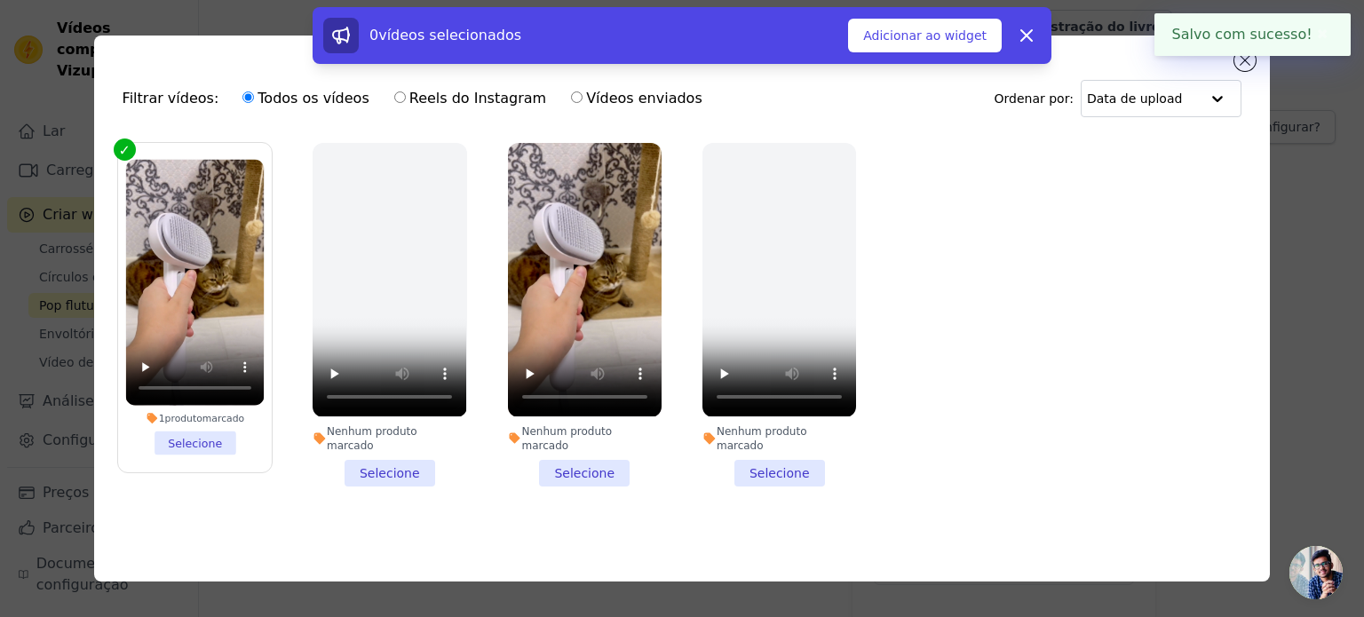
click at [1242, 65] on div "0 vídeos selecionados Adicionar ao widget Liberar" at bounding box center [682, 39] width 1364 height 64
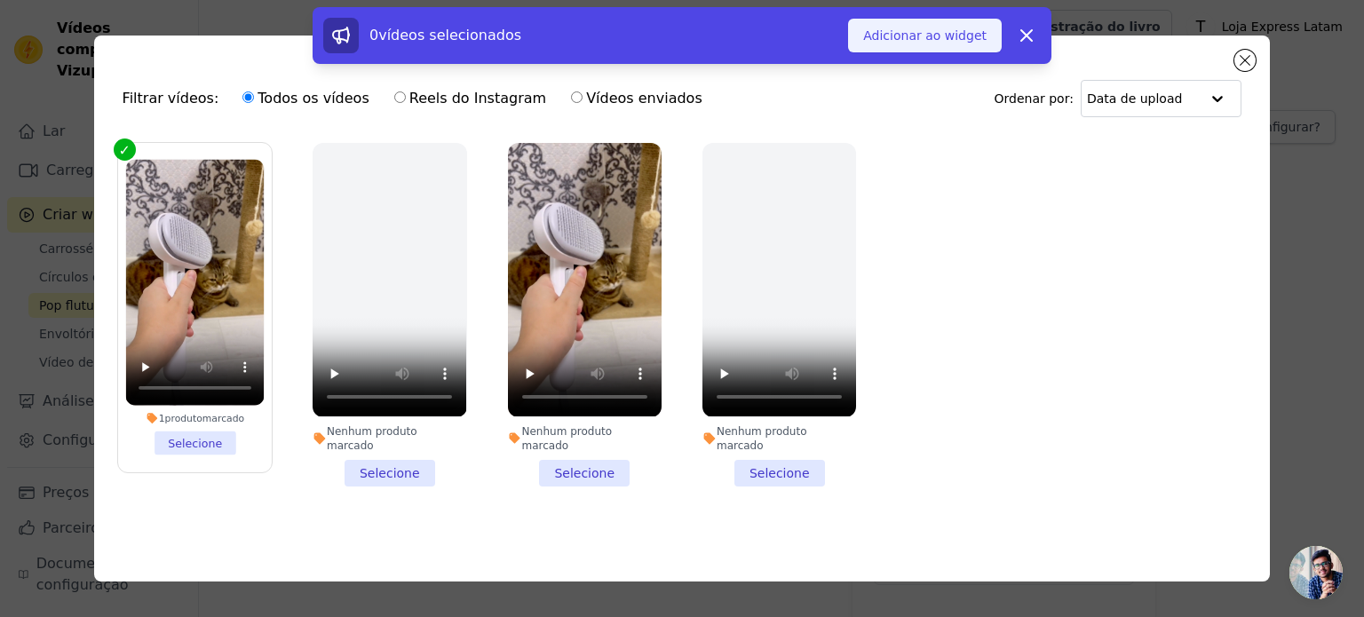
click at [935, 35] on font "Adicionar ao widget" at bounding box center [924, 35] width 123 height 14
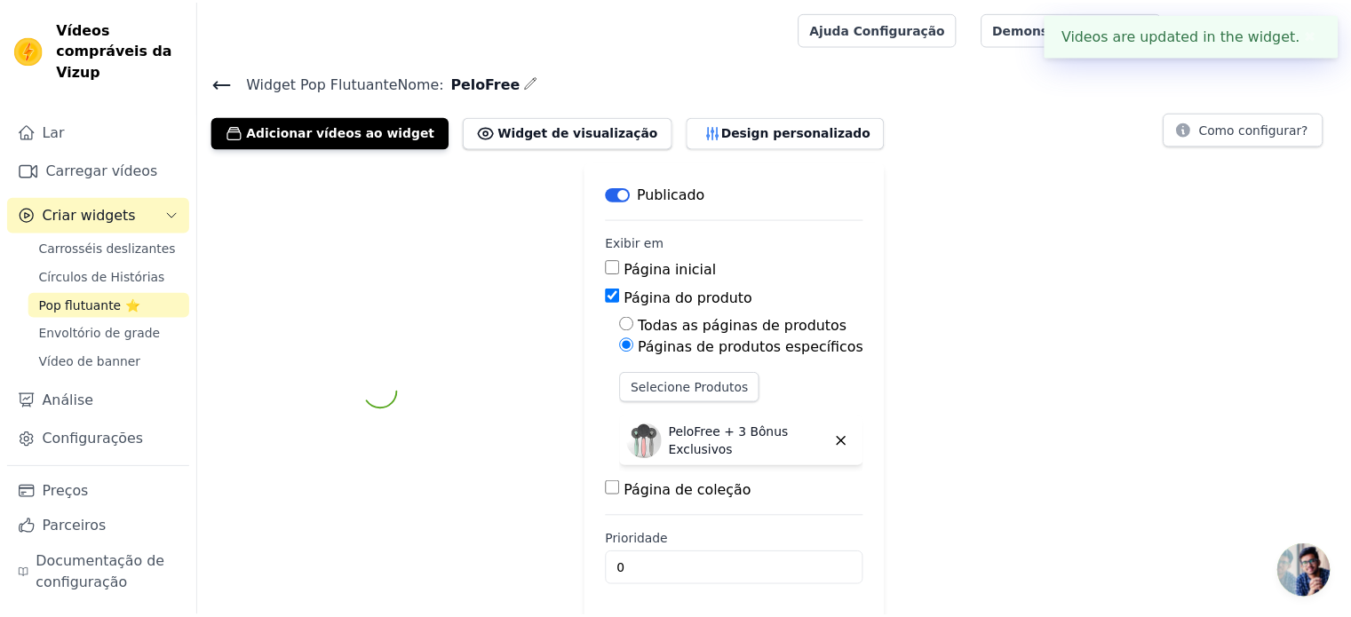
scroll to position [2, 0]
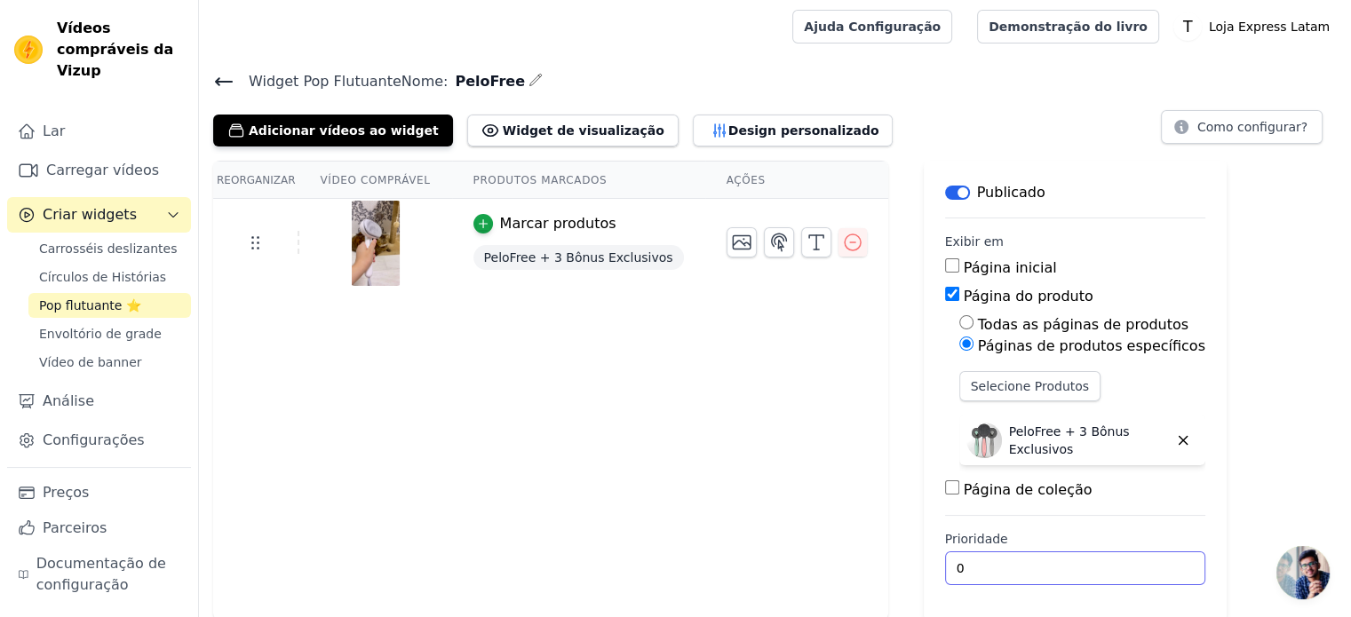
click at [990, 567] on input "0" at bounding box center [1075, 569] width 260 height 34
drag, startPoint x: 981, startPoint y: 567, endPoint x: 890, endPoint y: 567, distance: 91.5
click at [924, 567] on main "Rótulo Publicado Exibir em Página inicial Página do produto Todas as páginas de…" at bounding box center [1075, 391] width 303 height 460
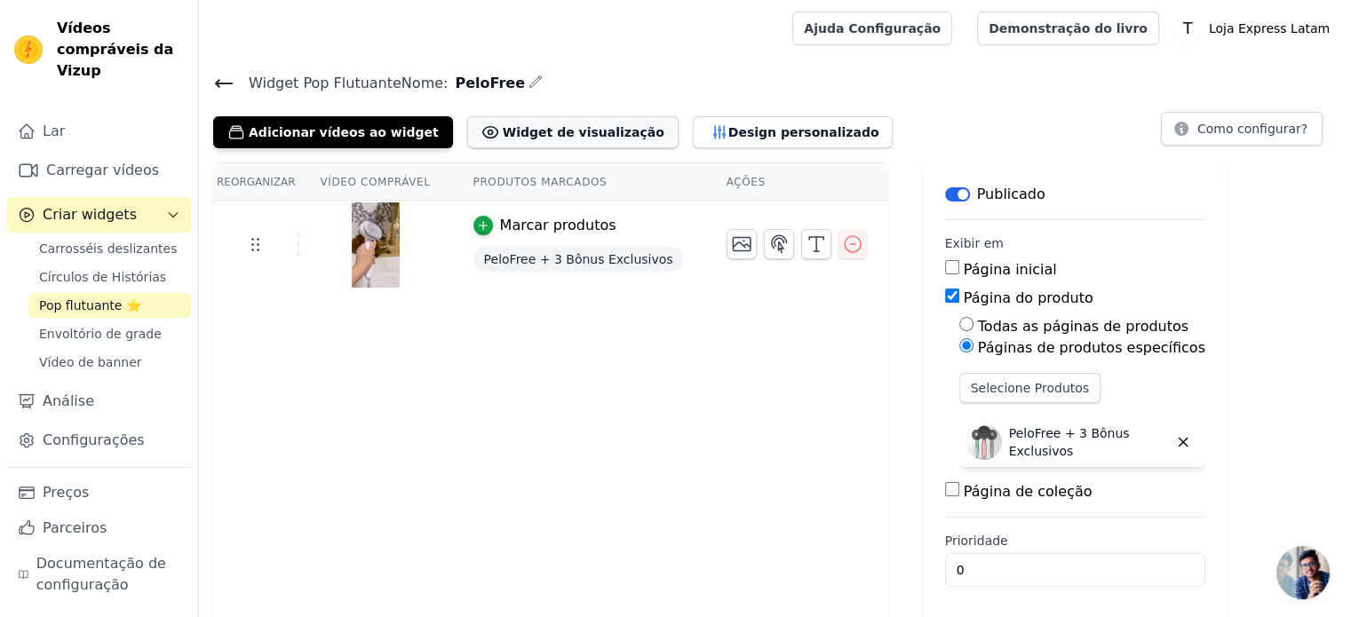
click at [551, 130] on font "Widget de visualização" at bounding box center [584, 132] width 162 height 14
